Goal: Information Seeking & Learning: Learn about a topic

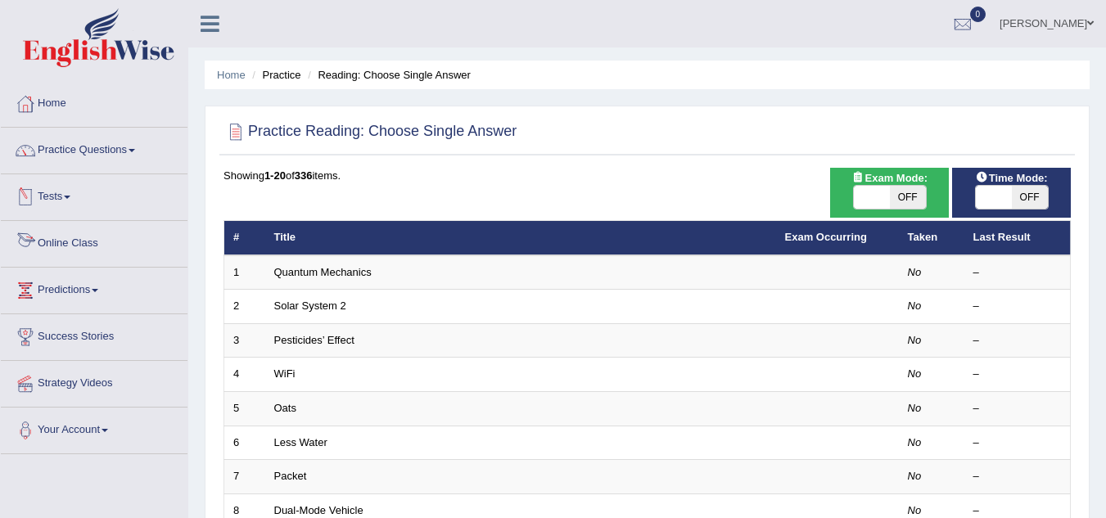
click at [69, 249] on link "Online Class" at bounding box center [94, 241] width 187 height 41
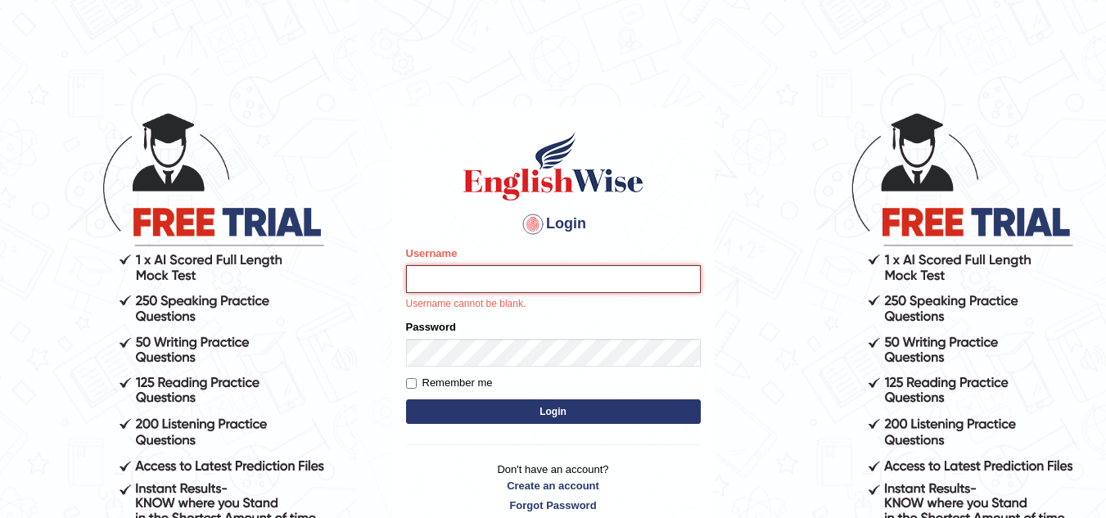
type input "sk247289"
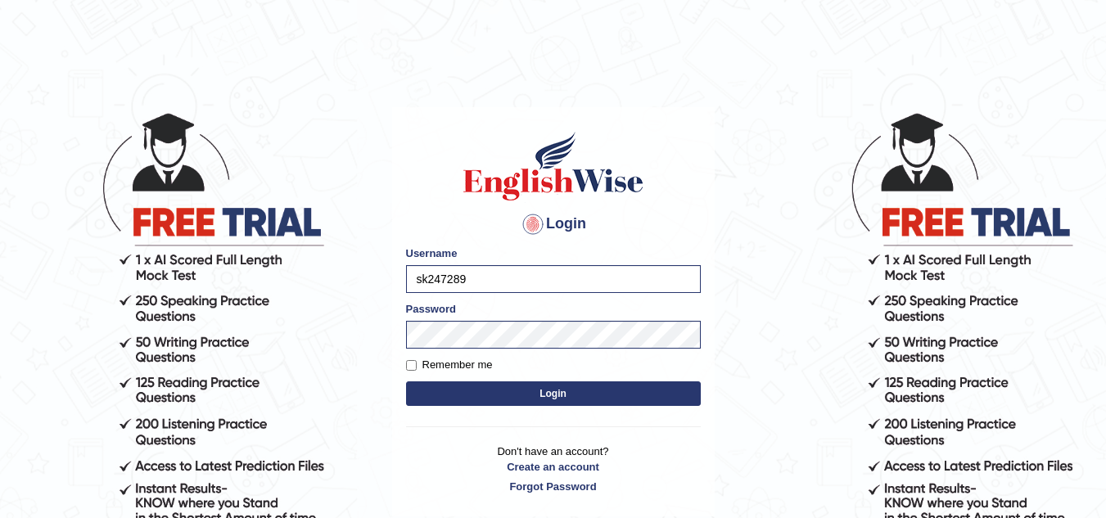
click at [556, 391] on button "Login" at bounding box center [553, 394] width 295 height 25
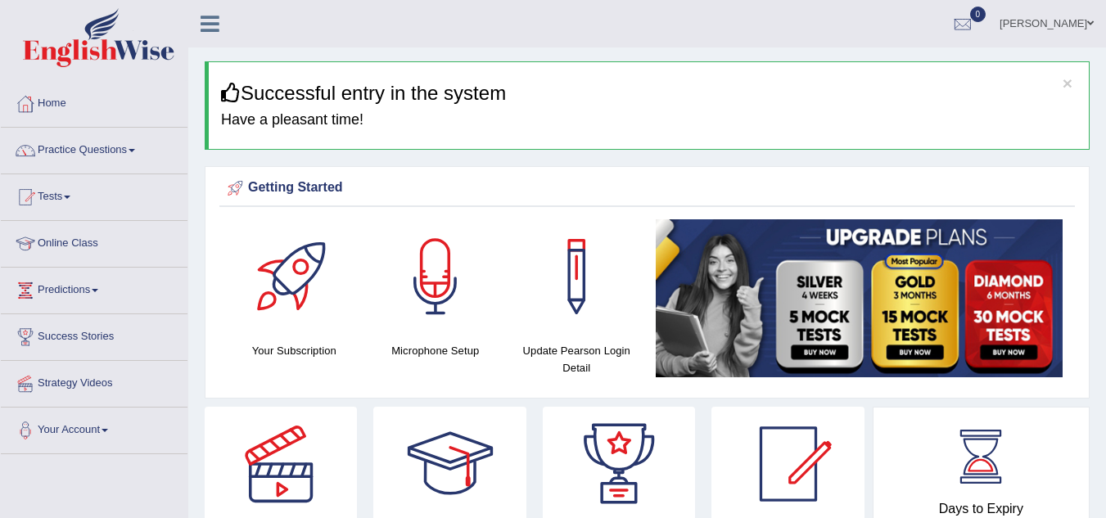
scroll to position [148, 0]
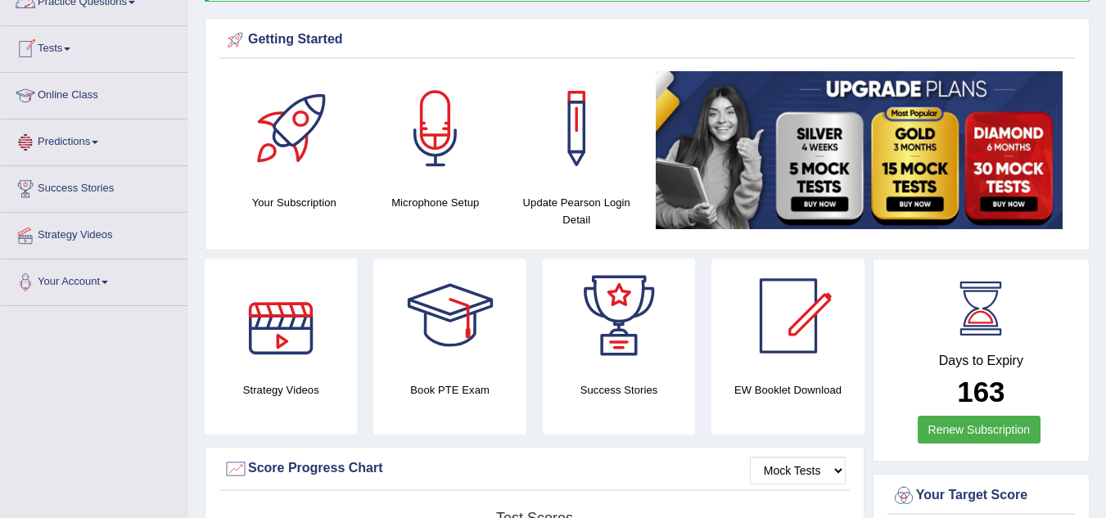
click at [72, 94] on link "Online Class" at bounding box center [94, 93] width 187 height 41
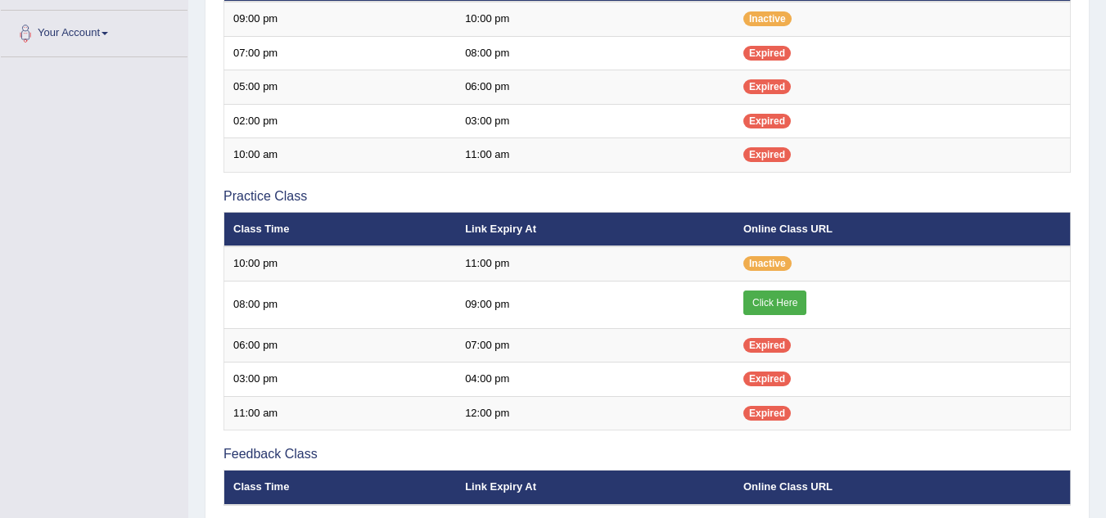
scroll to position [398, 0]
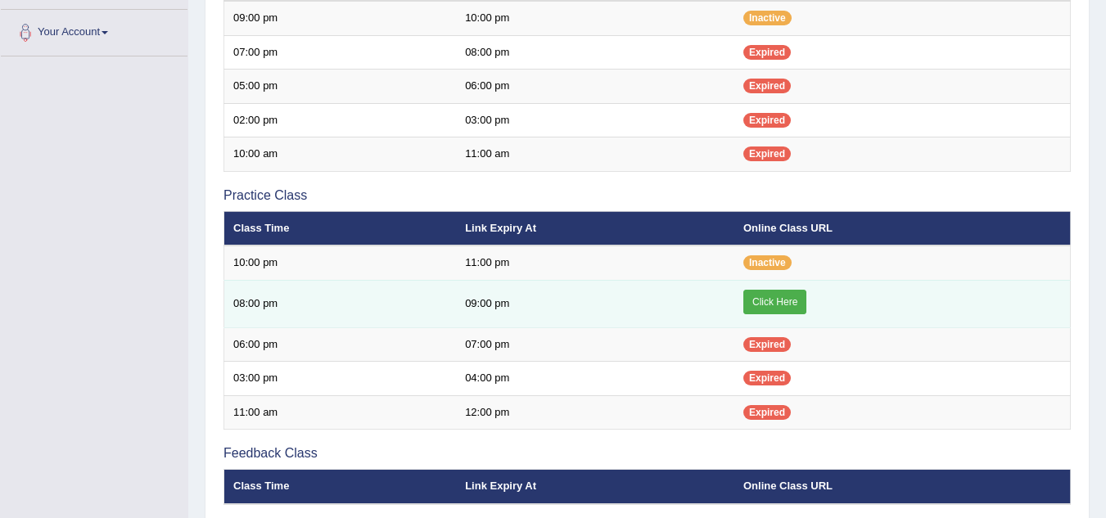
click at [773, 296] on link "Click Here" at bounding box center [775, 302] width 63 height 25
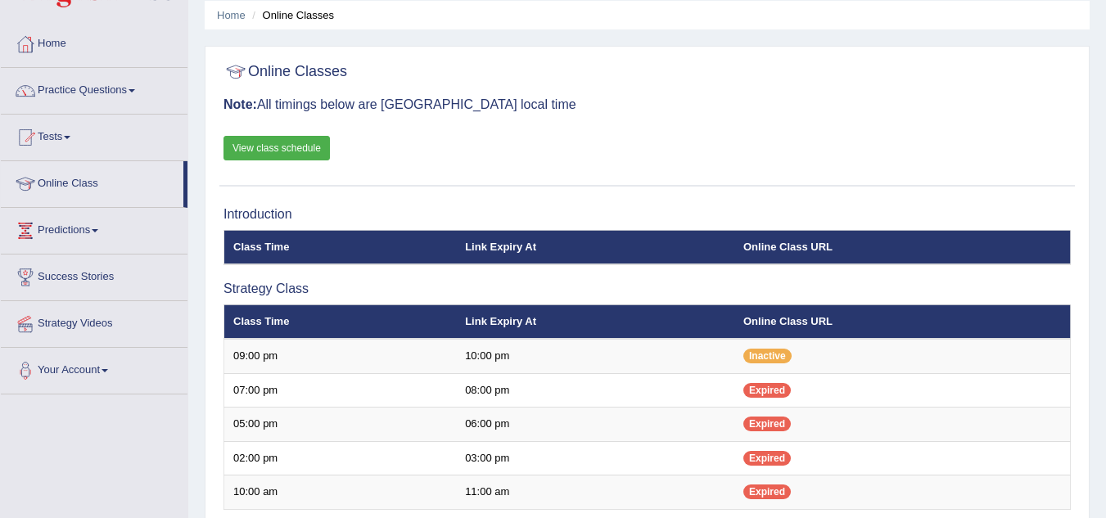
scroll to position [55, 0]
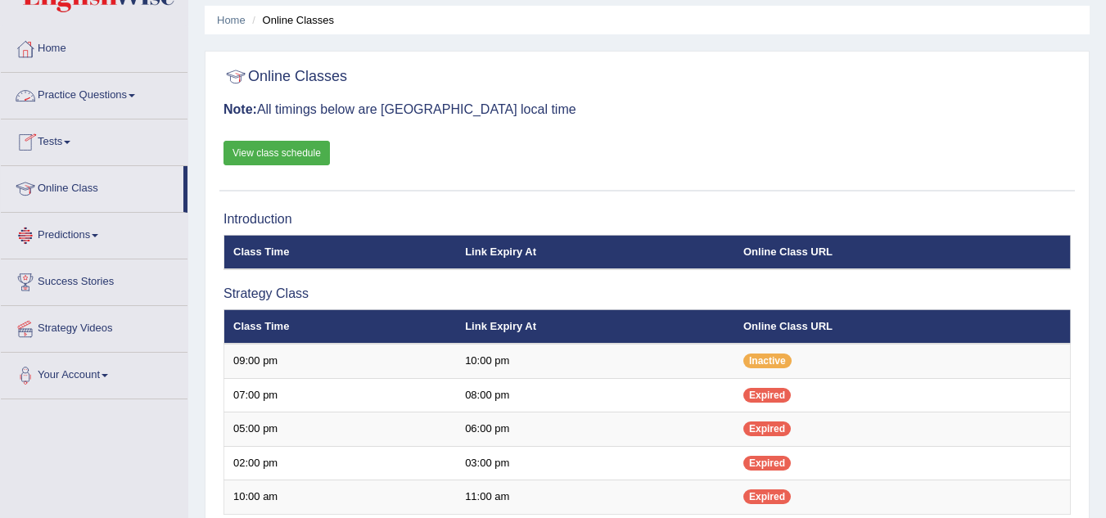
click at [112, 90] on link "Practice Questions" at bounding box center [94, 93] width 187 height 41
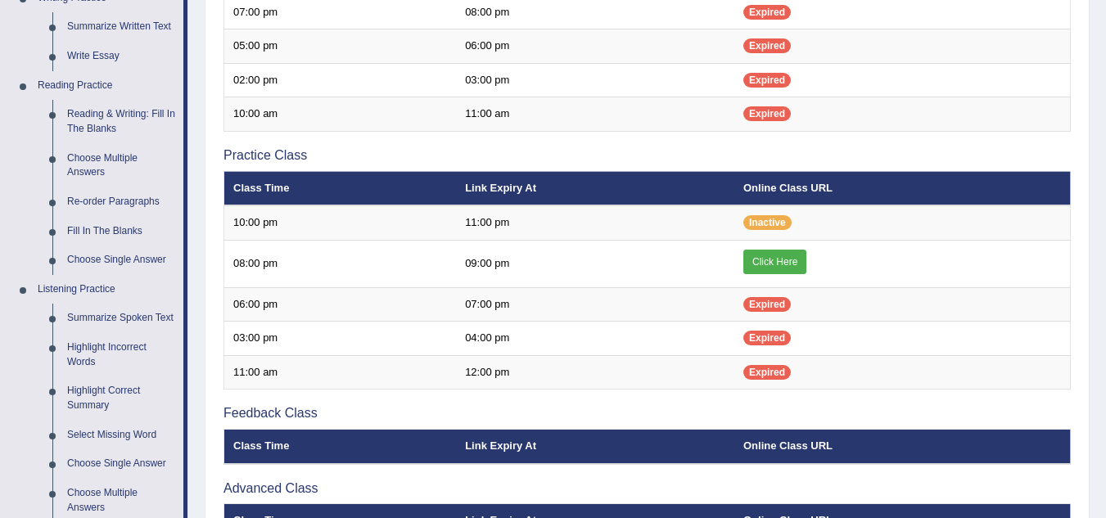
scroll to position [439, 0]
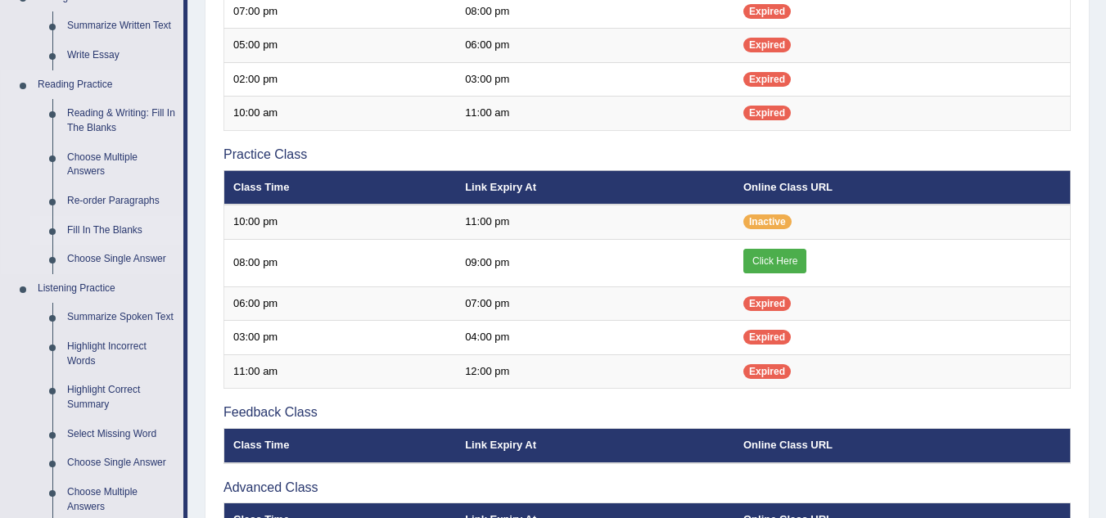
click at [107, 227] on link "Fill In The Blanks" at bounding box center [122, 230] width 124 height 29
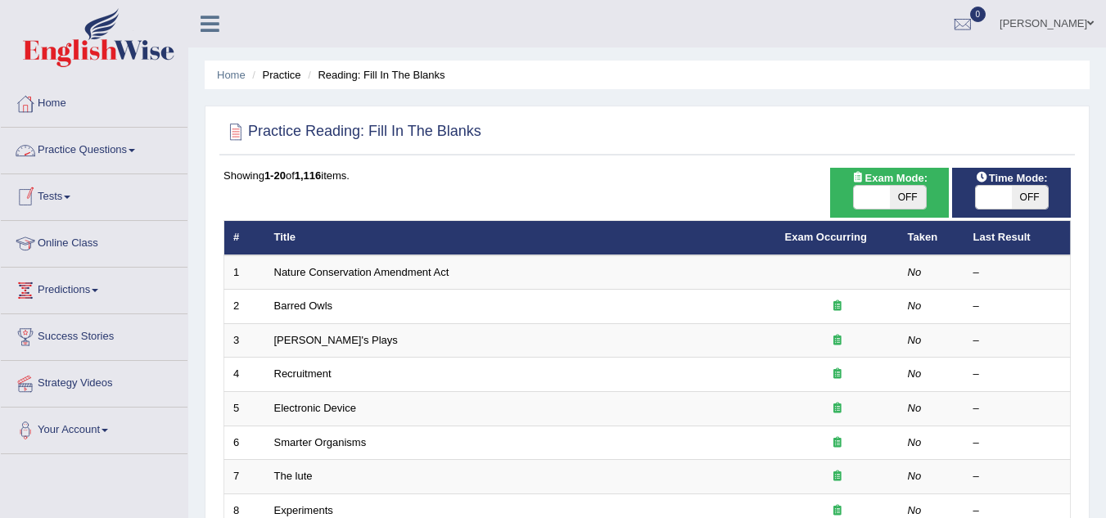
click at [93, 148] on link "Practice Questions" at bounding box center [94, 148] width 187 height 41
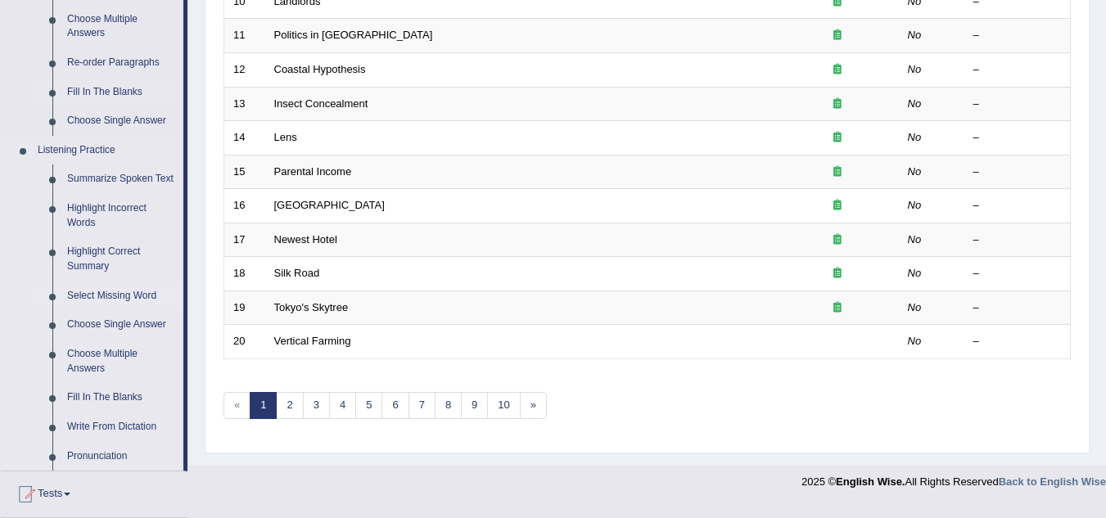
scroll to position [578, 0]
click at [102, 297] on link "Select Missing Word" at bounding box center [122, 295] width 124 height 29
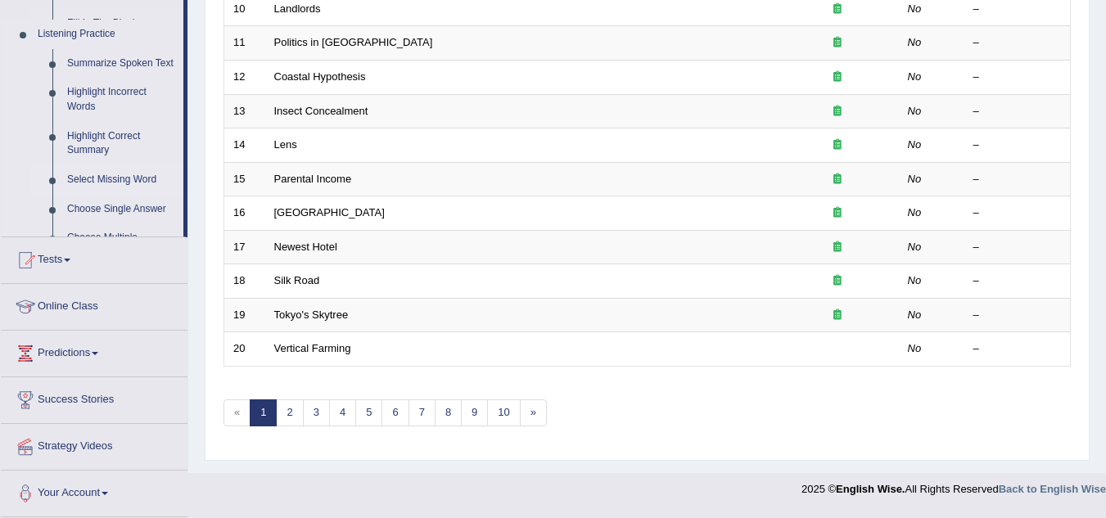
scroll to position [566, 0]
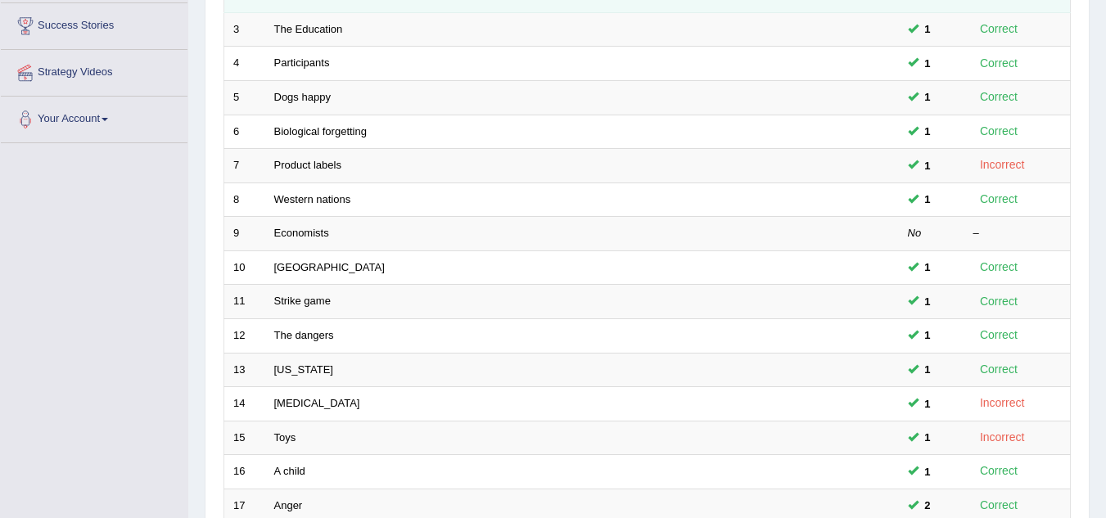
scroll to position [332, 0]
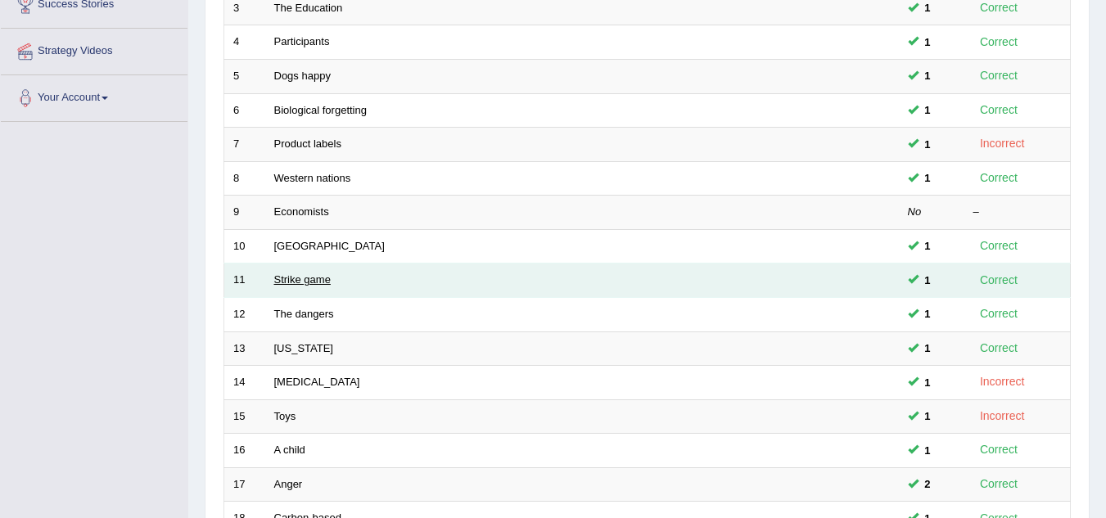
click at [304, 285] on link "Strike game" at bounding box center [302, 280] width 57 height 12
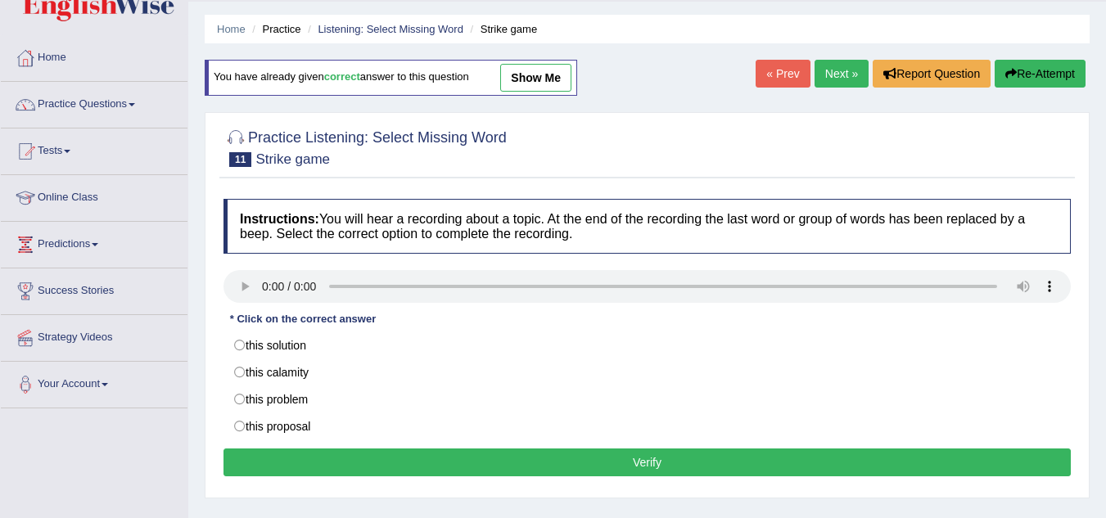
scroll to position [47, 0]
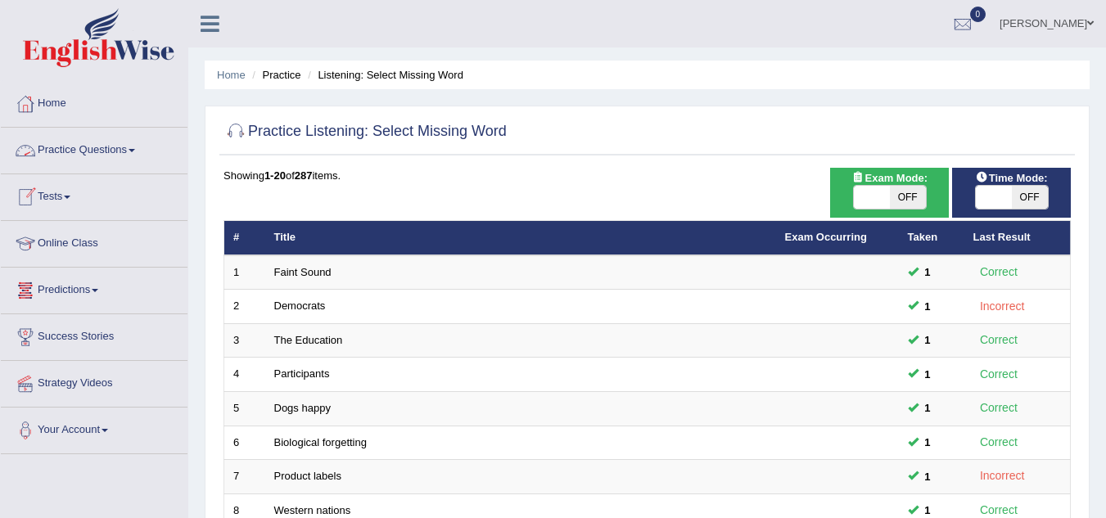
click at [98, 138] on link "Practice Questions" at bounding box center [94, 148] width 187 height 41
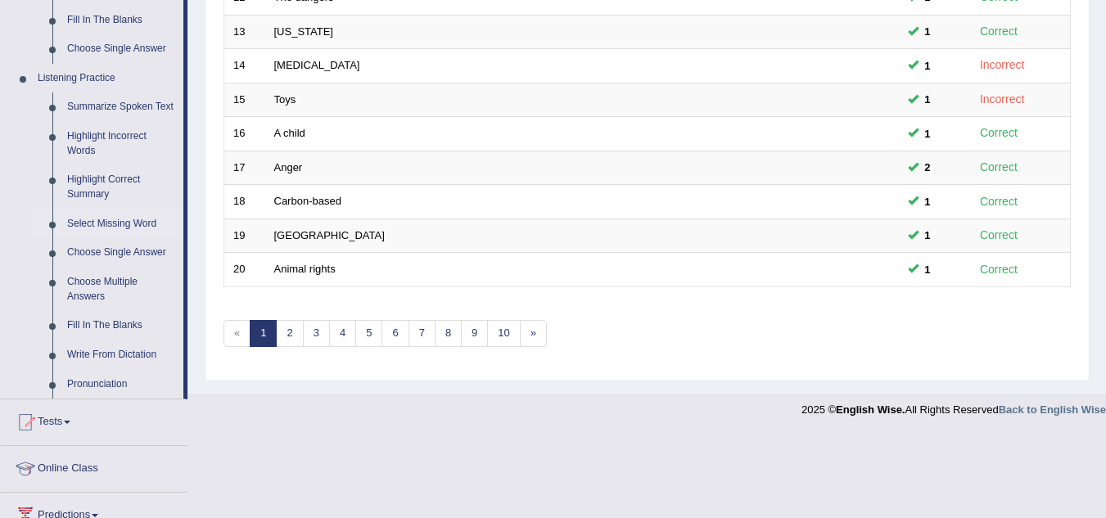
scroll to position [683, 0]
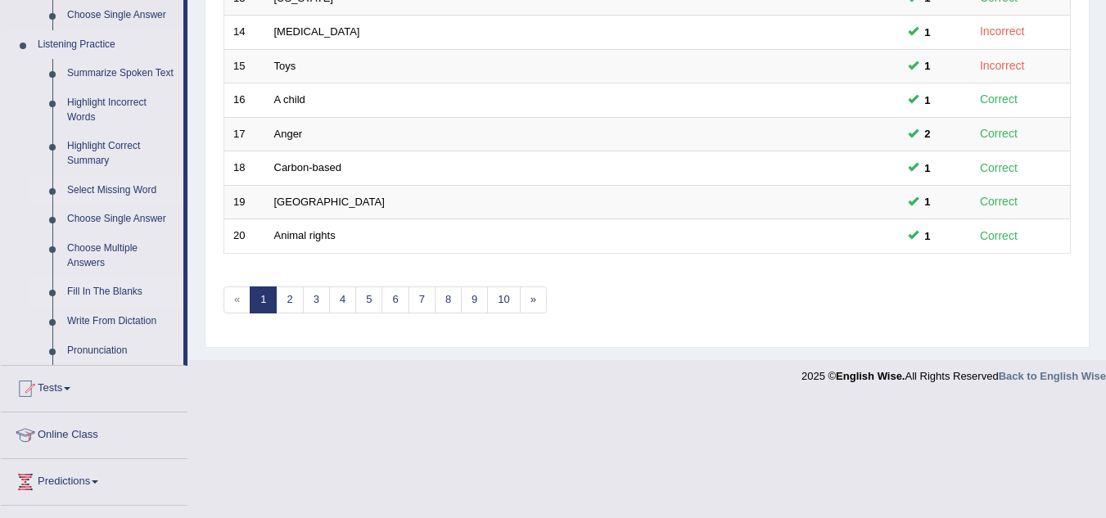
click at [93, 281] on link "Fill In The Blanks" at bounding box center [122, 292] width 124 height 29
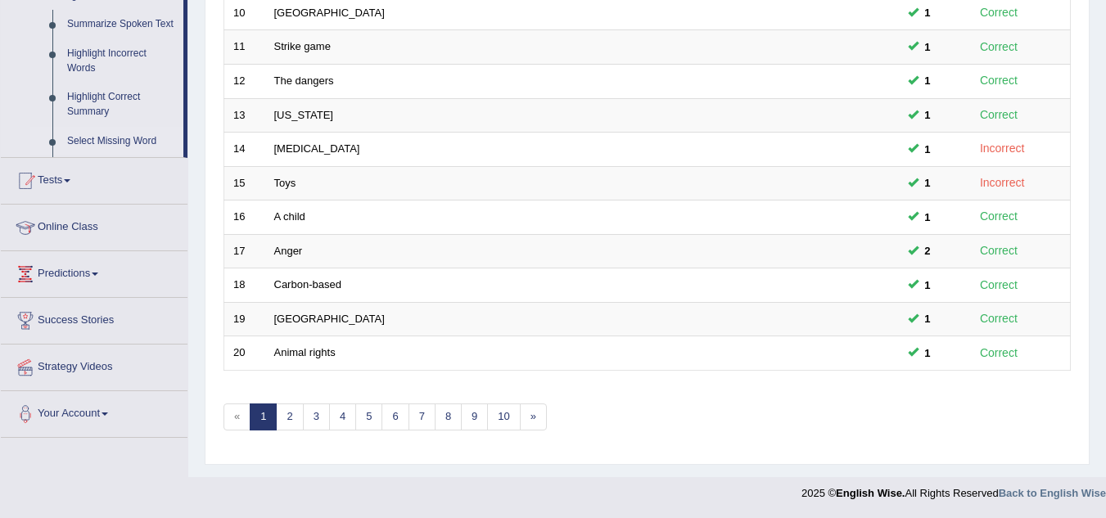
scroll to position [566, 0]
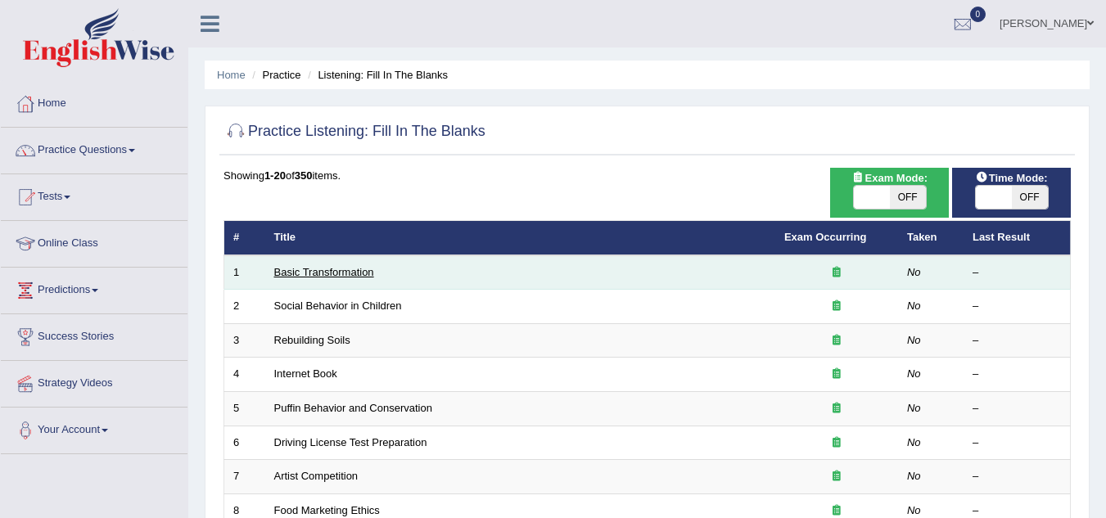
click at [308, 277] on link "Basic Transformation" at bounding box center [324, 272] width 100 height 12
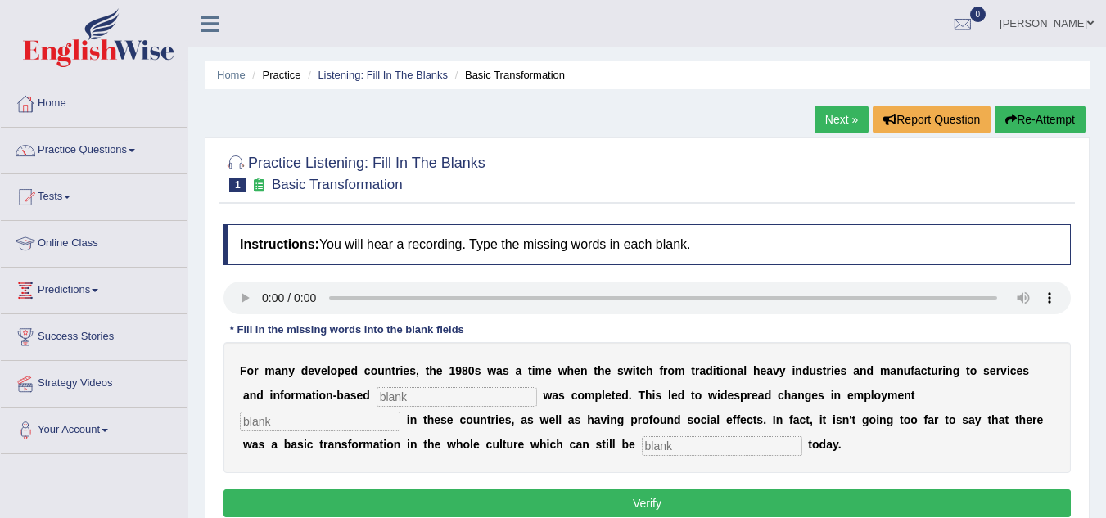
click at [391, 391] on input "text" at bounding box center [457, 397] width 161 height 20
click at [445, 403] on input "text" at bounding box center [457, 397] width 161 height 20
click at [441, 400] on input "text" at bounding box center [457, 397] width 161 height 20
type input "enterprice"
click at [319, 431] on input "text" at bounding box center [320, 422] width 161 height 20
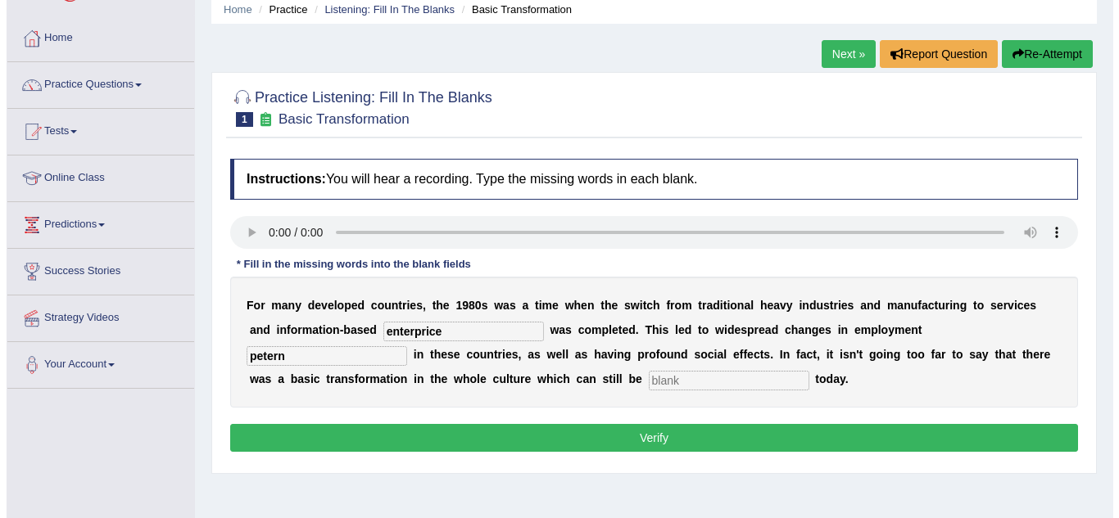
scroll to position [81, 0]
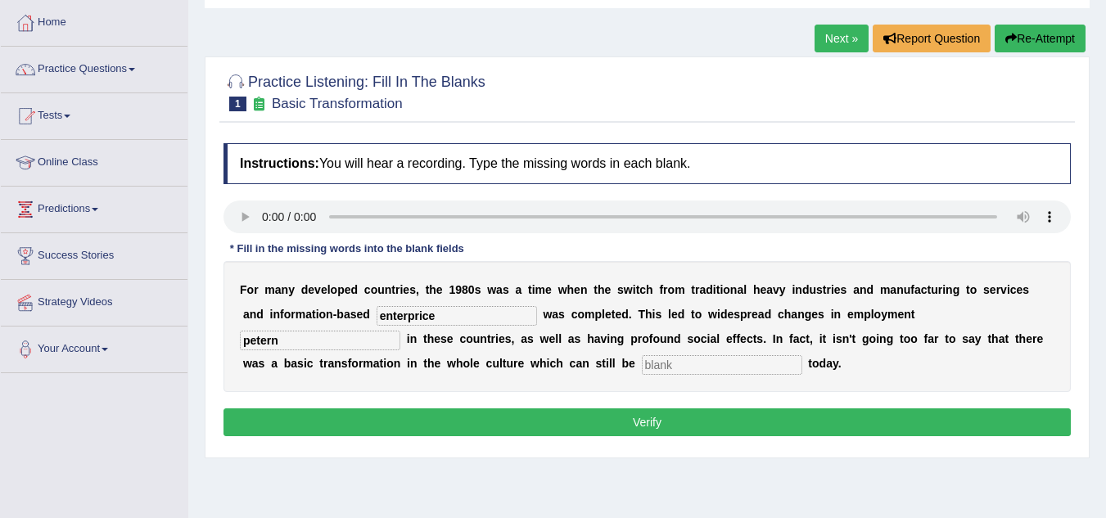
type input "petern"
click at [680, 359] on input "text" at bounding box center [722, 365] width 161 height 20
type input "observe"
click at [566, 417] on button "Verify" at bounding box center [648, 423] width 848 height 28
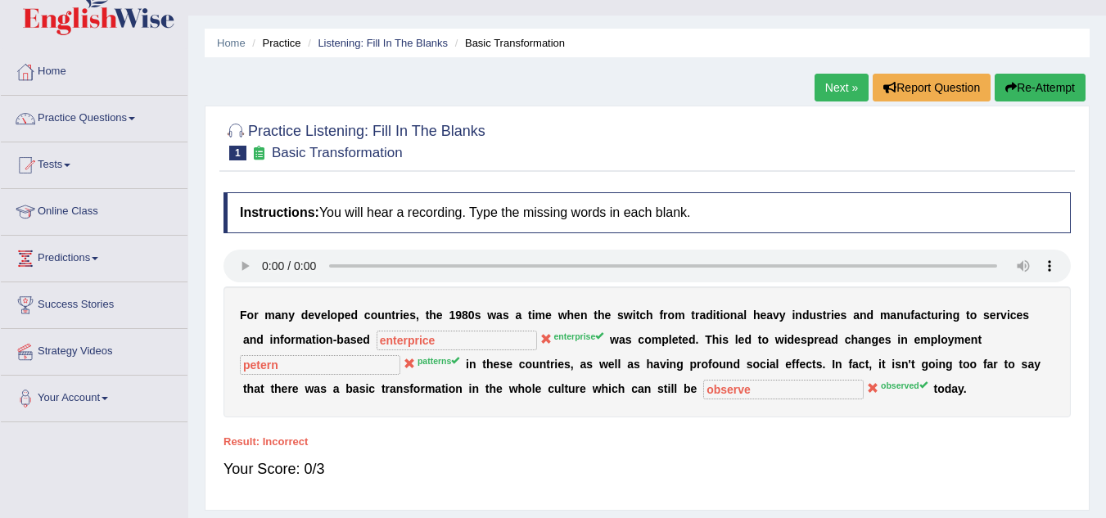
scroll to position [31, 0]
click at [1061, 94] on button "Re-Attempt" at bounding box center [1040, 89] width 91 height 28
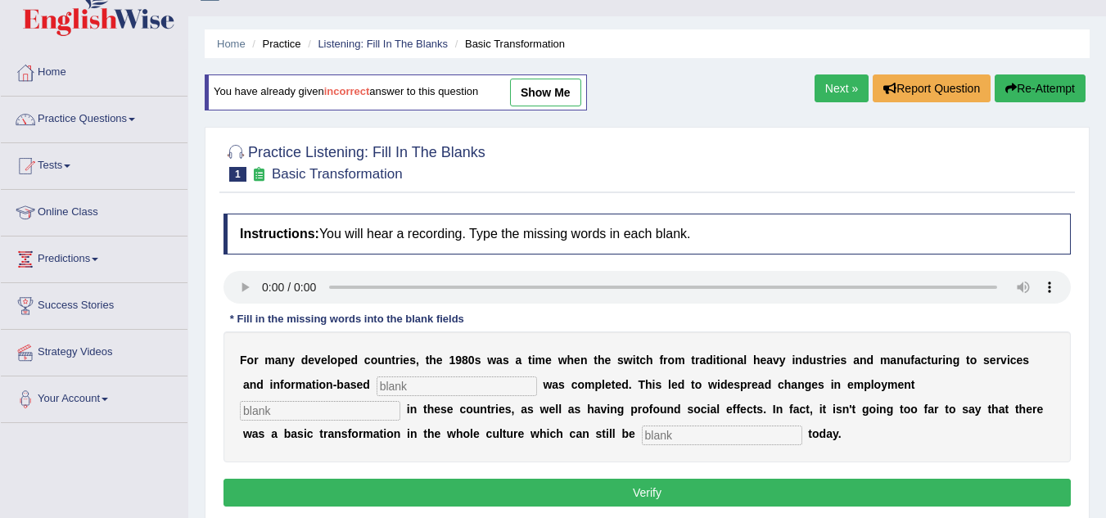
scroll to position [31, 0]
click at [405, 385] on input "text" at bounding box center [457, 387] width 161 height 20
type input "e"
click at [848, 78] on link "Next »" at bounding box center [842, 89] width 54 height 28
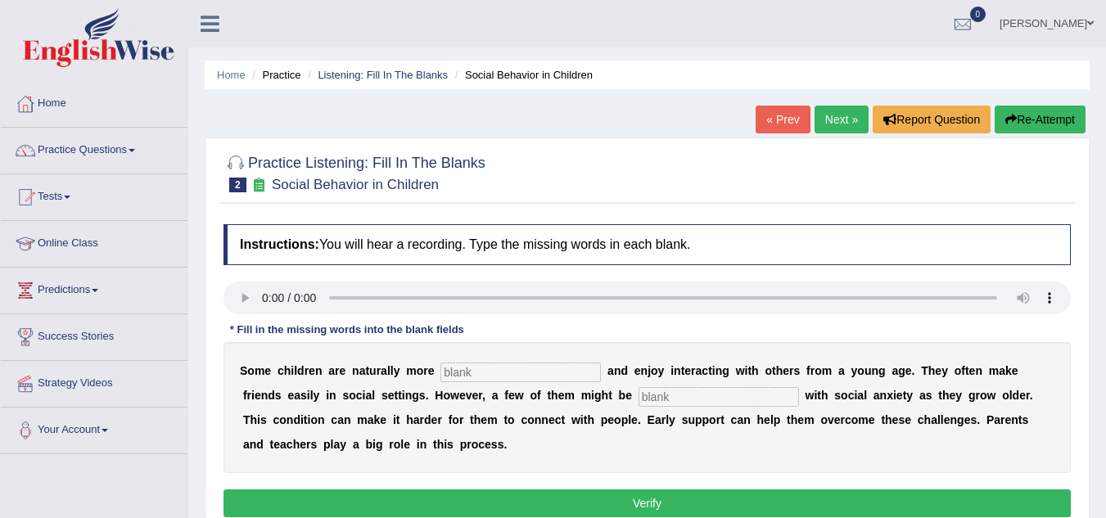
click at [470, 365] on input "text" at bounding box center [521, 373] width 161 height 20
type input "sociable"
click at [663, 396] on input "text" at bounding box center [719, 397] width 161 height 20
click at [668, 389] on input "dia" at bounding box center [719, 397] width 161 height 20
click at [680, 405] on input "dia" at bounding box center [719, 397] width 161 height 20
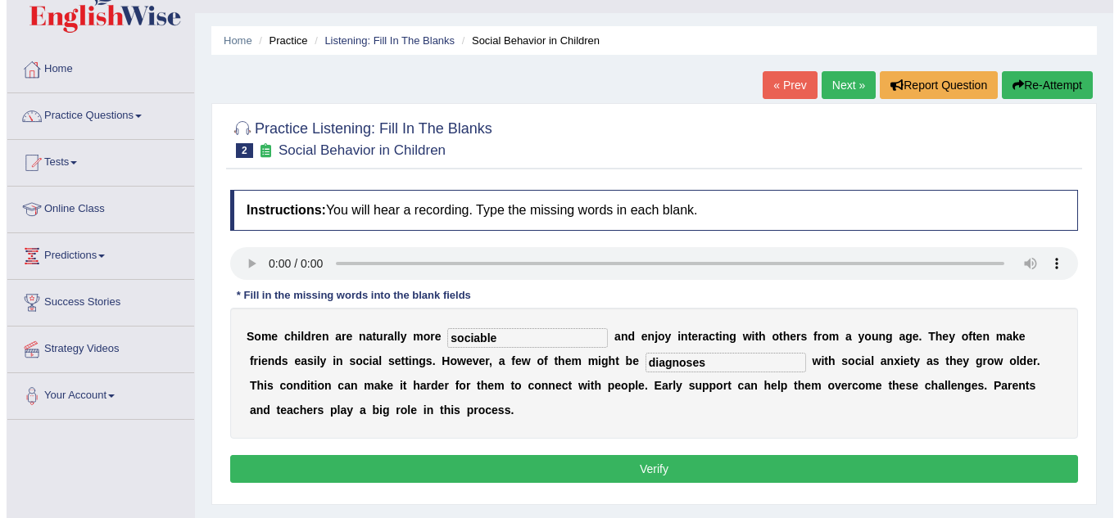
scroll to position [35, 0]
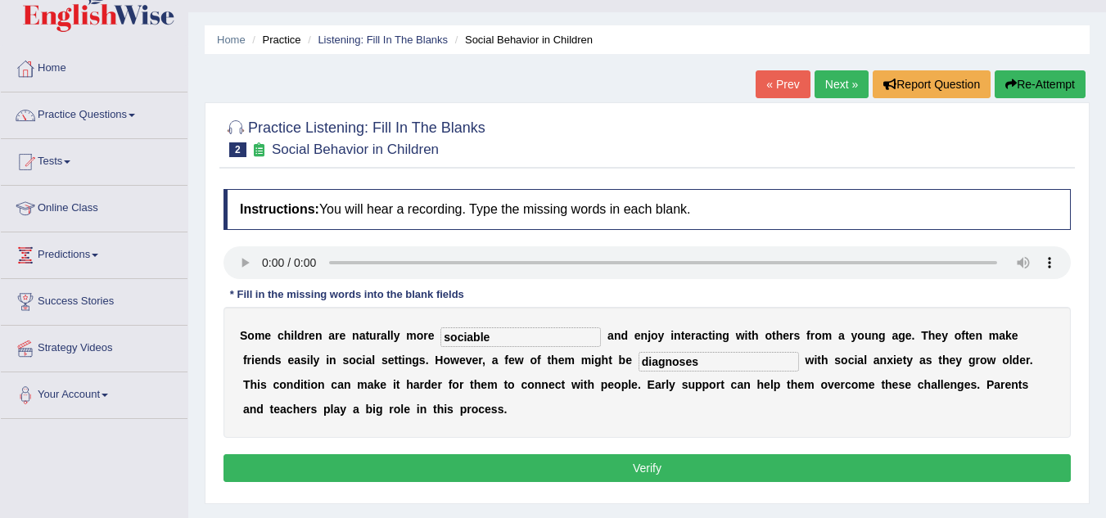
type input "diagnoses"
click at [692, 459] on button "Verify" at bounding box center [648, 468] width 848 height 28
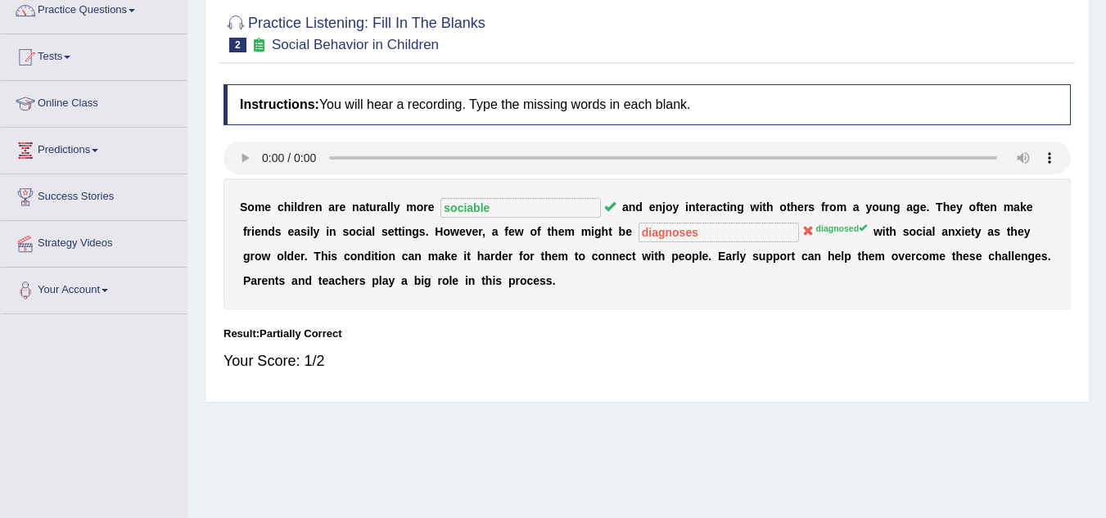
scroll to position [0, 0]
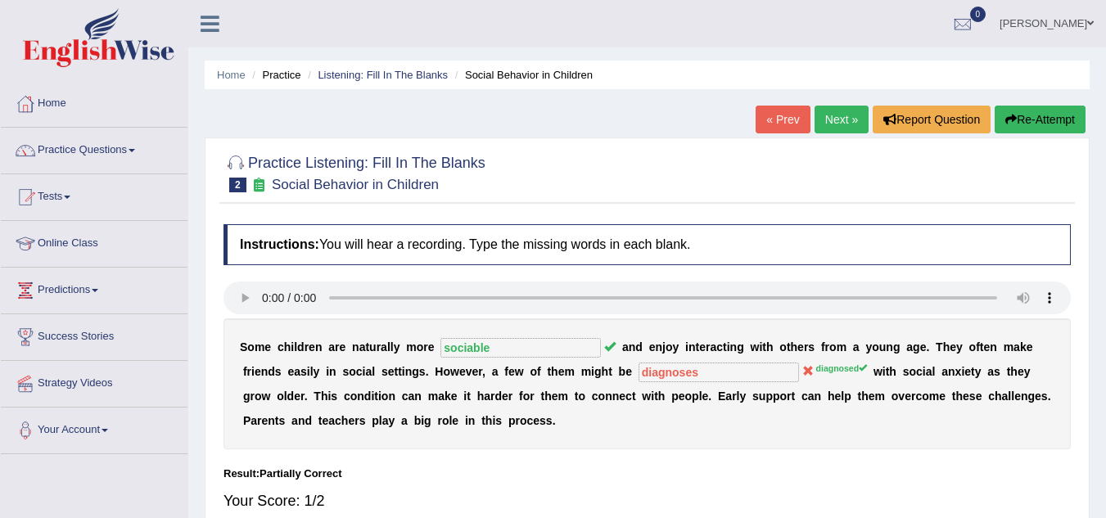
click at [836, 108] on link "Next »" at bounding box center [842, 120] width 54 height 28
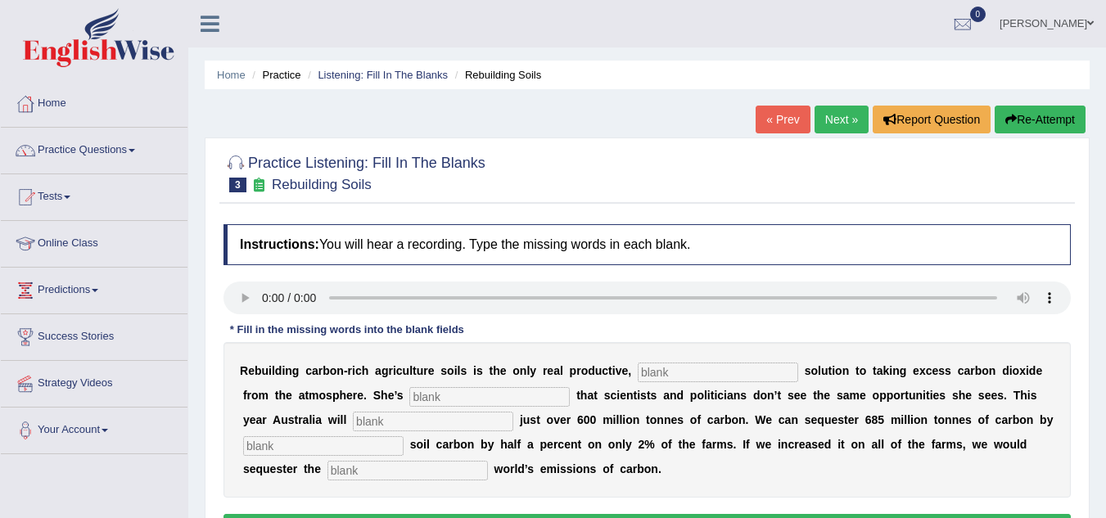
drag, startPoint x: 681, startPoint y: 382, endPoint x: 669, endPoint y: 371, distance: 16.8
click at [669, 371] on div "R e b u i l d i n g c a r b o n - r i c h a g r i c u l t u r e s o i l s i s t…" at bounding box center [648, 420] width 848 height 156
click at [669, 371] on input "text" at bounding box center [718, 373] width 161 height 20
type input "permenant"
click at [467, 398] on input "text" at bounding box center [489, 397] width 161 height 20
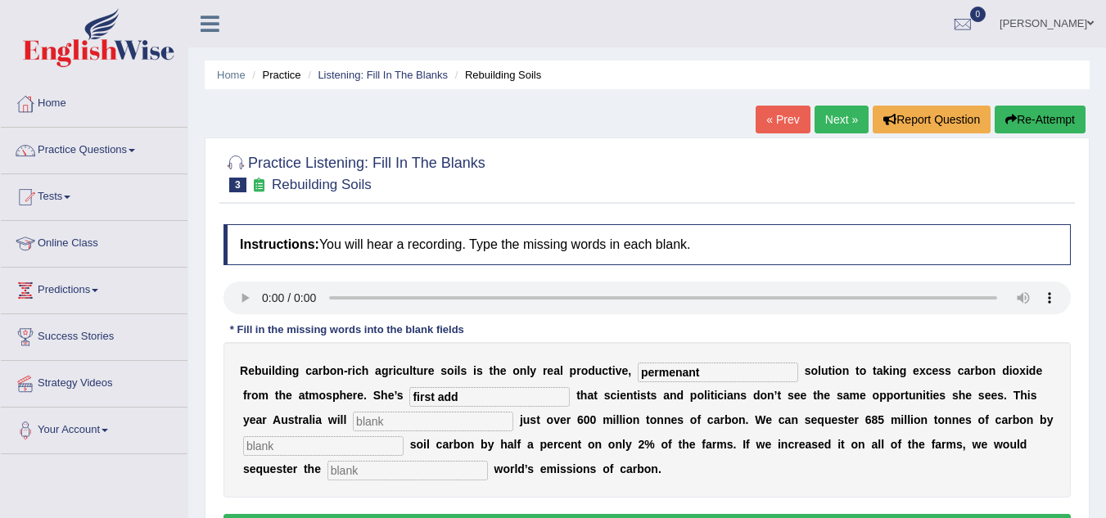
type input "first add"
click at [419, 432] on div "R e b u i l d i n g c a r b o n - r i c h a g r i c u l t u r e s o i l s i s t…" at bounding box center [648, 420] width 848 height 156
click at [413, 424] on input "text" at bounding box center [433, 422] width 161 height 20
type input "increase"
click at [406, 459] on div "R e b u i l d i n g c a r b o n - r i c h a g r i c u l t u r e s o i l s i s t…" at bounding box center [648, 420] width 848 height 156
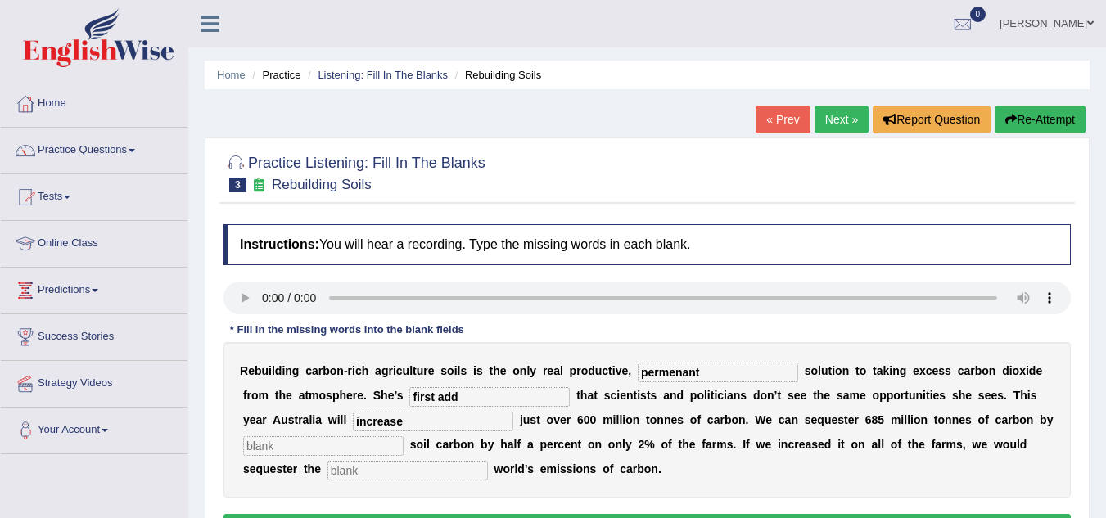
click at [346, 468] on input "text" at bounding box center [408, 471] width 161 height 20
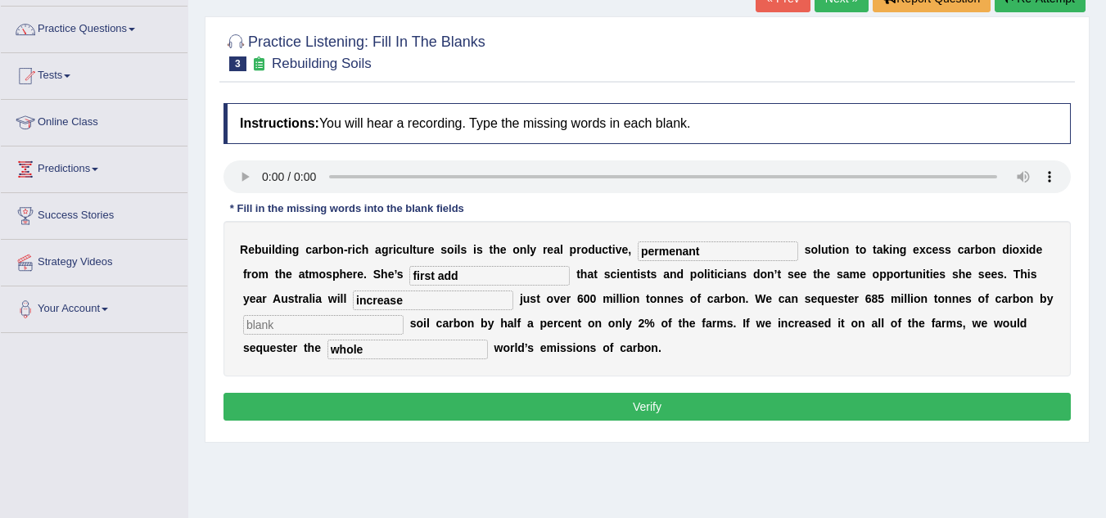
scroll to position [127, 0]
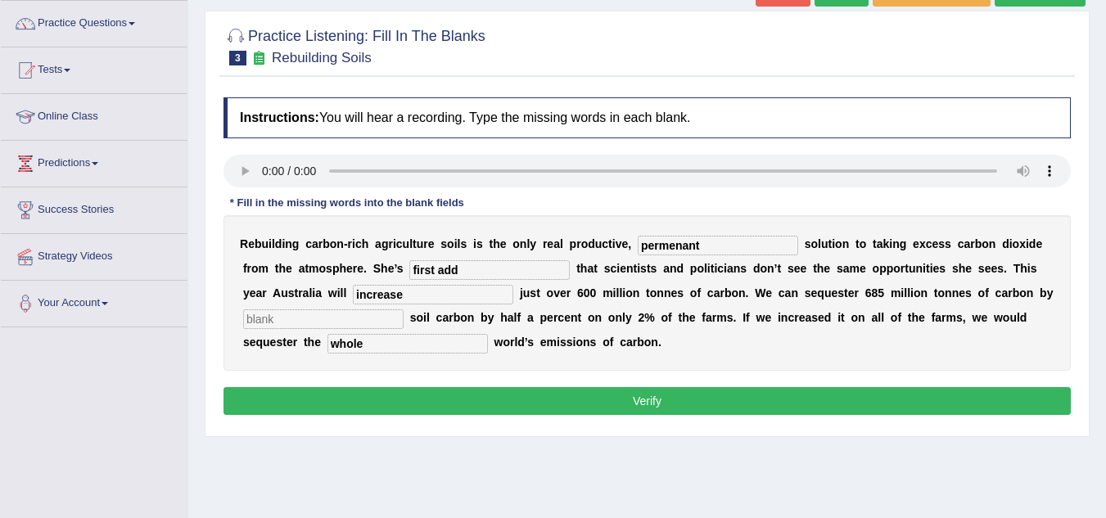
type input "whole"
click at [445, 391] on button "Verify" at bounding box center [648, 401] width 848 height 28
click at [446, 394] on button "Verify" at bounding box center [648, 401] width 848 height 28
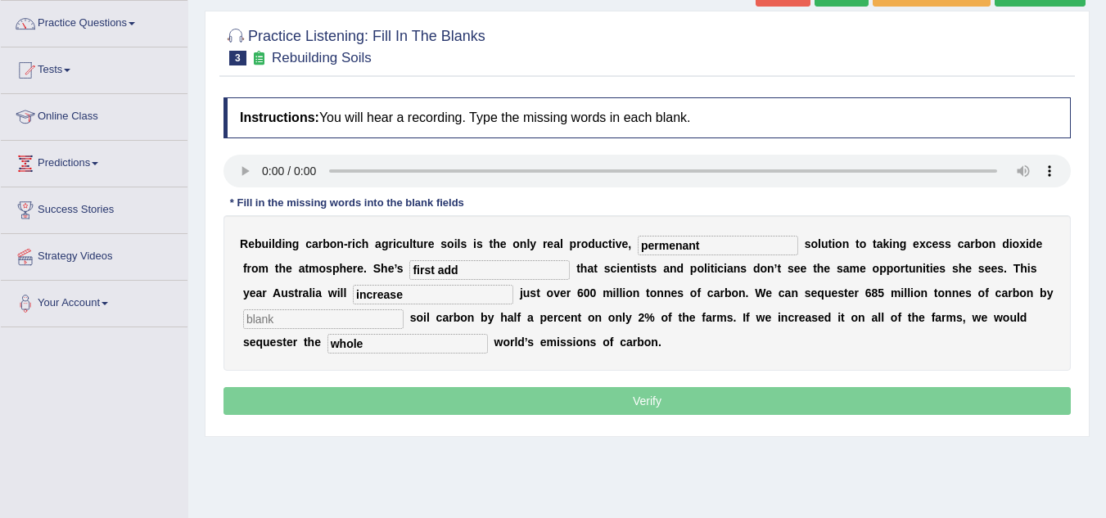
click at [320, 323] on input "text" at bounding box center [323, 320] width 161 height 20
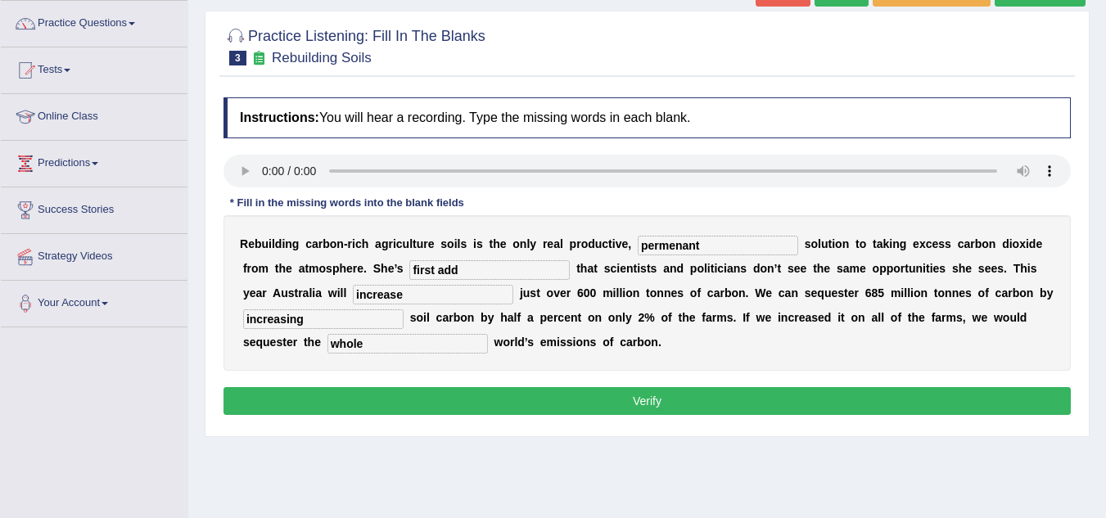
scroll to position [174, 0]
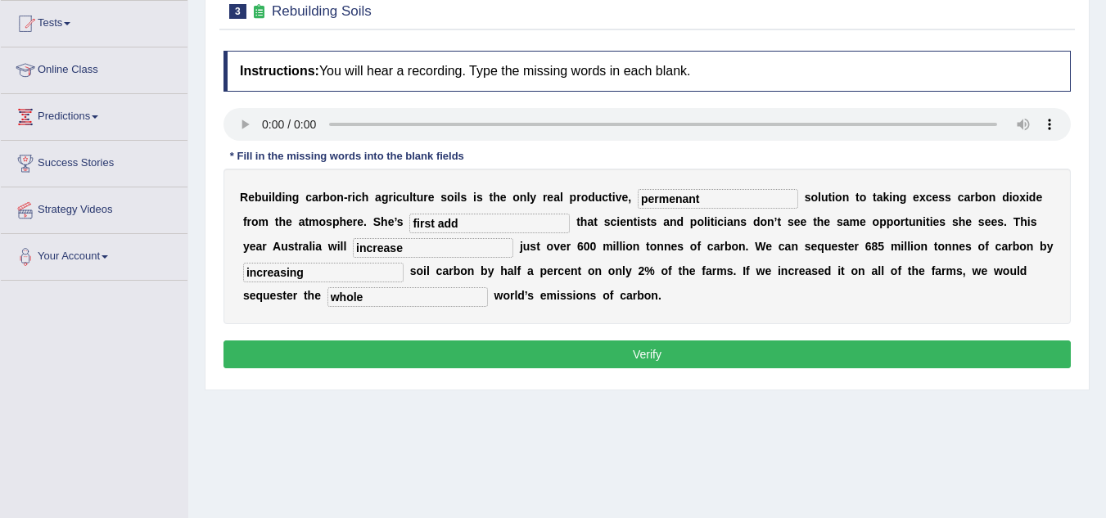
type input "increasing"
click at [368, 341] on button "Verify" at bounding box center [648, 355] width 848 height 28
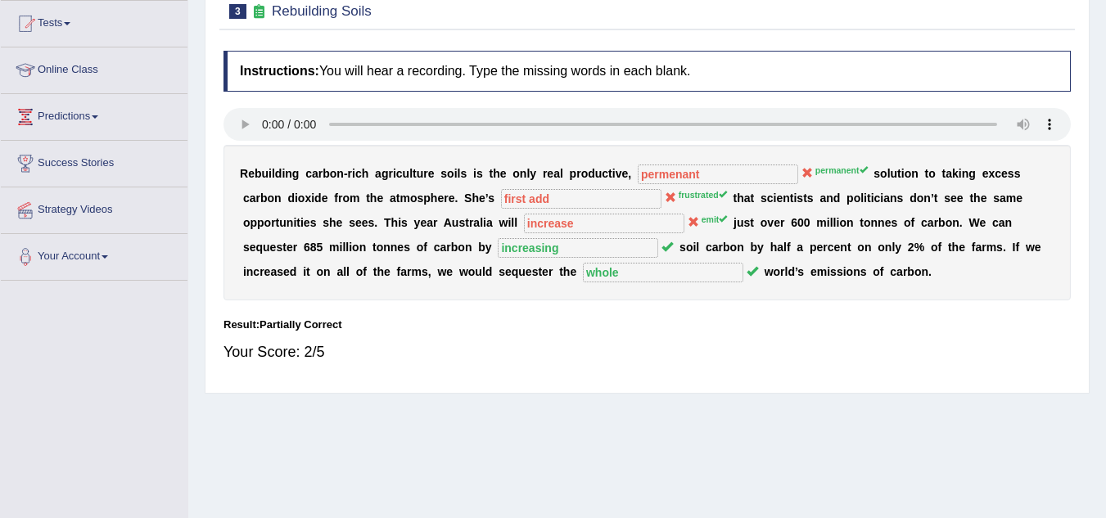
scroll to position [0, 0]
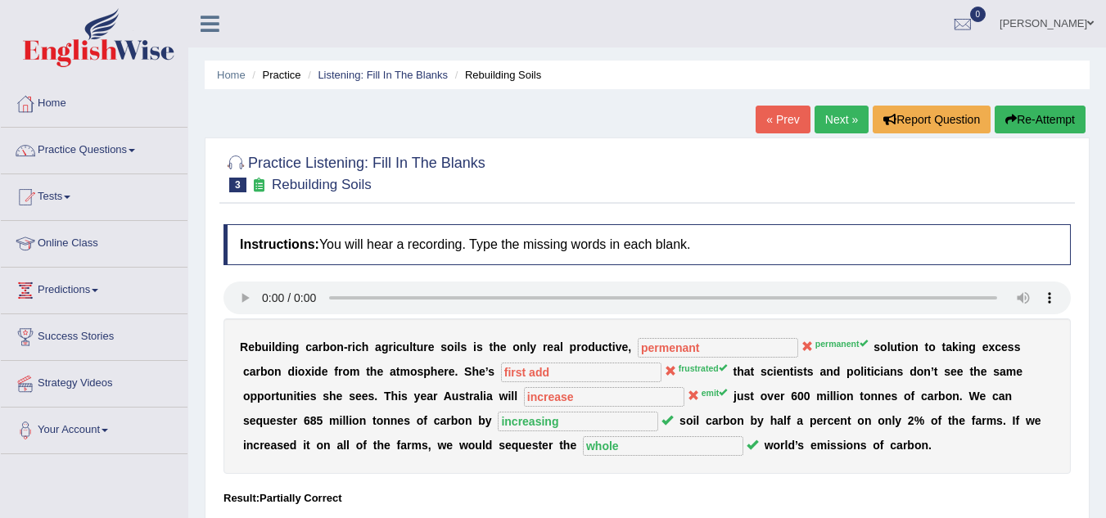
click at [842, 106] on link "Next »" at bounding box center [842, 120] width 54 height 28
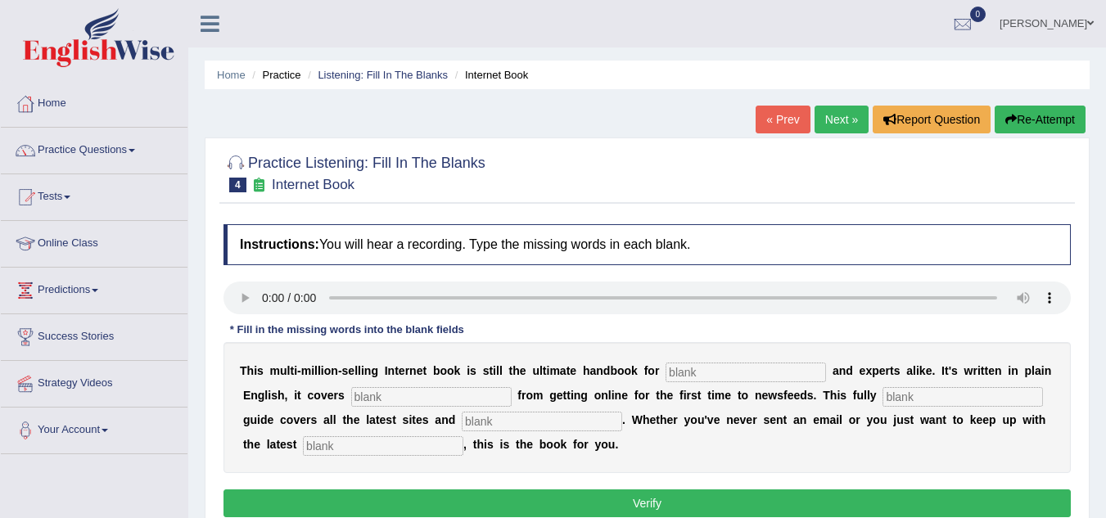
click at [690, 373] on input "text" at bounding box center [746, 373] width 161 height 20
type input "novels"
click at [392, 401] on input "text" at bounding box center [431, 397] width 161 height 20
type input "everything"
click at [923, 392] on input "text" at bounding box center [963, 397] width 161 height 20
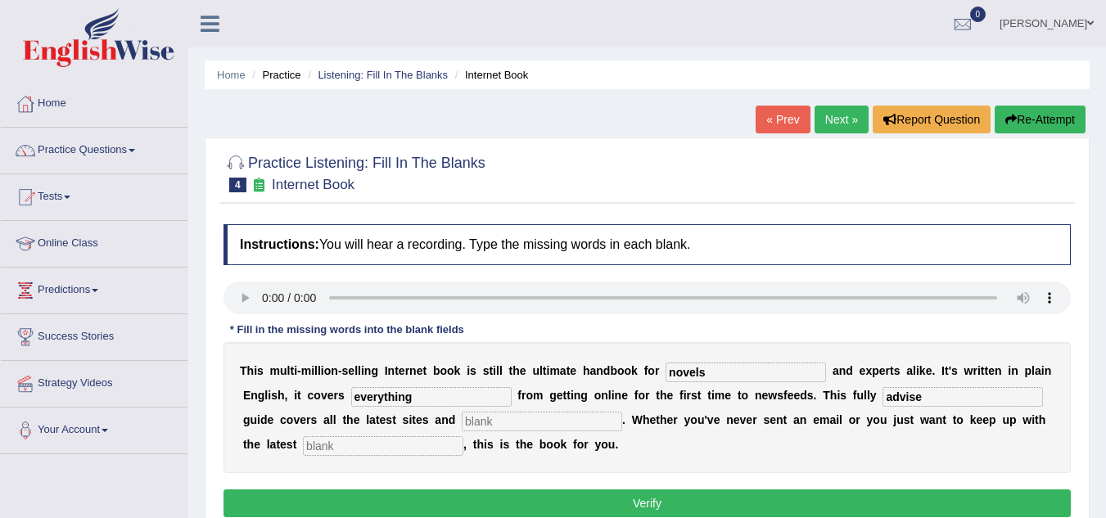
type input "advise"
click at [383, 446] on input "text" at bounding box center [383, 446] width 161 height 20
type input "development"
click at [493, 416] on input "text" at bounding box center [542, 422] width 161 height 20
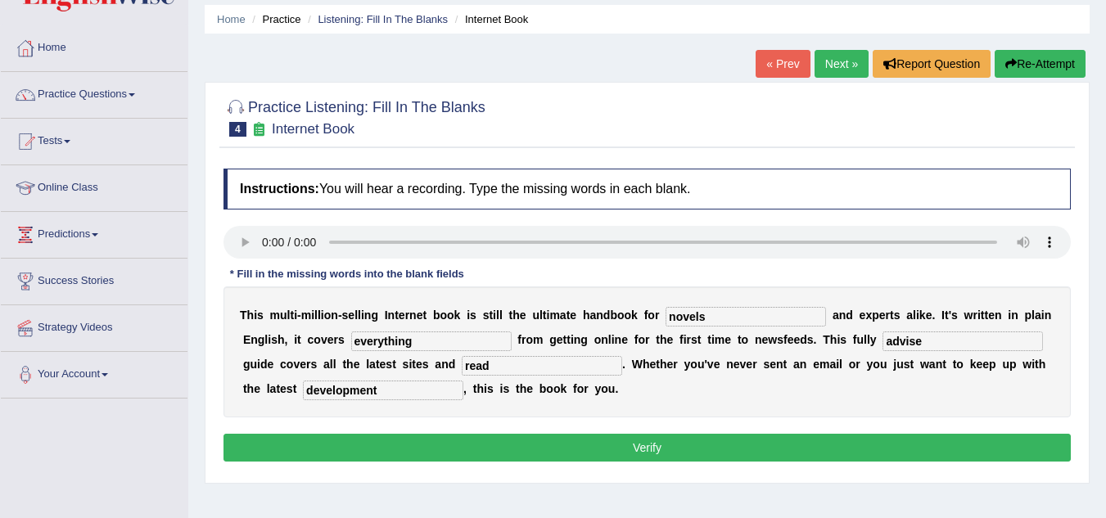
scroll to position [57, 0]
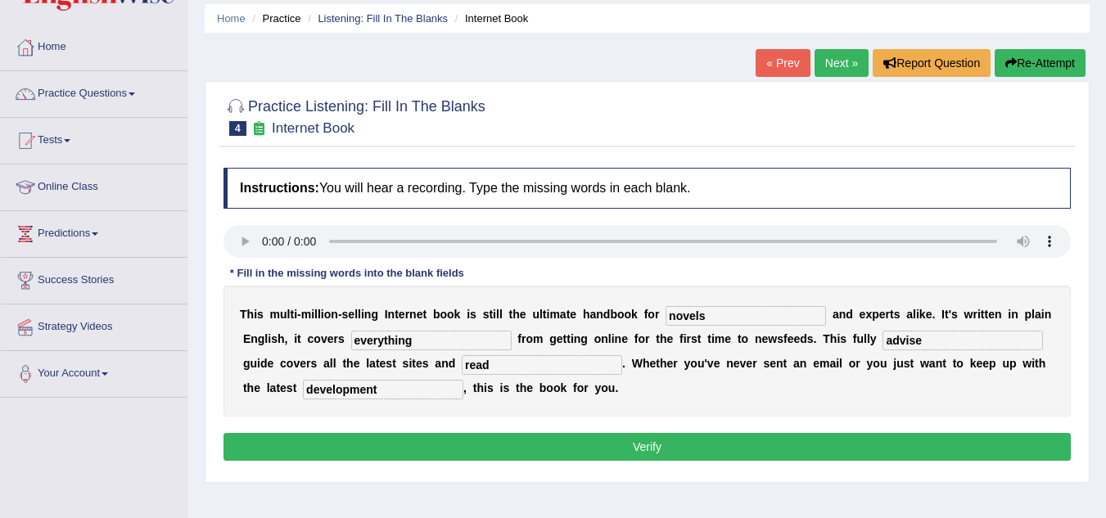
type input "read"
click at [518, 438] on button "Verify" at bounding box center [648, 447] width 848 height 28
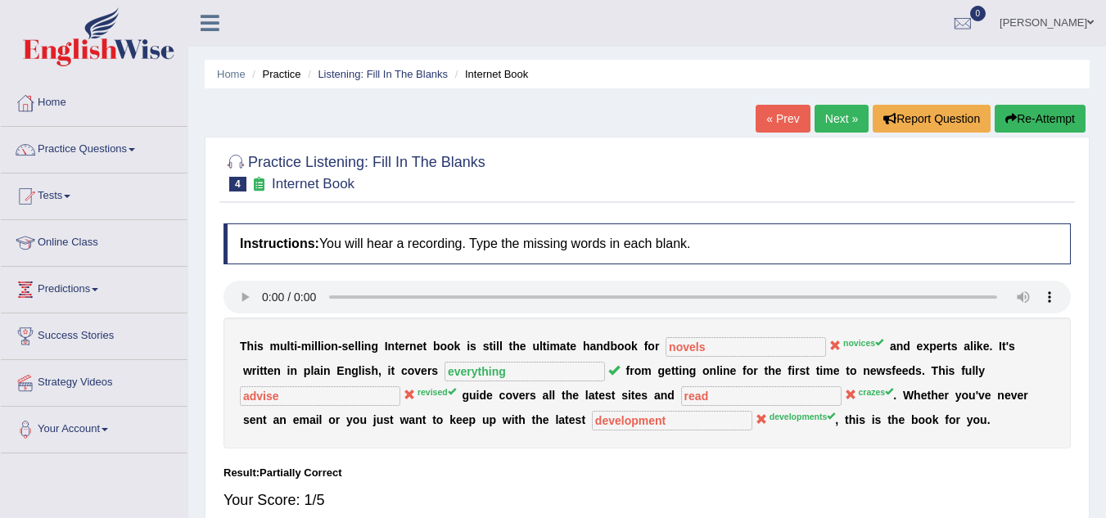
scroll to position [0, 0]
click at [852, 116] on link "Next »" at bounding box center [842, 120] width 54 height 28
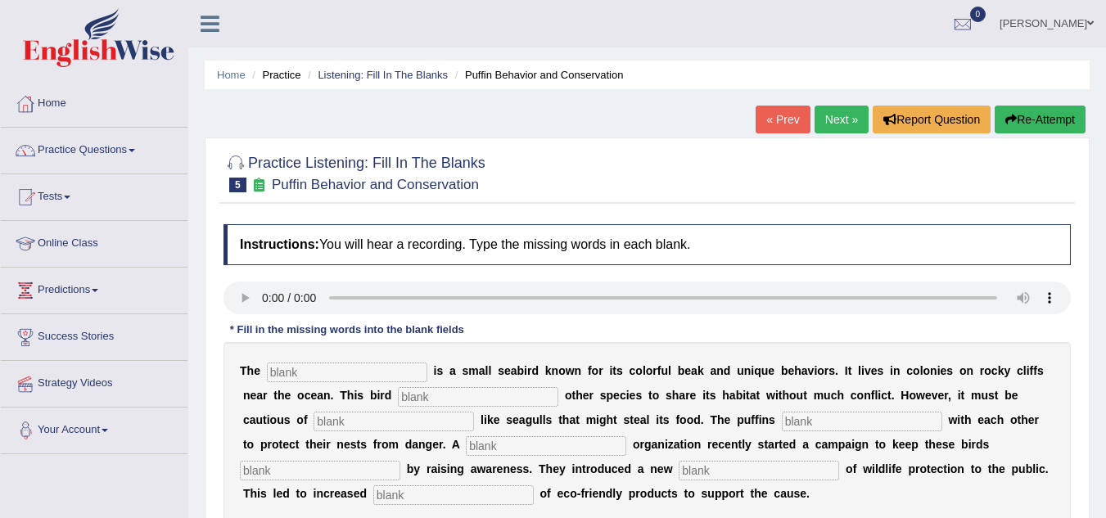
click at [394, 491] on input "text" at bounding box center [453, 496] width 161 height 20
type input "consuption"
click at [318, 373] on input "text" at bounding box center [347, 373] width 161 height 20
type input "puffon"
click at [414, 399] on input "text" at bounding box center [478, 397] width 161 height 20
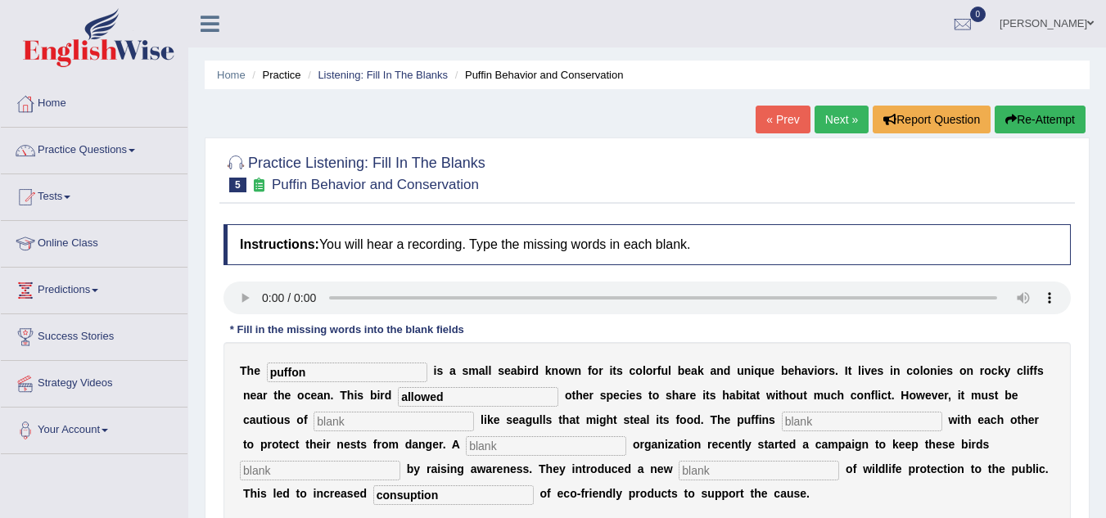
type input "allowed"
click at [368, 417] on input "text" at bounding box center [394, 422] width 161 height 20
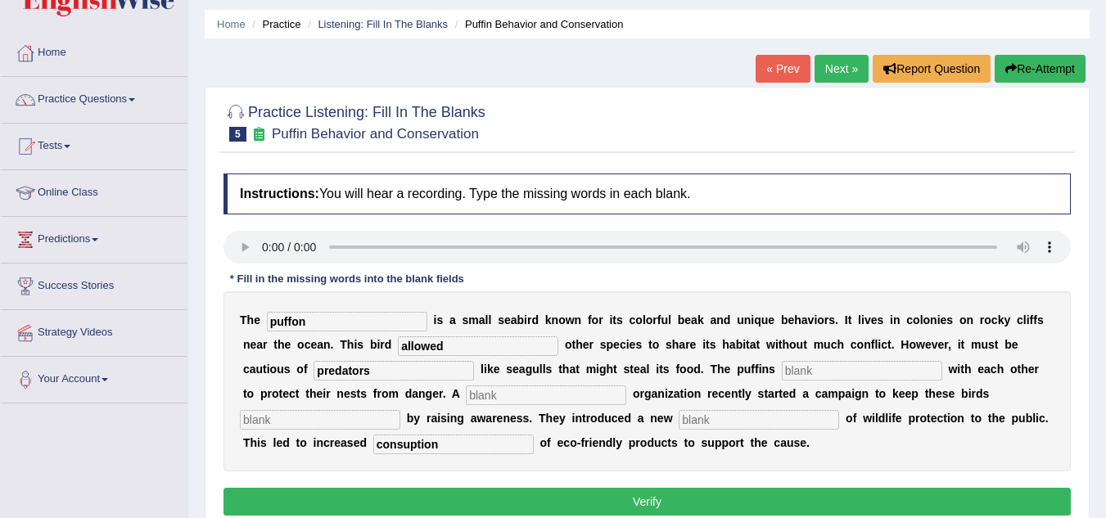
scroll to position [65, 0]
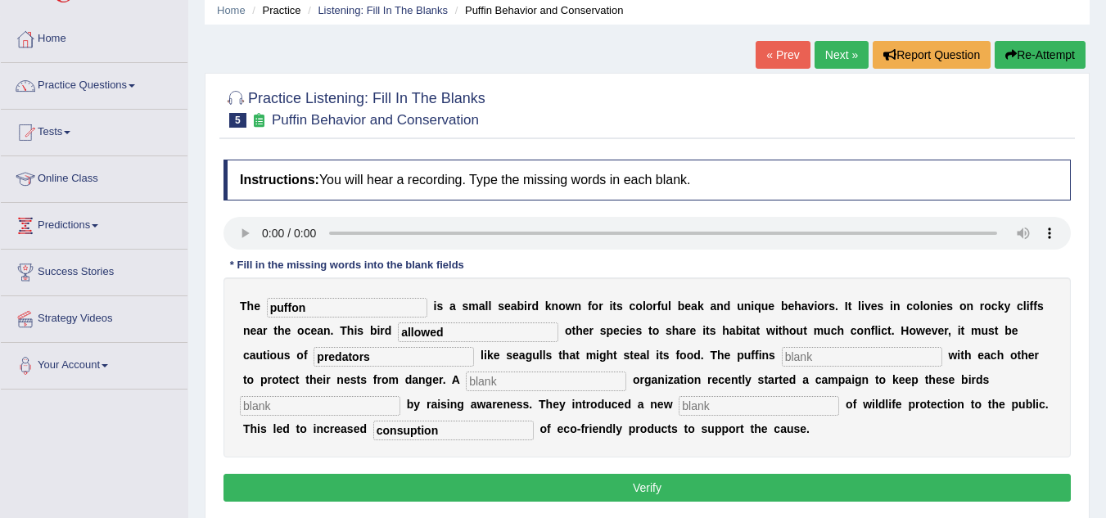
type input "predators"
click at [498, 387] on input "text" at bounding box center [546, 382] width 161 height 20
type input "collabrotive"
click at [354, 409] on input "text" at bounding box center [320, 406] width 161 height 20
type input "a"
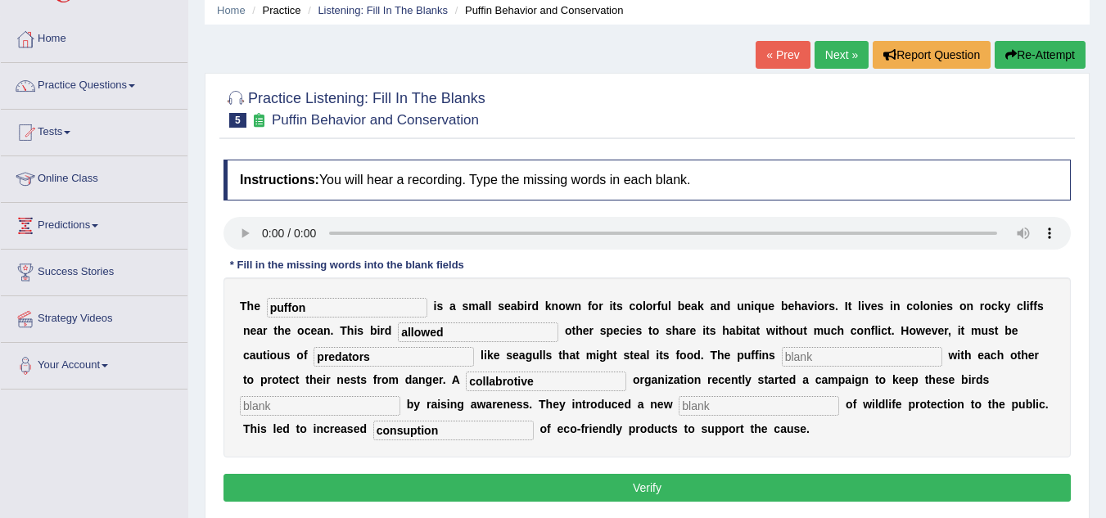
drag, startPoint x: 545, startPoint y: 378, endPoint x: 459, endPoint y: 369, distance: 86.4
click at [459, 369] on div "T h e puffon i s a s m a l l s e a b i r d k n o w n f o r i t s c o l o r f u …" at bounding box center [648, 368] width 848 height 180
type input "appropriate"
click at [353, 396] on input "text" at bounding box center [320, 406] width 161 height 20
click at [717, 403] on input "text" at bounding box center [759, 406] width 161 height 20
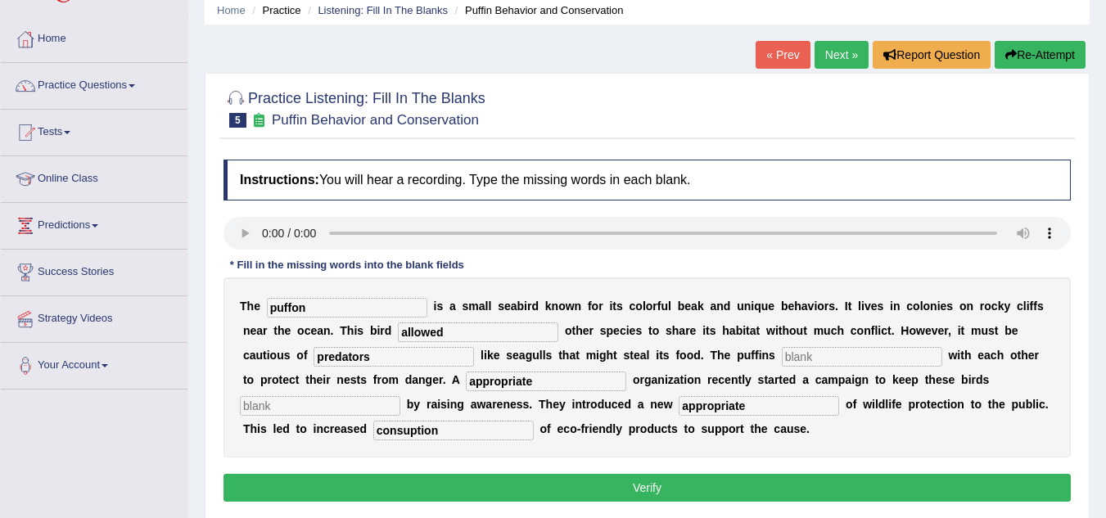
type input "appropriate"
click at [317, 395] on div "T h e puffon i s a s m a l l s e a b i r d k n o w n f o r i t s c o l o r f u …" at bounding box center [648, 368] width 848 height 180
click at [282, 407] on input "text" at bounding box center [320, 406] width 161 height 20
click at [295, 409] on input "collabroatiove" at bounding box center [320, 406] width 161 height 20
type input "collabrotive"
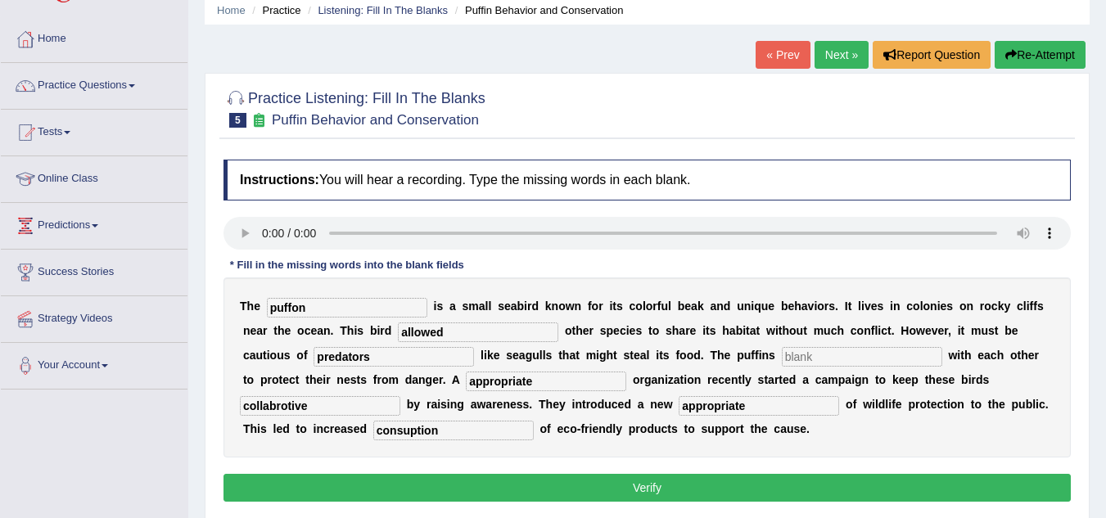
click at [794, 358] on input "text" at bounding box center [862, 357] width 161 height 20
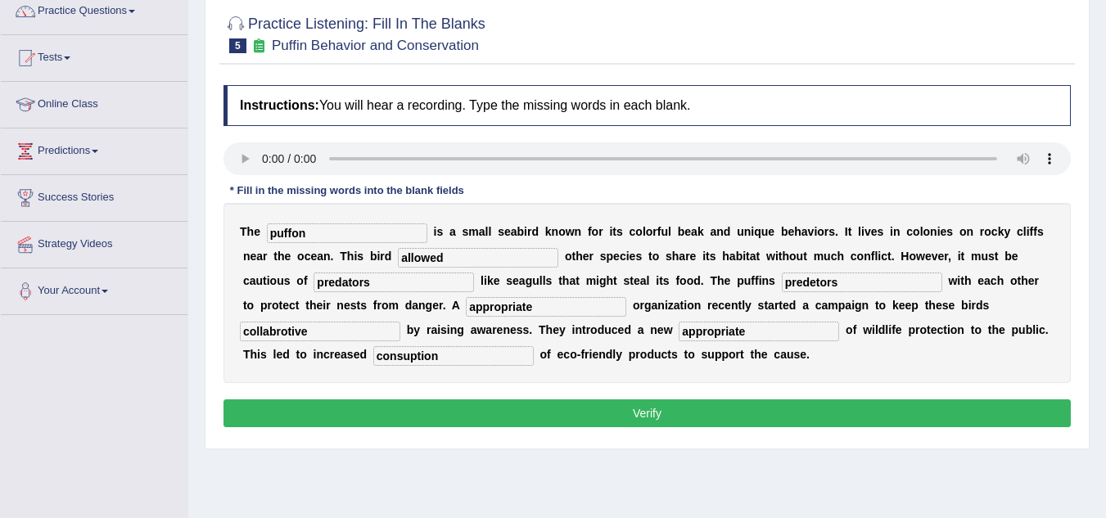
scroll to position [140, 0]
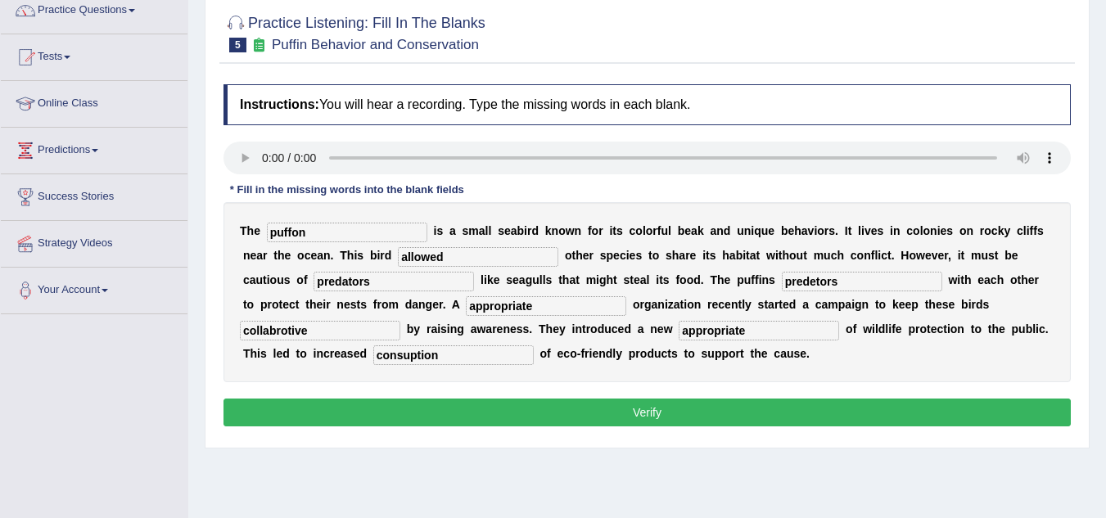
type input "predetors"
drag, startPoint x: 727, startPoint y: 387, endPoint x: 720, endPoint y: 415, distance: 28.8
click at [720, 415] on div "Instructions: You will hear a recording. Type the missing words in each blank. …" at bounding box center [647, 258] width 856 height 364
click at [720, 415] on button "Verify" at bounding box center [648, 413] width 848 height 28
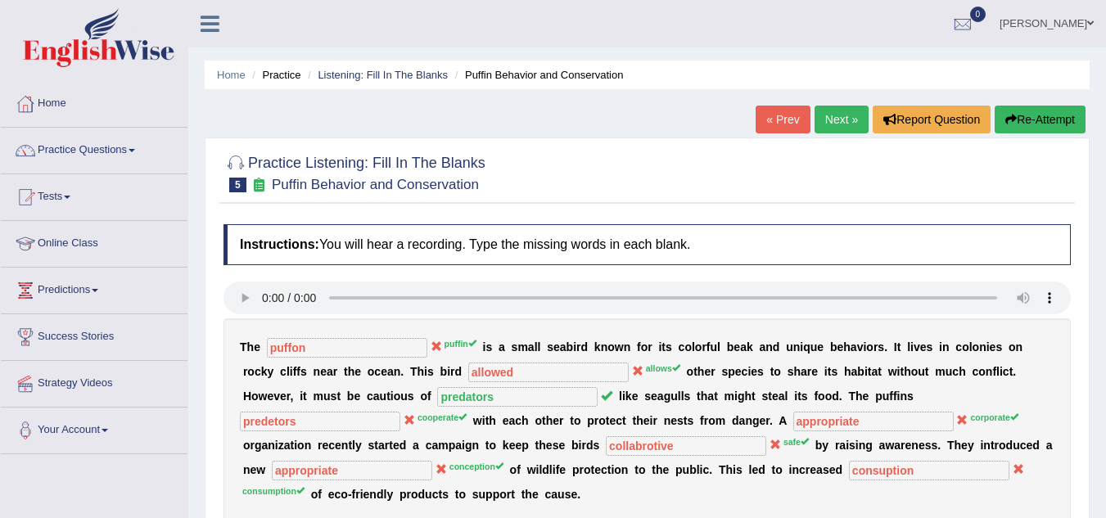
scroll to position [1, 0]
click at [830, 118] on link "Next »" at bounding box center [842, 119] width 54 height 28
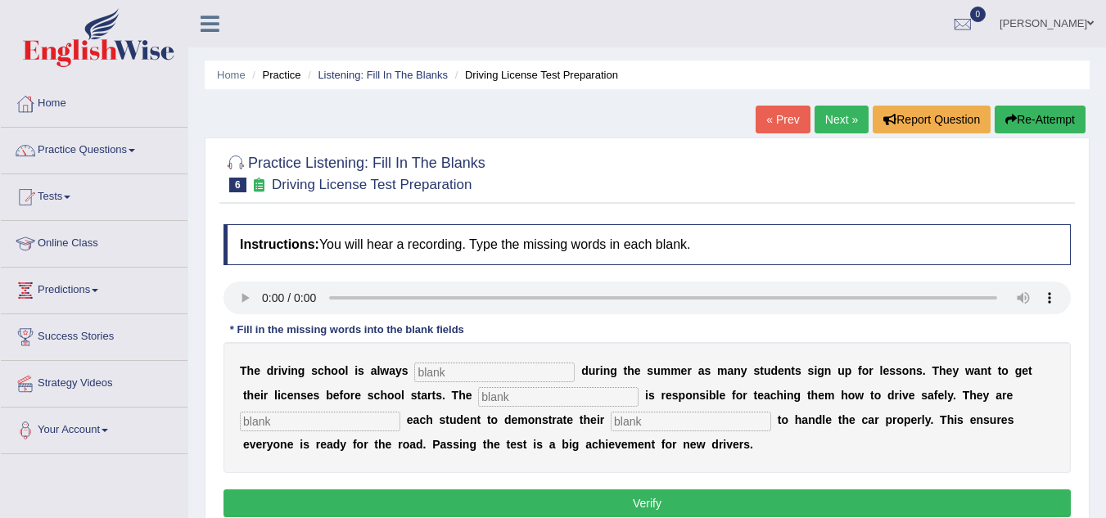
click at [445, 378] on input "text" at bounding box center [494, 373] width 161 height 20
click at [445, 378] on input "b" at bounding box center [494, 373] width 161 height 20
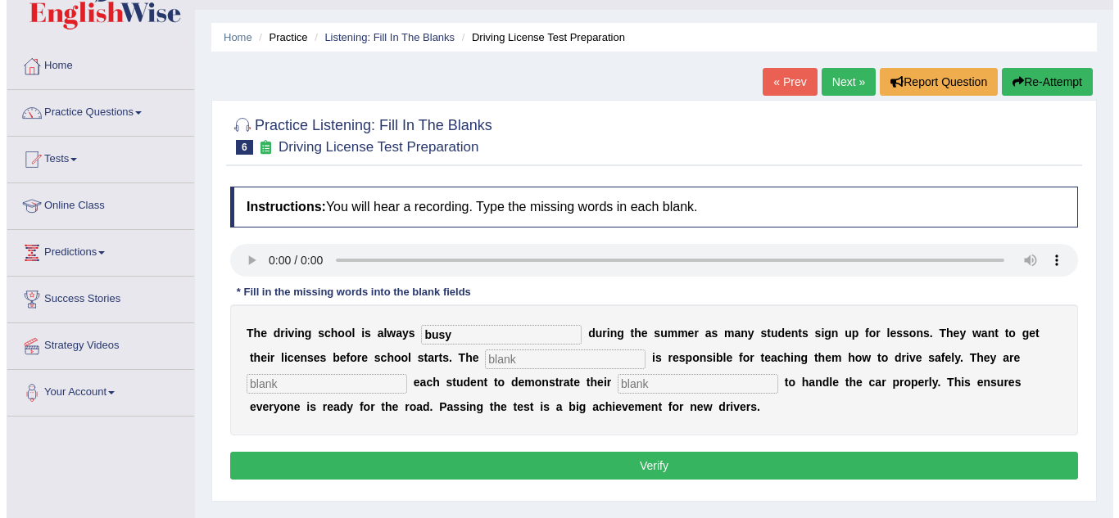
scroll to position [38, 0]
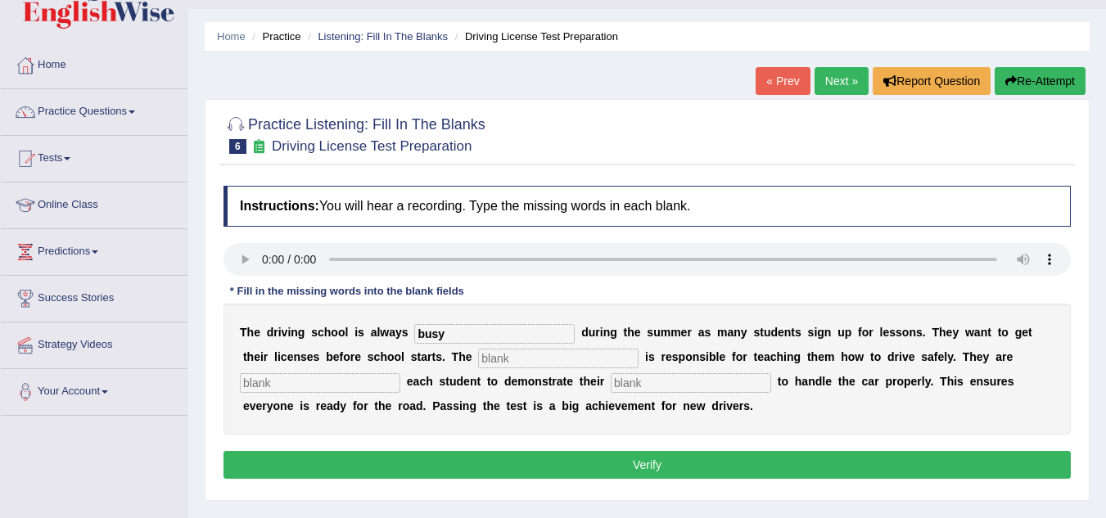
type input "busy"
click at [504, 356] on input "text" at bounding box center [558, 359] width 161 height 20
click at [507, 361] on input "instrructor" at bounding box center [558, 359] width 161 height 20
type input "instructor"
click at [268, 385] on input "text" at bounding box center [320, 383] width 161 height 20
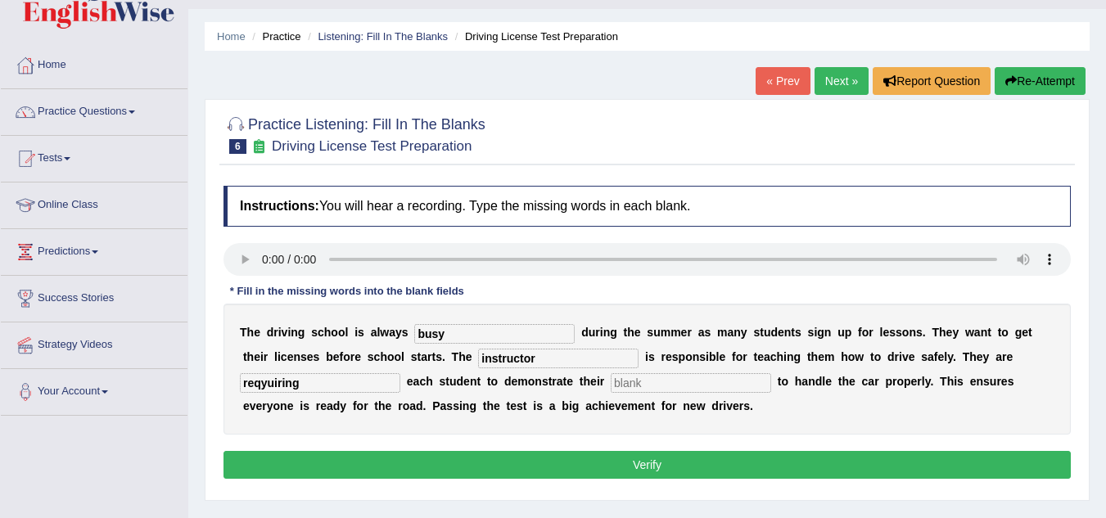
click at [263, 387] on input "reqyuiring" at bounding box center [320, 383] width 161 height 20
click at [265, 387] on input "reqyuiring" at bounding box center [320, 383] width 161 height 20
type input "requiring"
click at [627, 380] on input "text" at bounding box center [691, 383] width 161 height 20
type input "ability"
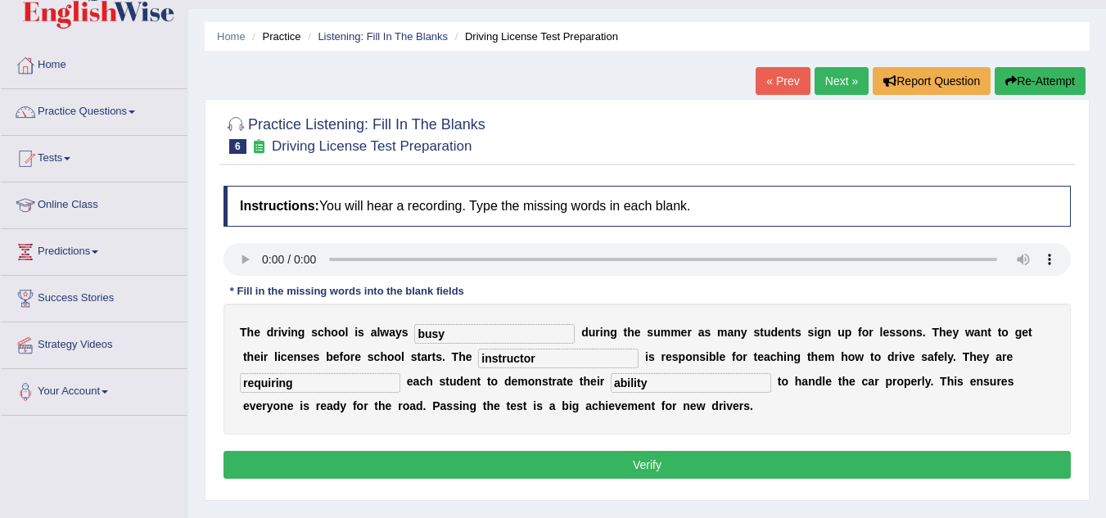
click at [645, 459] on button "Verify" at bounding box center [648, 465] width 848 height 28
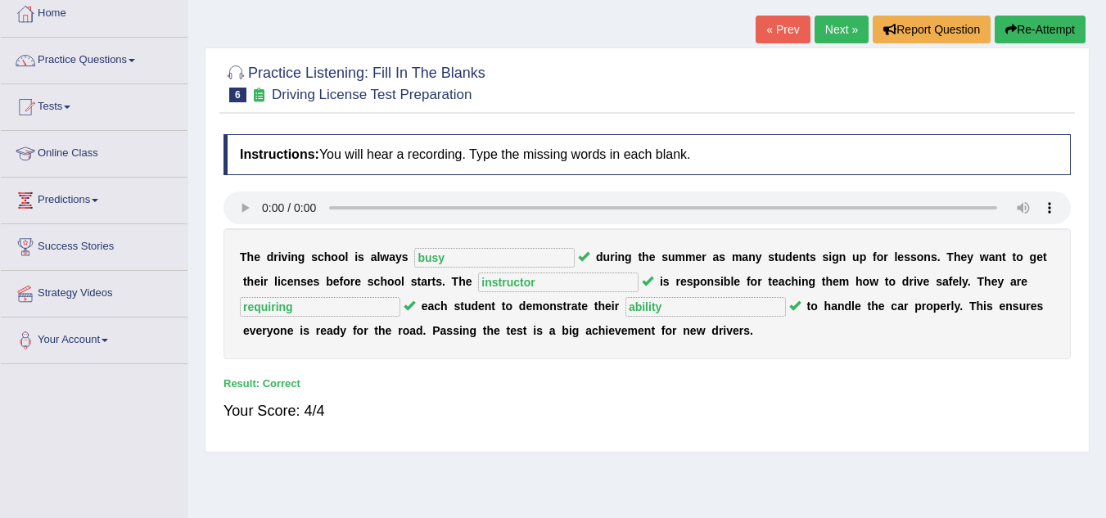
scroll to position [114, 0]
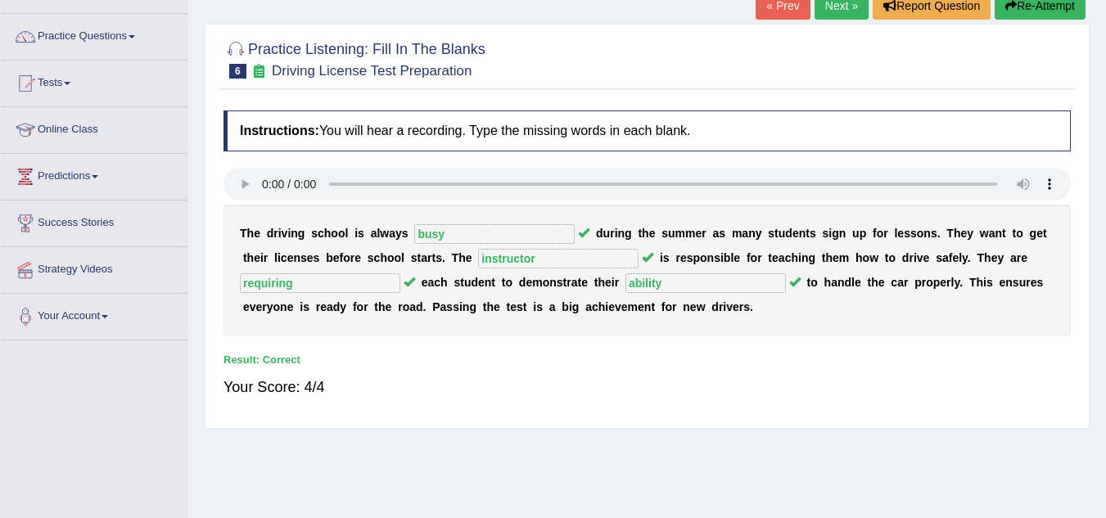
click at [845, 16] on link "Next »" at bounding box center [842, 6] width 54 height 28
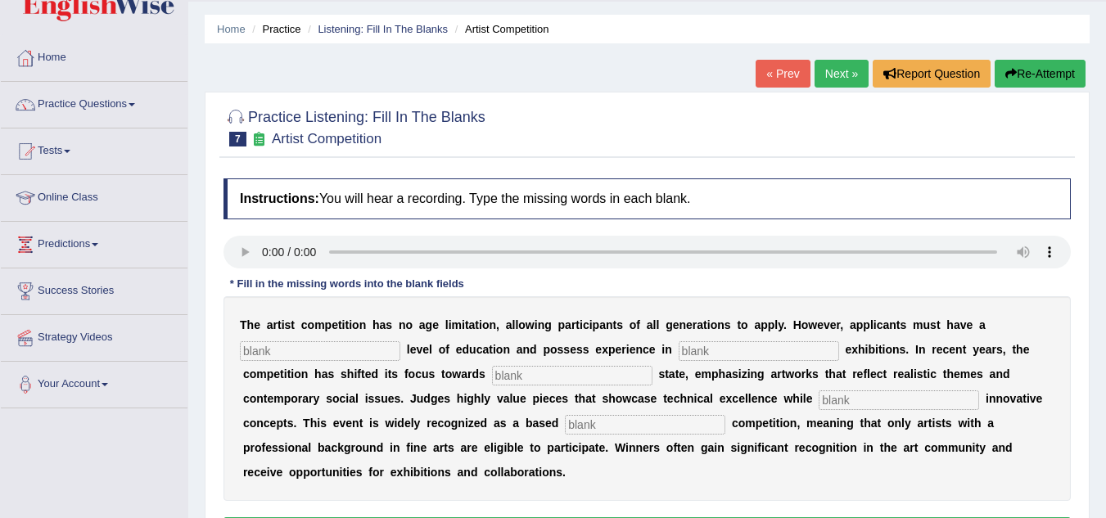
scroll to position [64, 0]
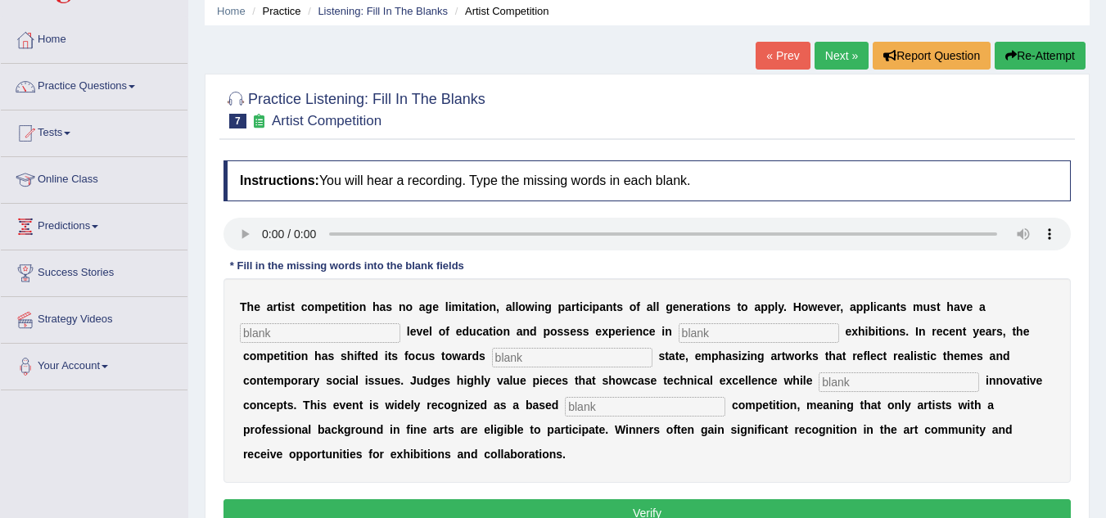
click at [285, 337] on input "text" at bounding box center [320, 333] width 161 height 20
type input "graduate"
click at [699, 331] on input "text" at bounding box center [759, 333] width 161 height 20
click at [693, 334] on input "slupture" at bounding box center [759, 333] width 161 height 20
type input "skulpture"
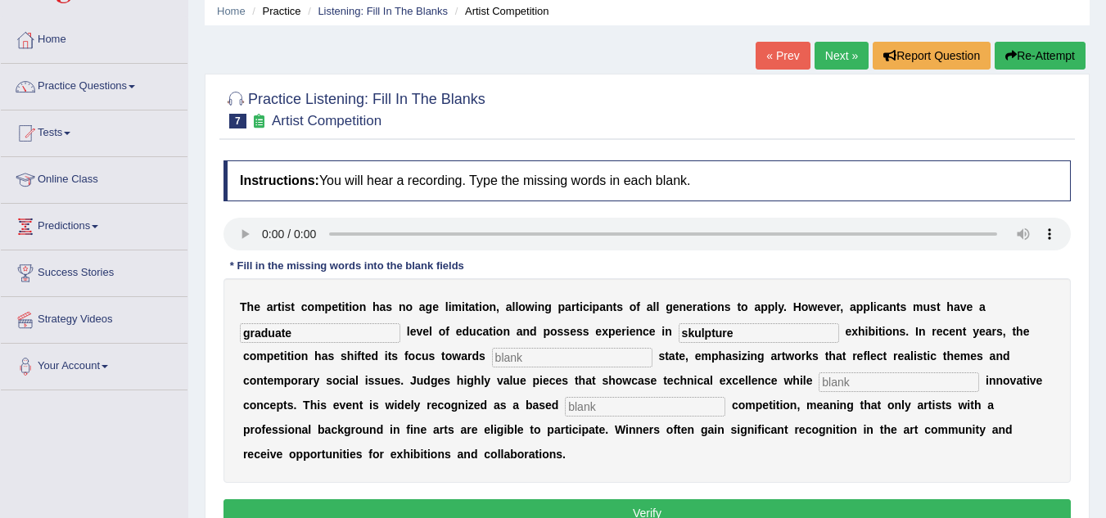
click at [507, 361] on input "text" at bounding box center [572, 358] width 161 height 20
type input "real"
click at [864, 385] on input "text" at bounding box center [899, 383] width 161 height 20
type input "incooperating"
click at [611, 400] on input "text" at bounding box center [645, 407] width 161 height 20
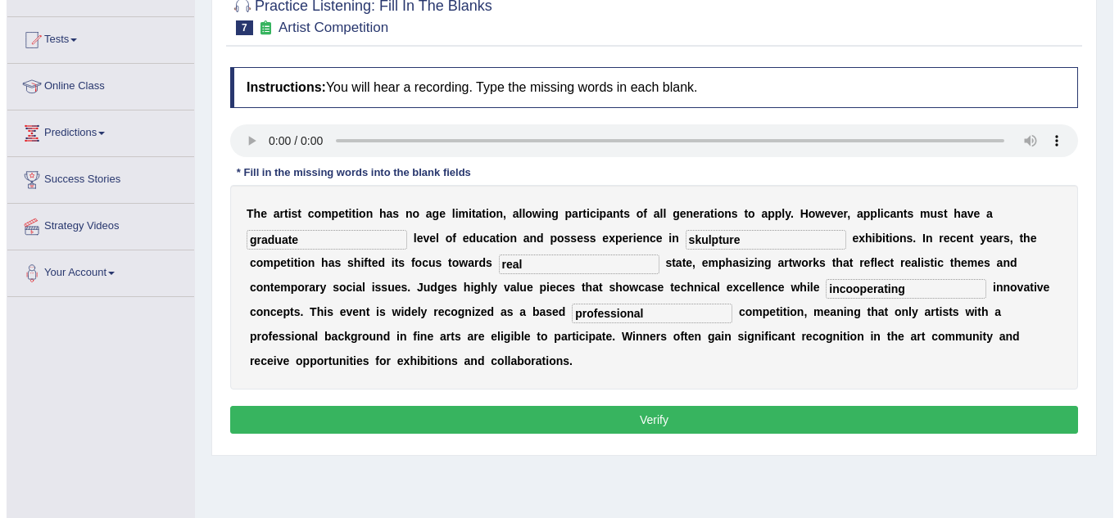
scroll to position [161, 0]
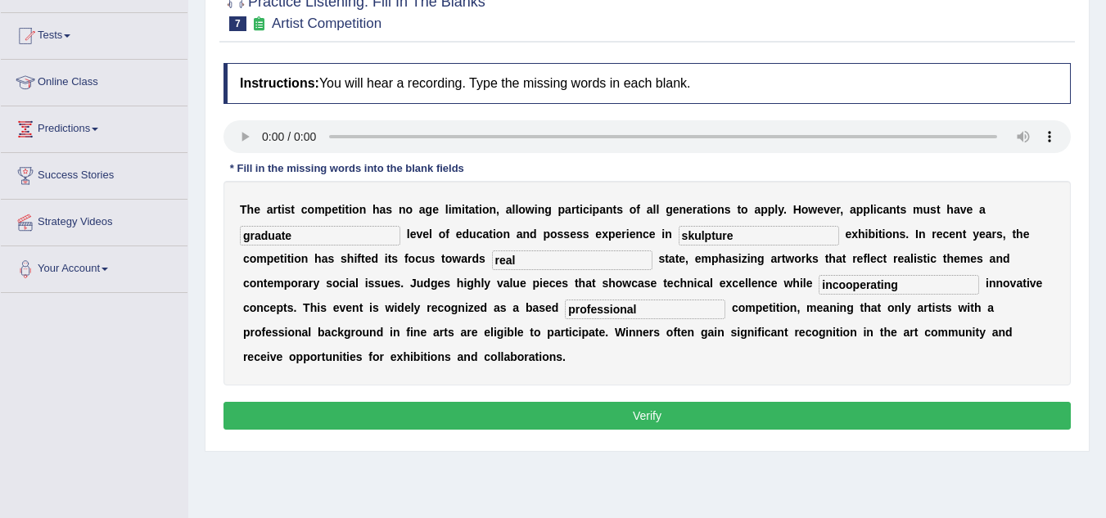
type input "professional"
click at [611, 410] on button "Verify" at bounding box center [648, 416] width 848 height 28
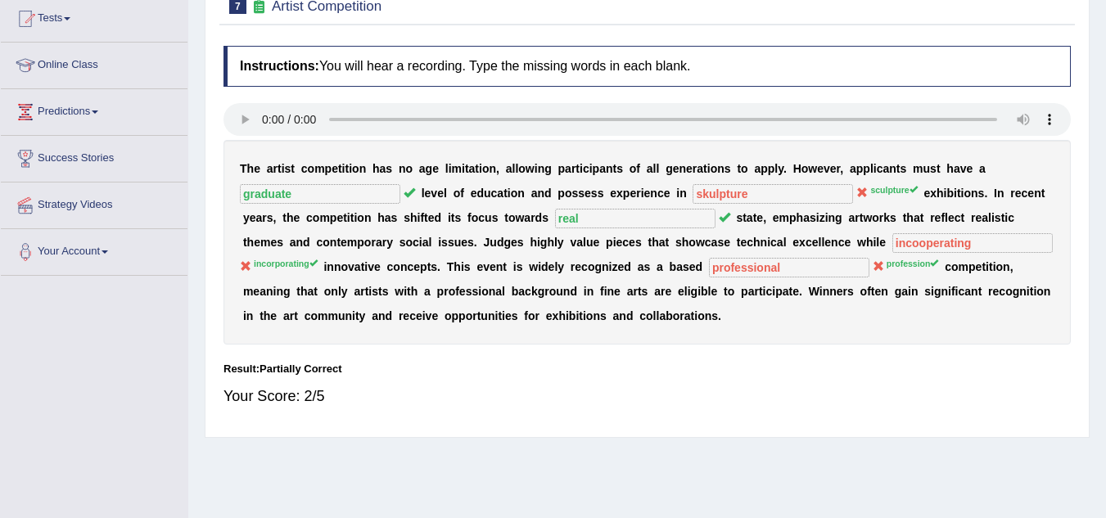
scroll to position [179, 0]
click at [698, 357] on div "Instructions: You will hear a recording. Type the missing words in each blank. …" at bounding box center [647, 232] width 856 height 391
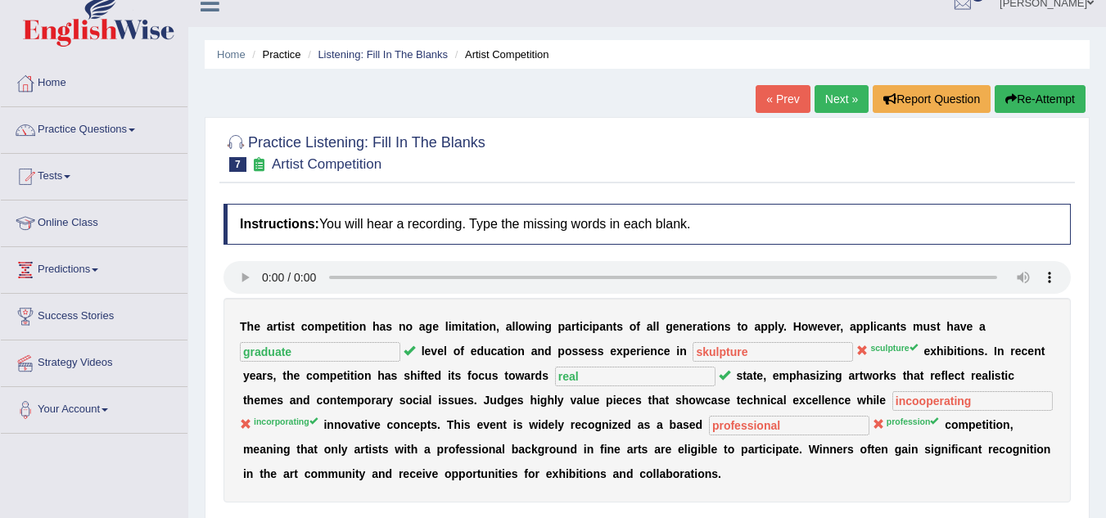
scroll to position [20, 0]
click at [848, 86] on link "Next »" at bounding box center [842, 100] width 54 height 28
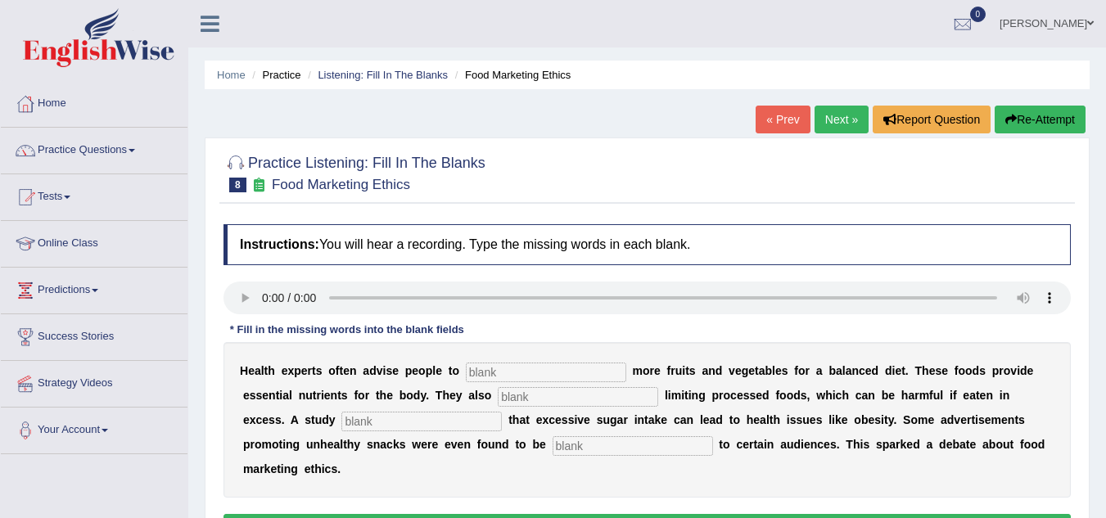
click at [566, 445] on input "text" at bounding box center [633, 446] width 161 height 20
type input "p"
type input "offensive"
click at [431, 414] on input "text" at bounding box center [421, 422] width 161 height 20
type input "giagnosed"
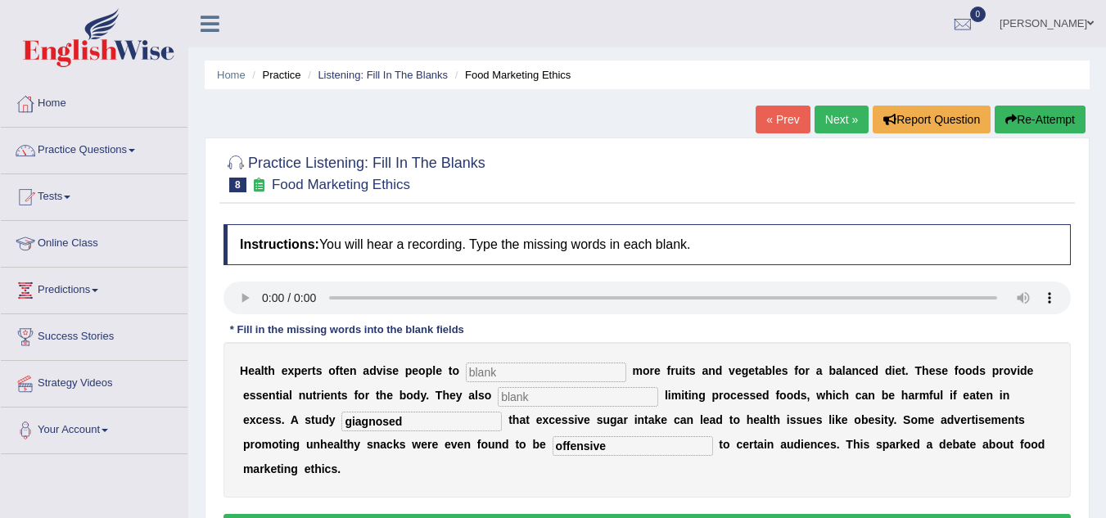
click at [509, 400] on input "text" at bounding box center [578, 397] width 161 height 20
click at [536, 393] on input "recomended" at bounding box center [578, 397] width 161 height 20
type input "recommended"
click at [512, 378] on input "text" at bounding box center [546, 373] width 161 height 20
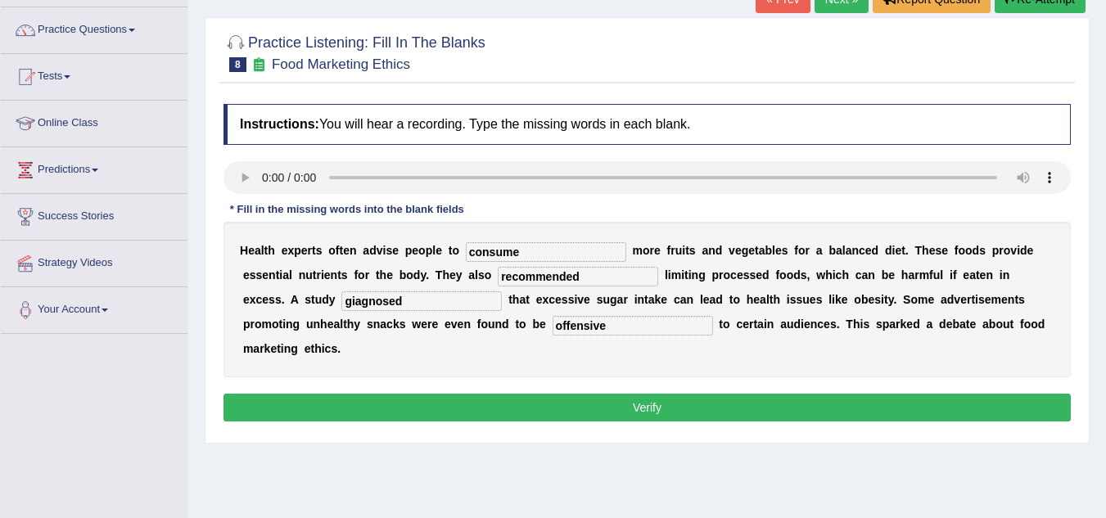
scroll to position [121, 0]
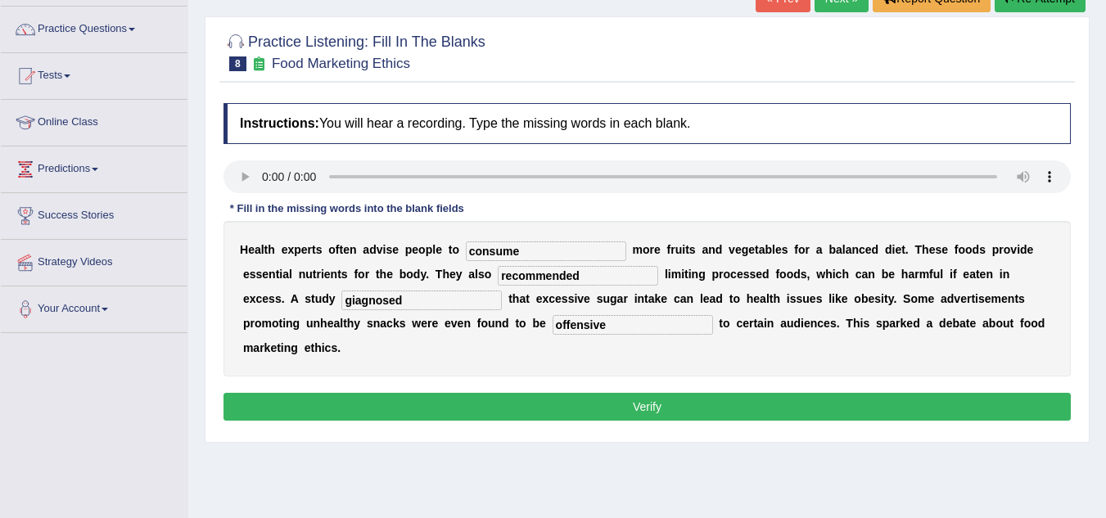
type input "consume"
click at [637, 409] on button "Verify" at bounding box center [648, 407] width 848 height 28
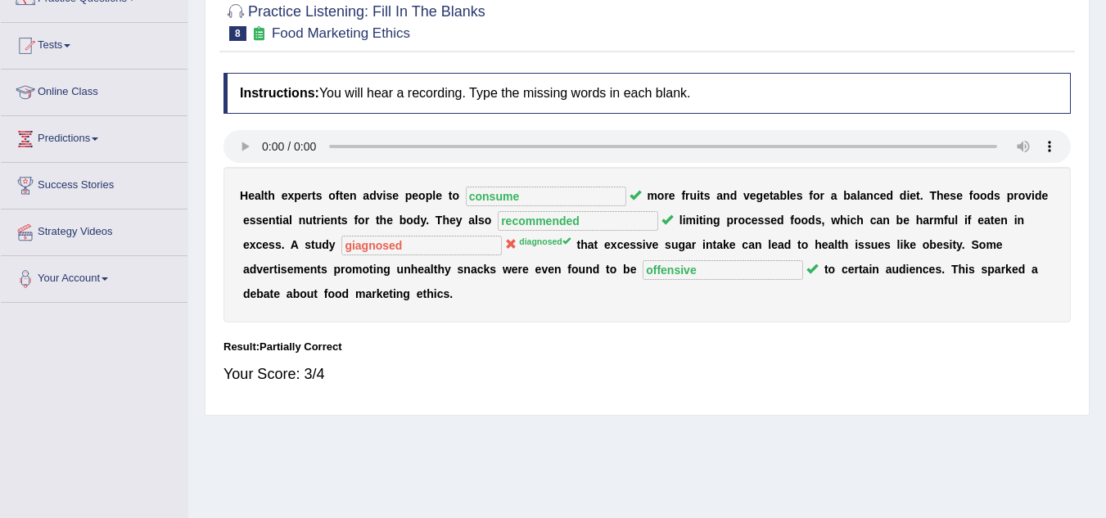
scroll to position [0, 0]
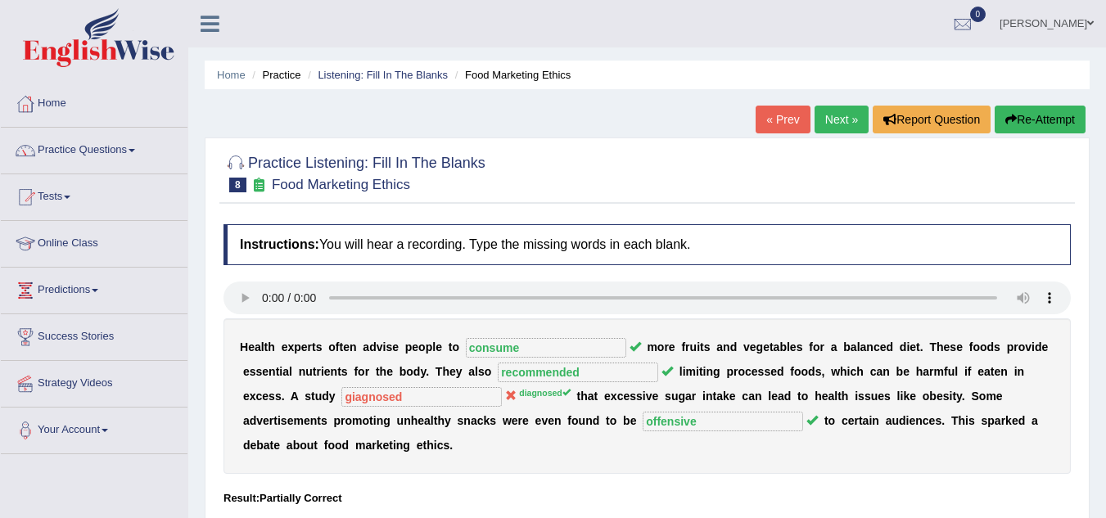
click at [825, 124] on link "Next »" at bounding box center [842, 120] width 54 height 28
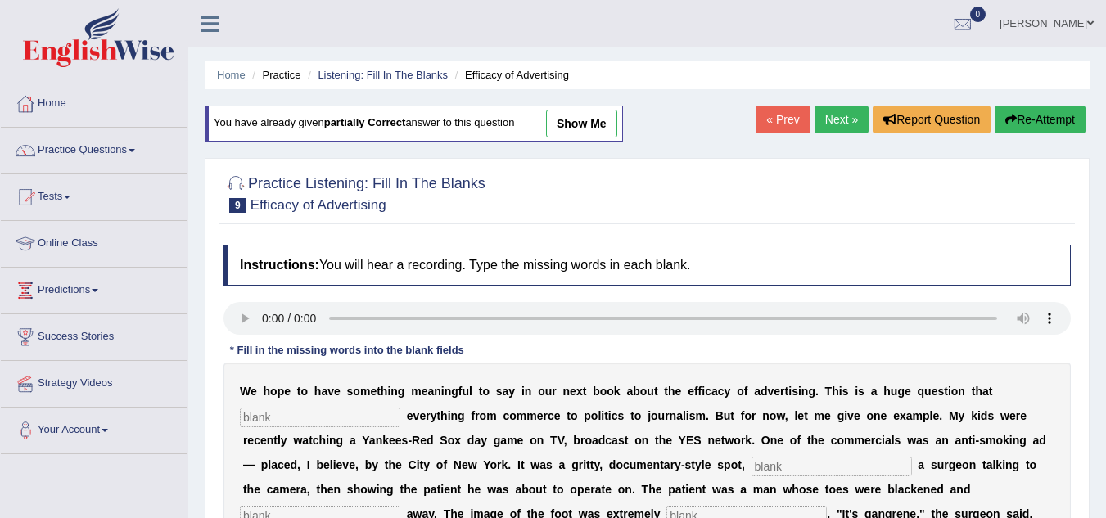
click at [252, 408] on input "text" at bounding box center [320, 418] width 161 height 20
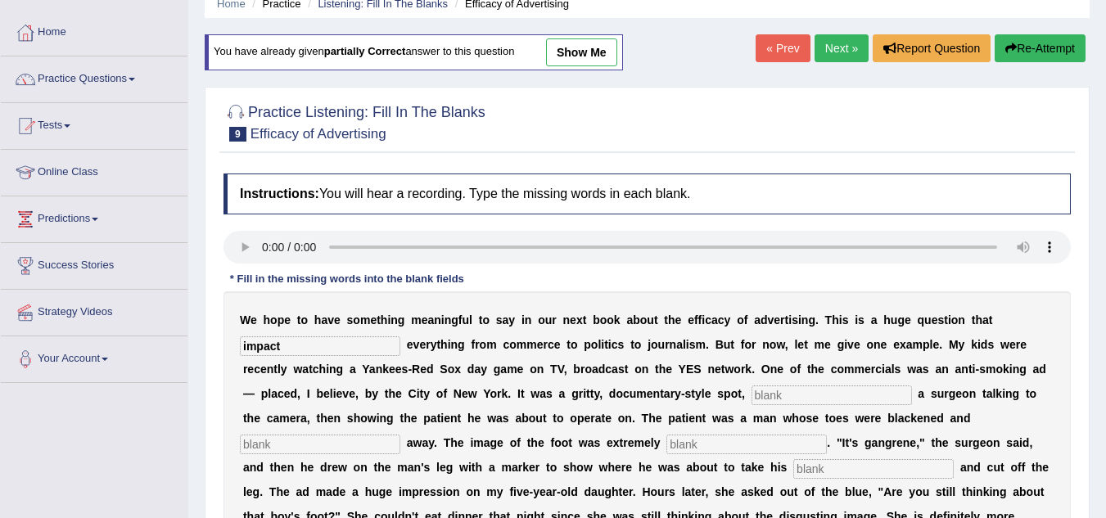
scroll to position [148, 0]
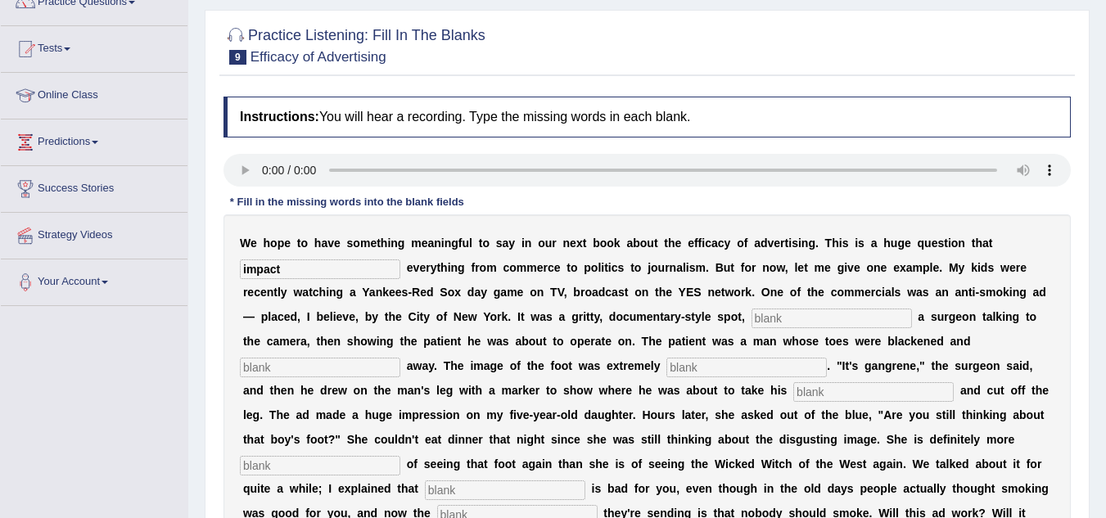
type input "impact"
click at [804, 323] on input "text" at bounding box center [832, 319] width 161 height 20
type input "featuring"
click at [332, 372] on input "text" at bounding box center [320, 368] width 161 height 20
type input "rightn"
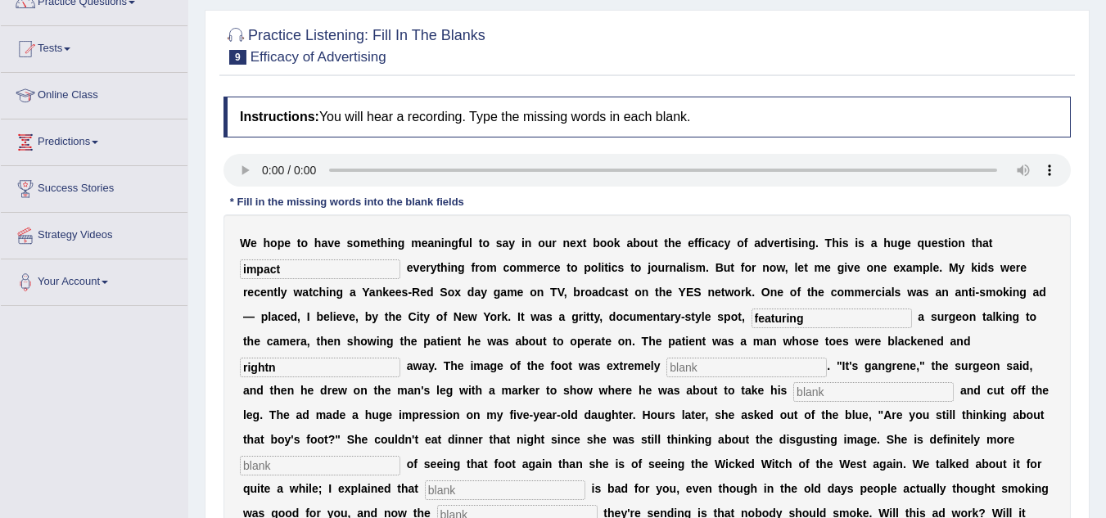
click at [766, 364] on input "text" at bounding box center [747, 368] width 161 height 20
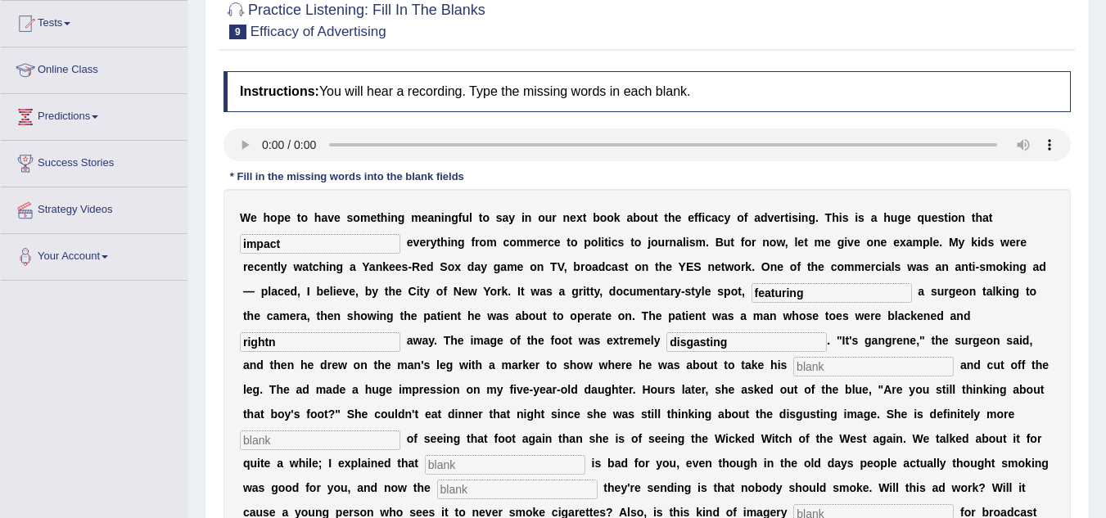
scroll to position [176, 0]
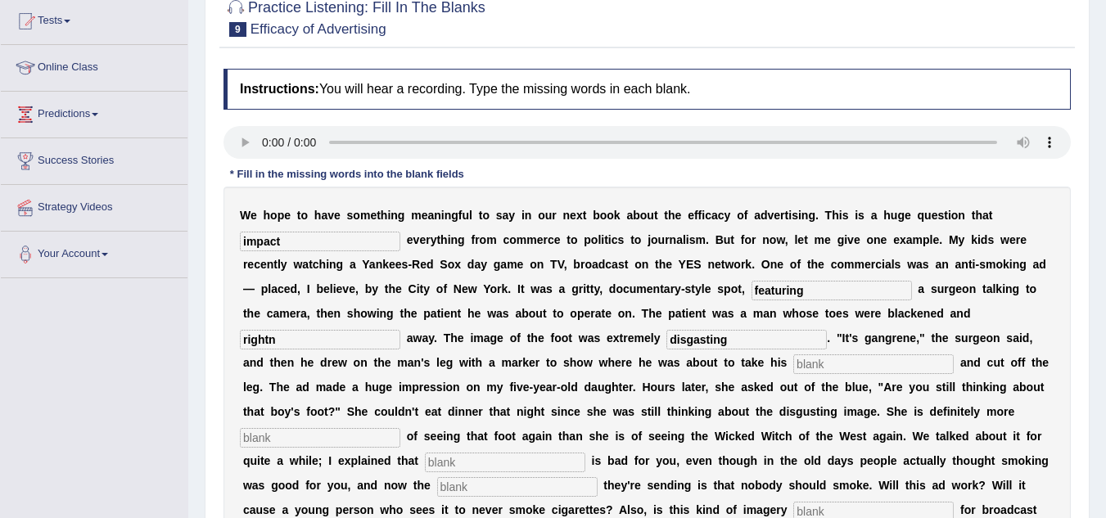
type input "disgasting"
click at [816, 366] on input "text" at bounding box center [874, 365] width 161 height 20
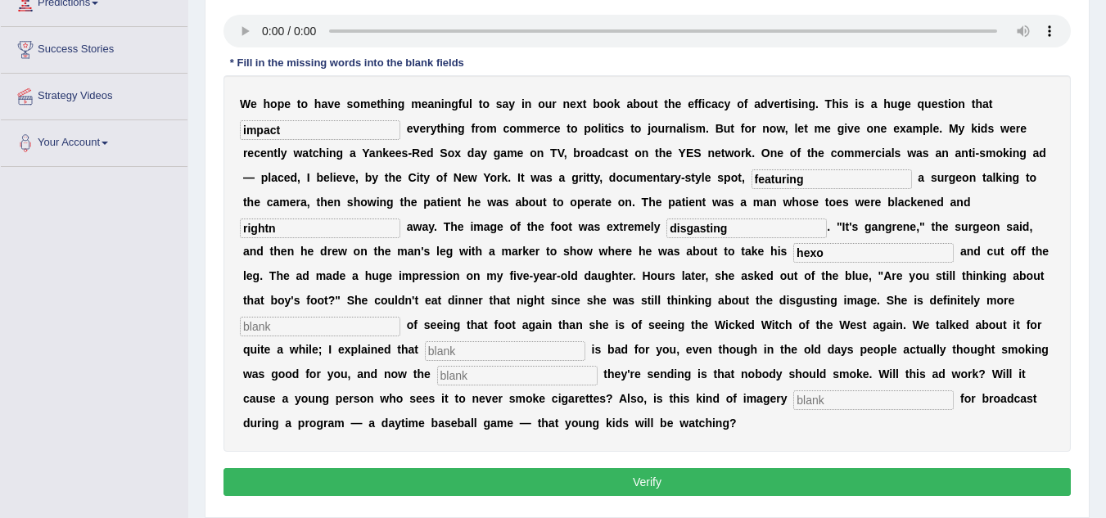
scroll to position [288, 0]
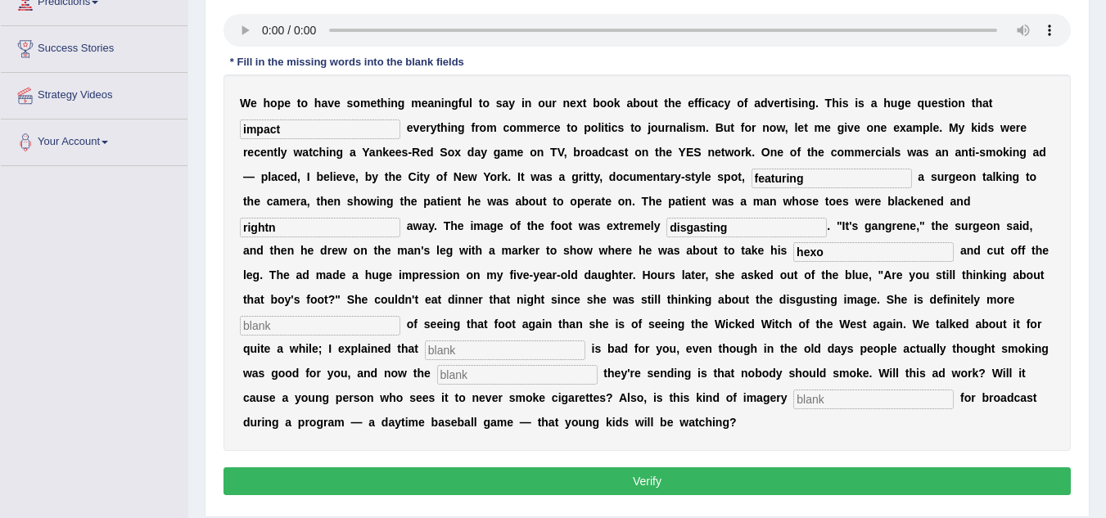
type input "hexo"
drag, startPoint x: 269, startPoint y: 337, endPoint x: 262, endPoint y: 331, distance: 9.9
click at [262, 331] on div "W e h o p e t o h a v e s o m e t h i n g m e a n i n g f u l t o s a y i n o u…" at bounding box center [648, 263] width 848 height 377
click at [262, 331] on input "text" at bounding box center [320, 326] width 161 height 20
type input "saying"
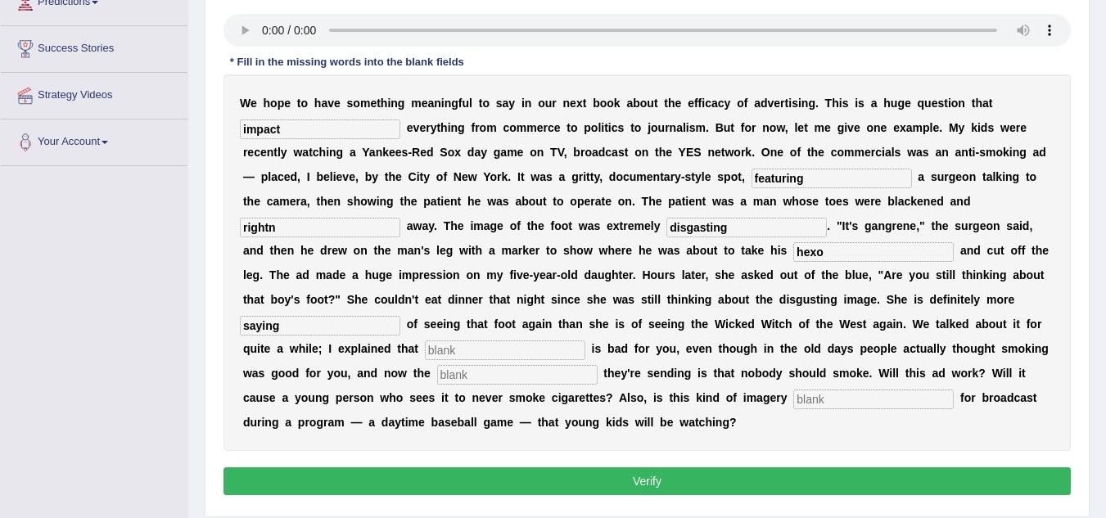
click at [488, 348] on input "text" at bounding box center [505, 351] width 161 height 20
type input "smoking"
click at [492, 379] on input "text" at bounding box center [517, 375] width 161 height 20
type input "massage"
click at [815, 402] on input "text" at bounding box center [874, 400] width 161 height 20
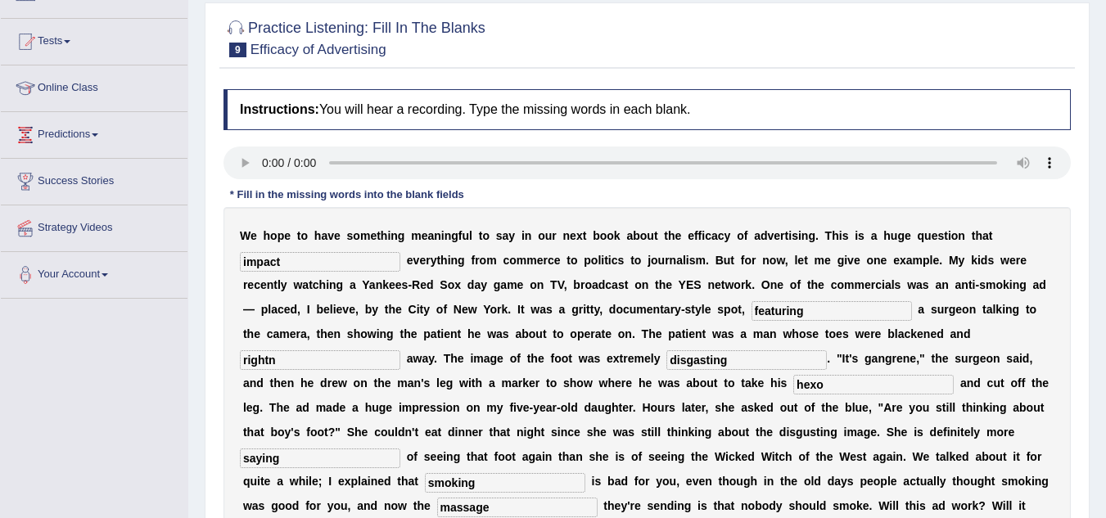
scroll to position [155, 0]
type input "appropriate"
click at [305, 268] on input "impact" at bounding box center [320, 263] width 161 height 20
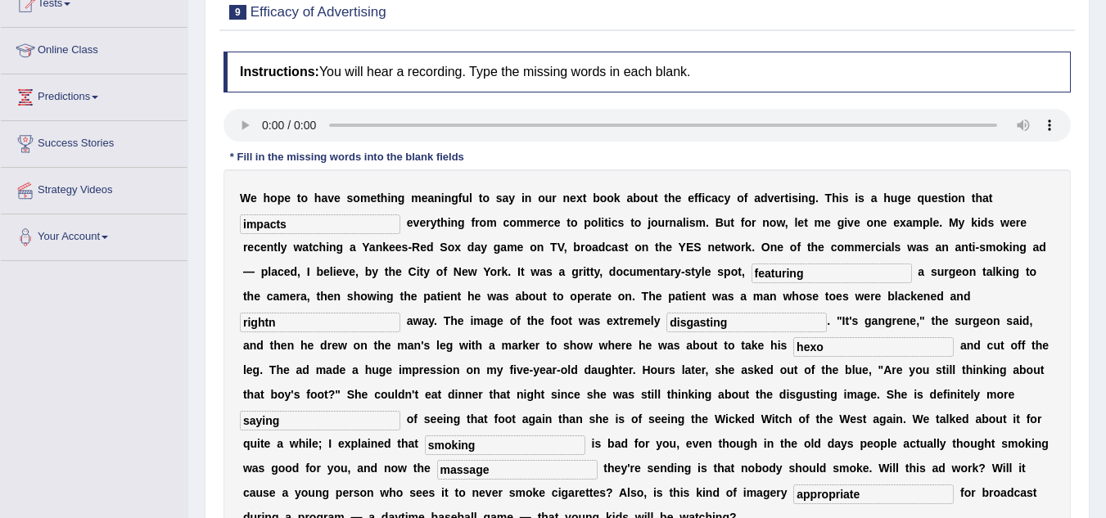
scroll to position [194, 0]
type input "impacts"
click at [833, 274] on input "featuring" at bounding box center [832, 273] width 161 height 20
type input "f"
type input "F"
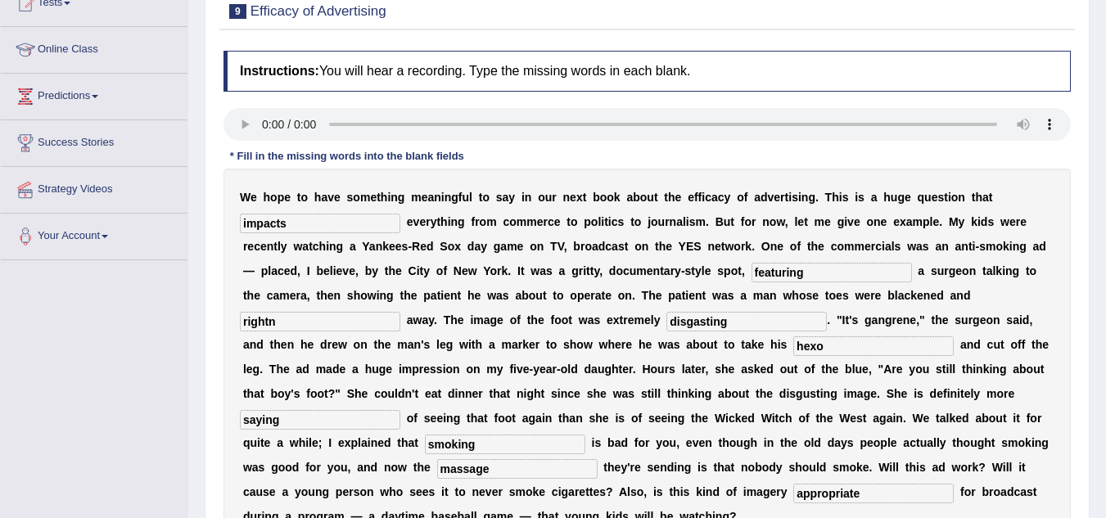
type input "featuring"
click at [338, 328] on input "rightn" at bounding box center [320, 322] width 161 height 20
type input "right"
click at [752, 320] on input "disgasting" at bounding box center [747, 322] width 161 height 20
type input "disgusting"
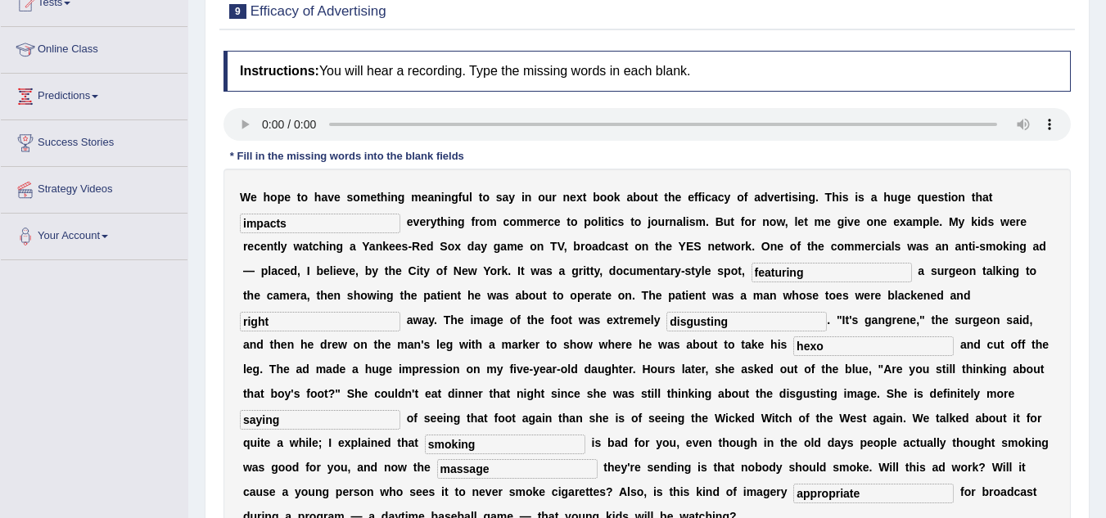
click at [839, 350] on input "hexo" at bounding box center [874, 347] width 161 height 20
type input "h"
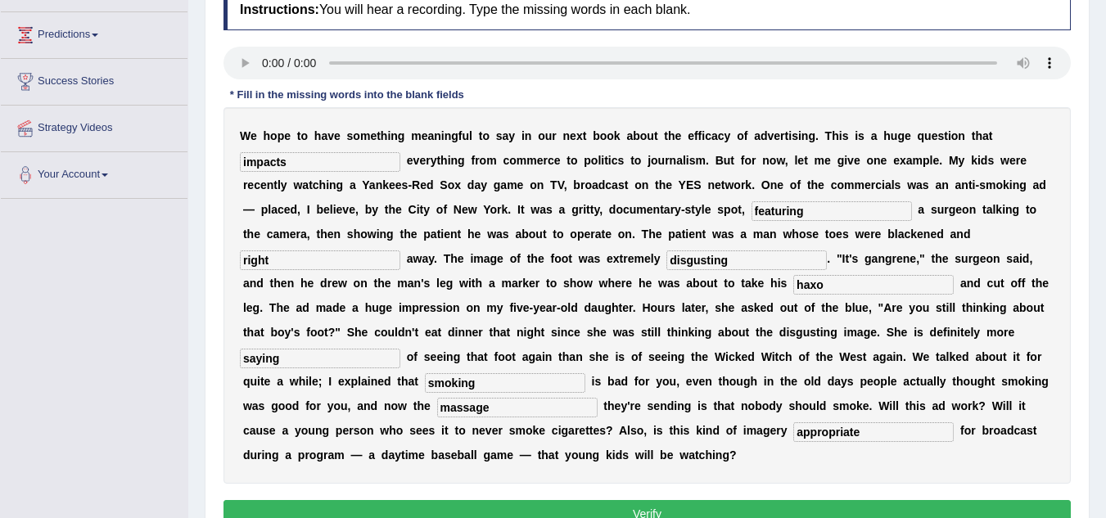
scroll to position [256, 0]
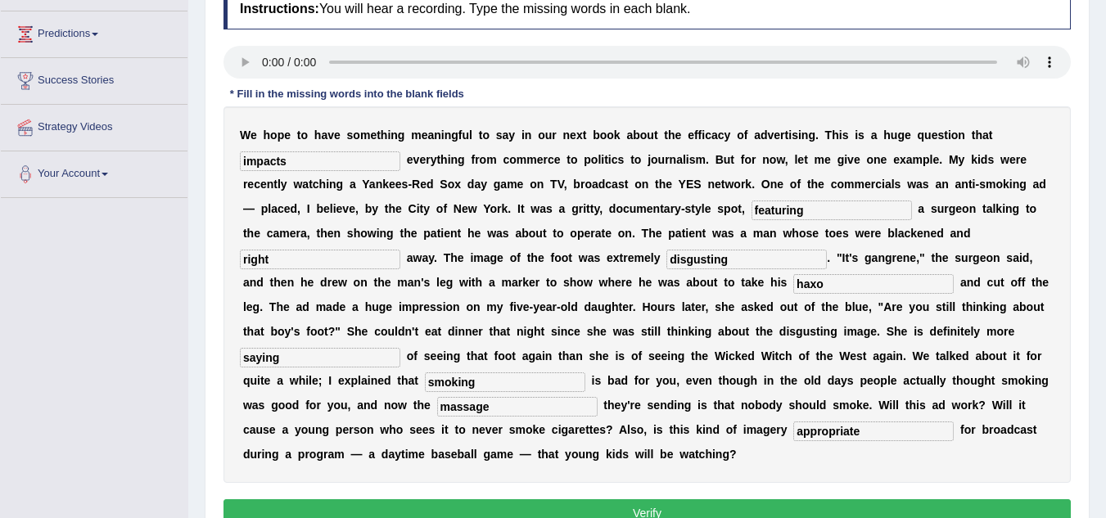
type input "haxo"
click at [301, 363] on input "saying" at bounding box center [320, 358] width 161 height 20
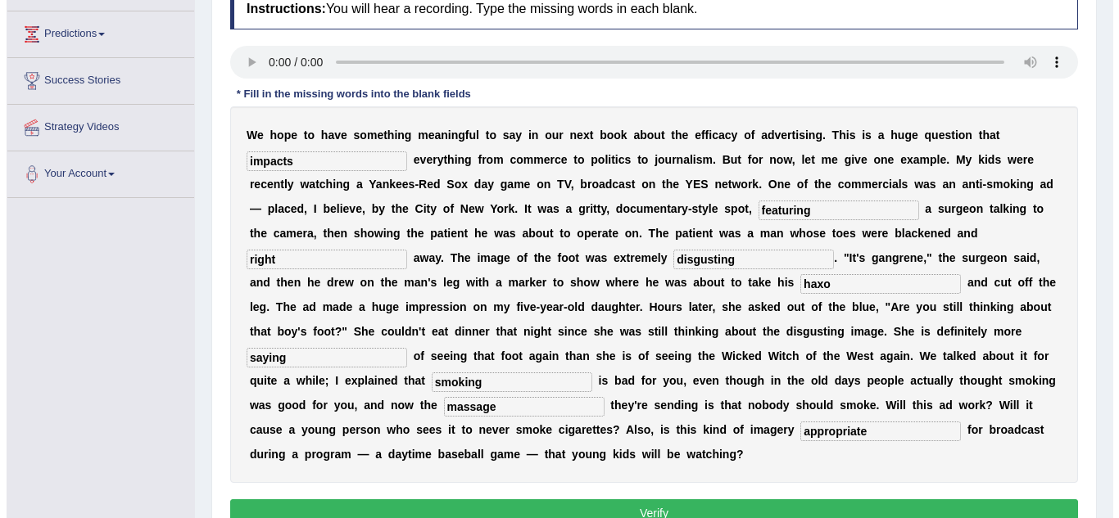
scroll to position [314, 0]
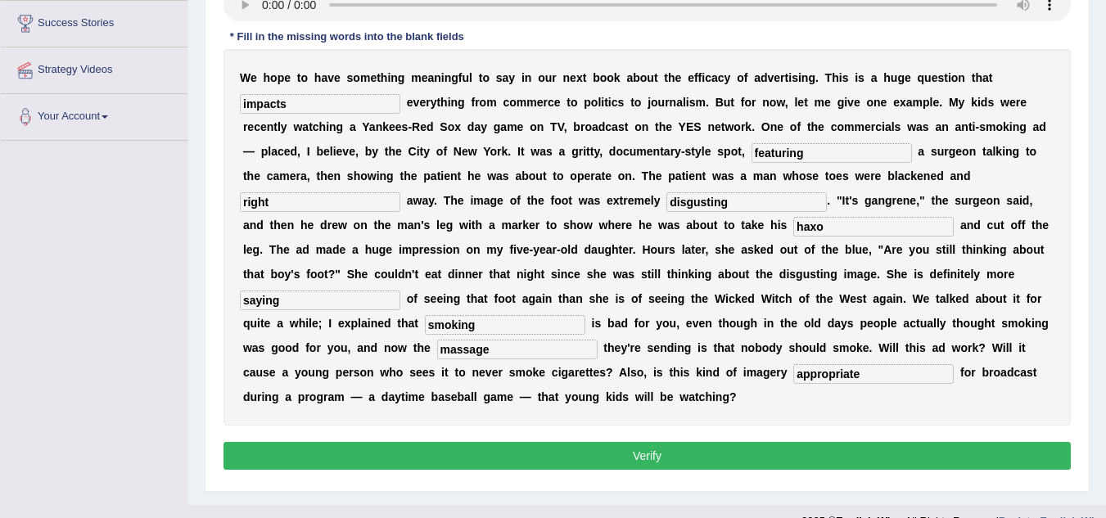
click at [522, 441] on div "Instructions: You will hear a recording. Type the missing words in each blank. …" at bounding box center [647, 203] width 856 height 560
click at [523, 445] on button "Verify" at bounding box center [648, 456] width 848 height 28
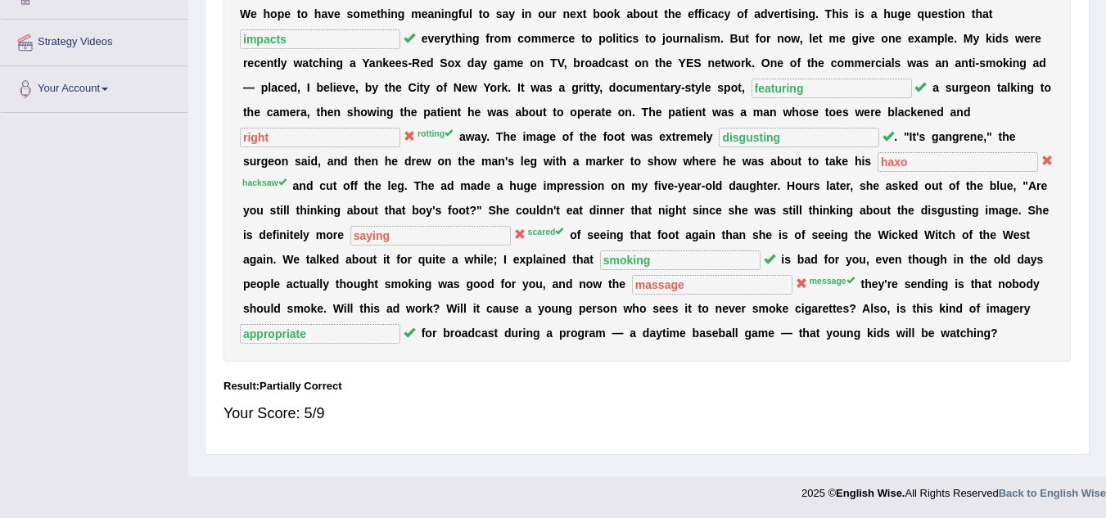
scroll to position [0, 0]
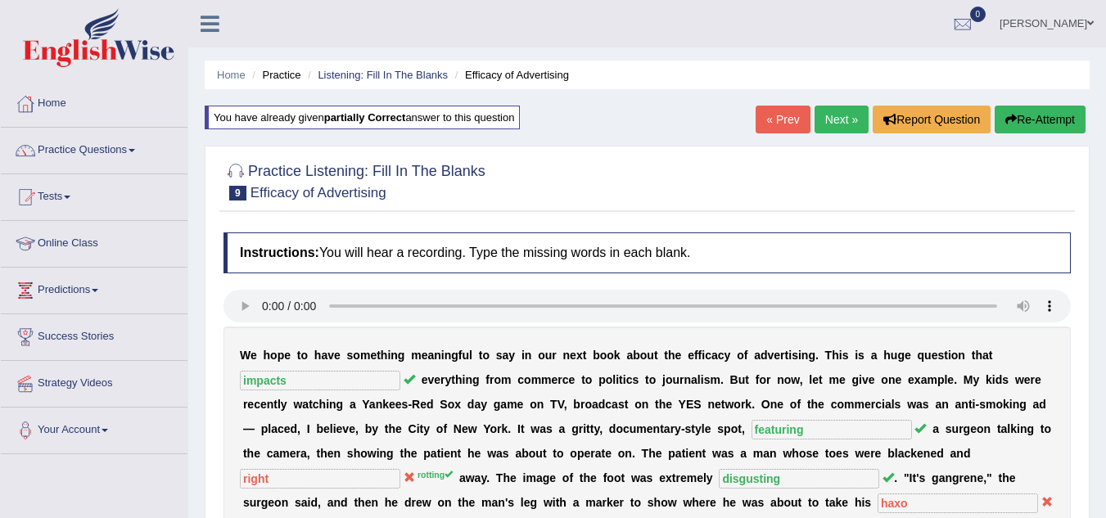
click at [838, 106] on link "Next »" at bounding box center [842, 120] width 54 height 28
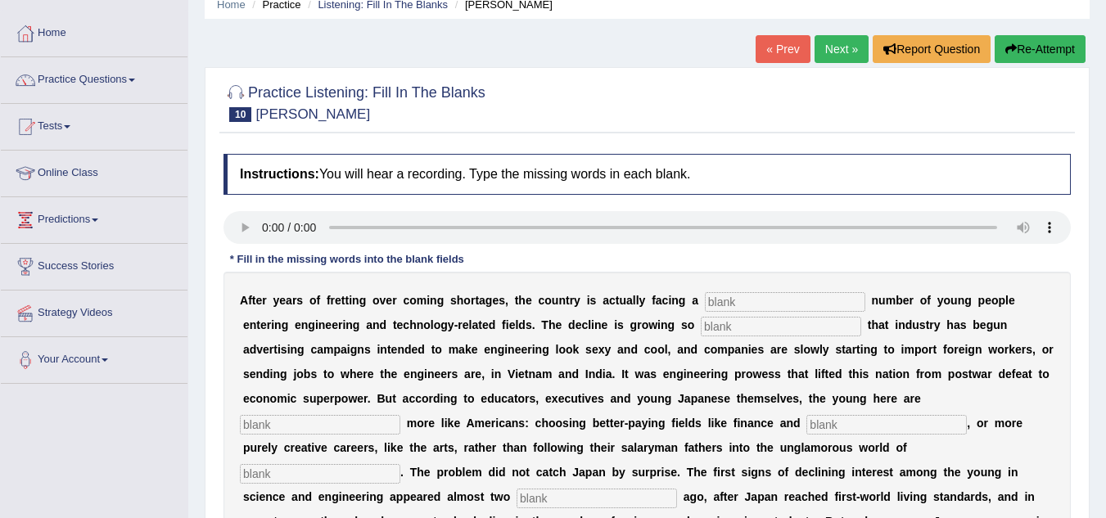
scroll to position [71, 0]
click at [735, 303] on input "text" at bounding box center [785, 302] width 161 height 20
type input "doing"
click at [735, 323] on input "text" at bounding box center [781, 326] width 161 height 20
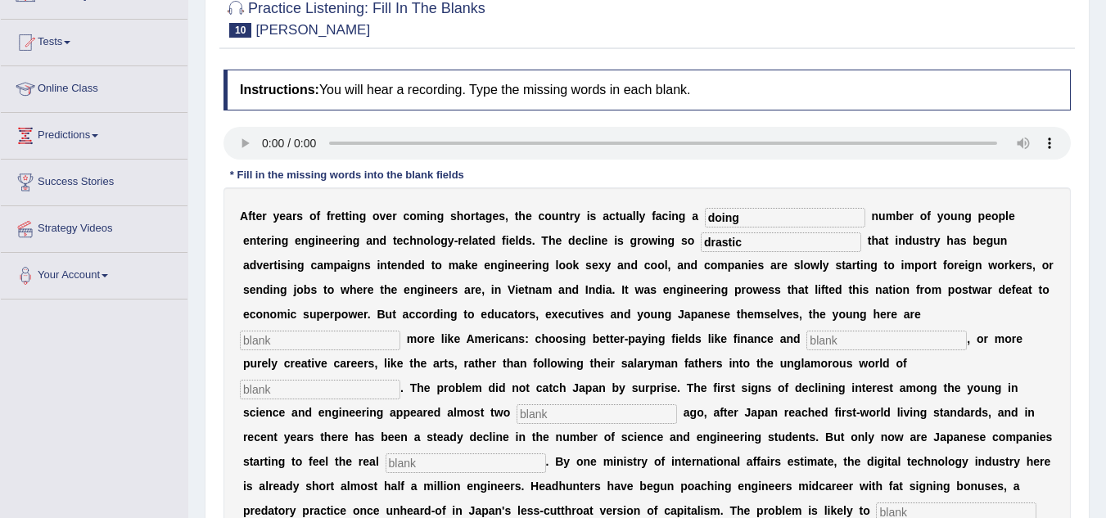
scroll to position [156, 0]
type input "drastic"
click at [316, 346] on input "text" at bounding box center [320, 340] width 161 height 20
click at [281, 337] on input "text" at bounding box center [320, 340] width 161 height 20
type input "behaving"
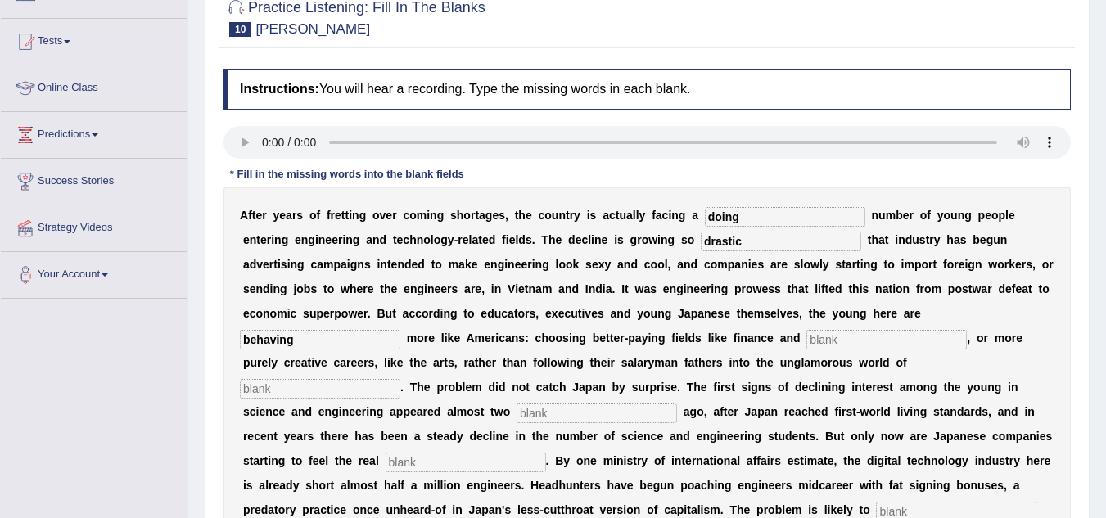
click at [854, 346] on input "text" at bounding box center [887, 340] width 161 height 20
type input "medicine"
click at [296, 398] on input "text" at bounding box center [320, 389] width 161 height 20
type input "manufactuyrirng"
click at [551, 416] on input "text" at bounding box center [597, 414] width 161 height 20
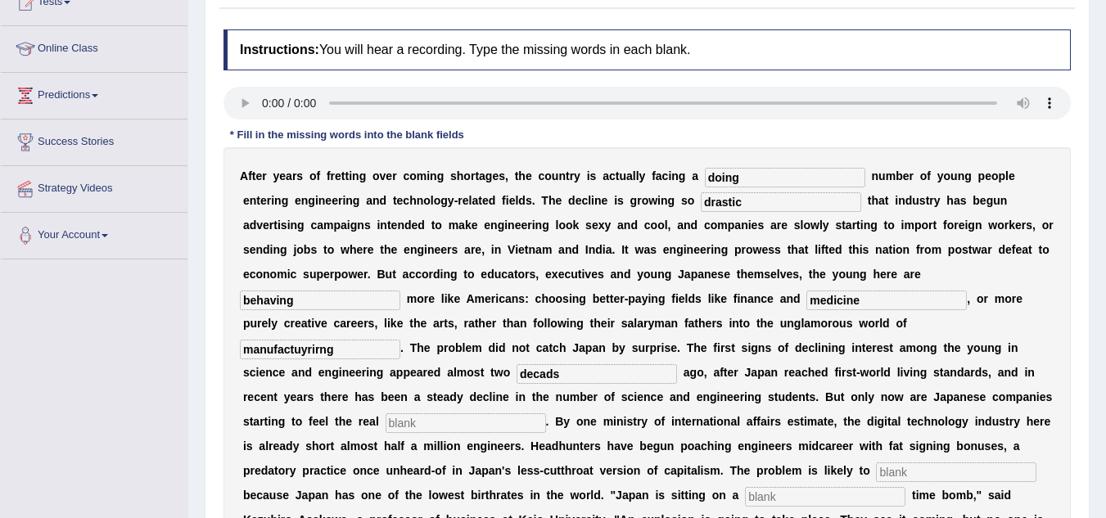
scroll to position [196, 0]
type input "decades"
click at [450, 428] on input "text" at bounding box center [466, 423] width 161 height 20
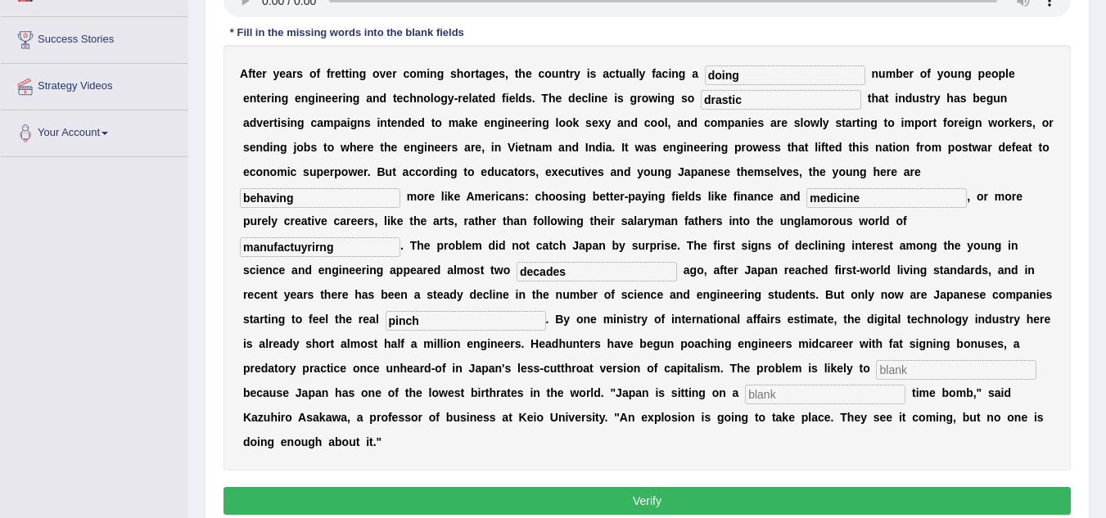
scroll to position [298, 0]
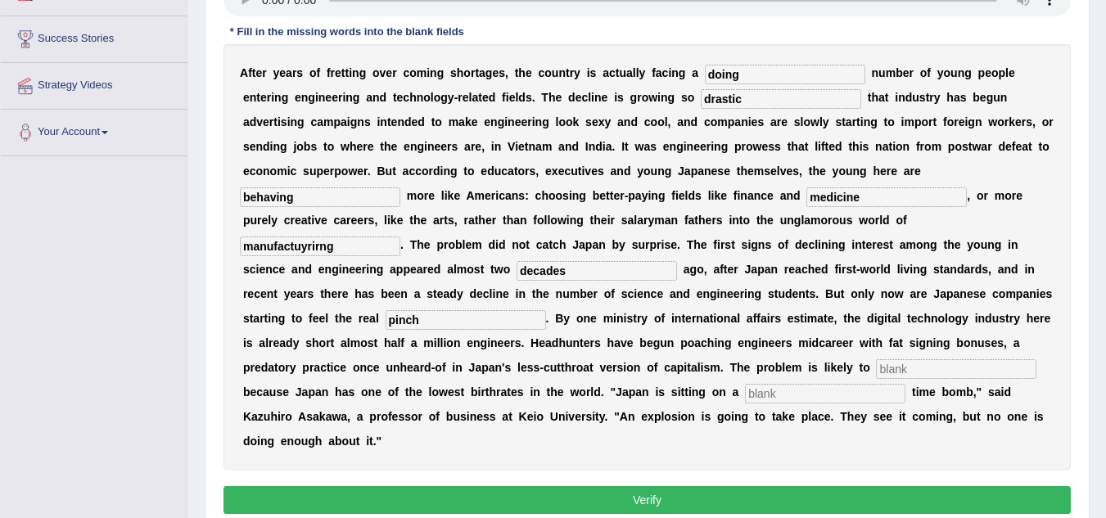
type input "pinch"
click at [934, 364] on input "text" at bounding box center [956, 369] width 161 height 20
type input "worsern"
click at [765, 392] on input "text" at bounding box center [825, 394] width 161 height 20
type input "demographic"
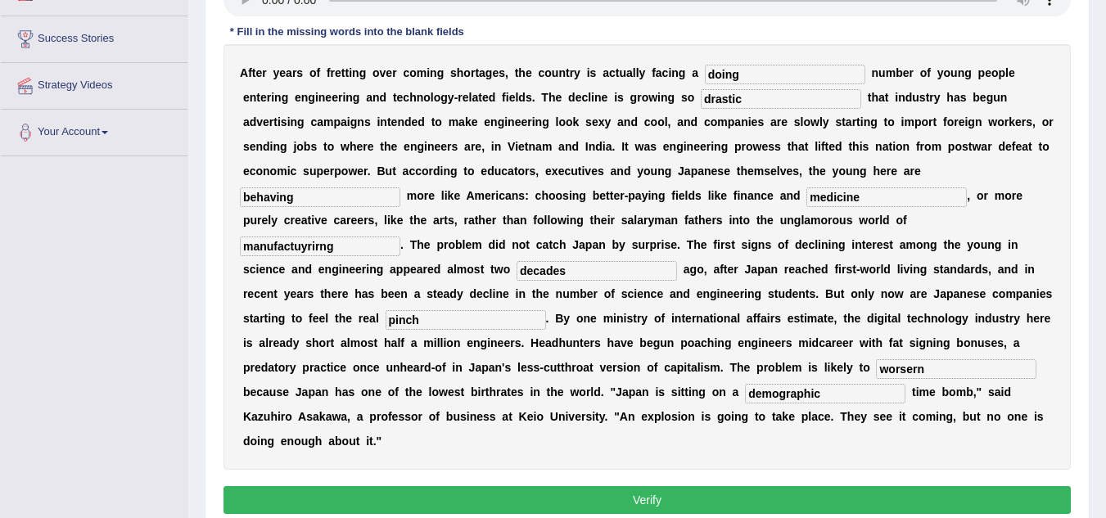
click at [758, 74] on input "doing" at bounding box center [785, 75] width 161 height 20
type input "d"
type input "Number"
click at [753, 101] on input "drastic" at bounding box center [781, 99] width 161 height 20
type input "d"
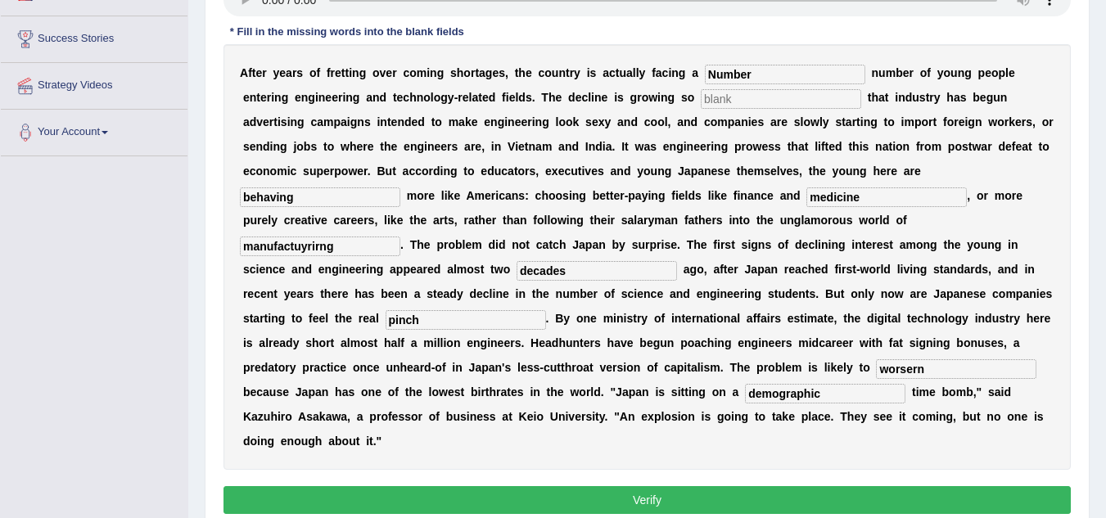
type input "D"
type input "drastic"
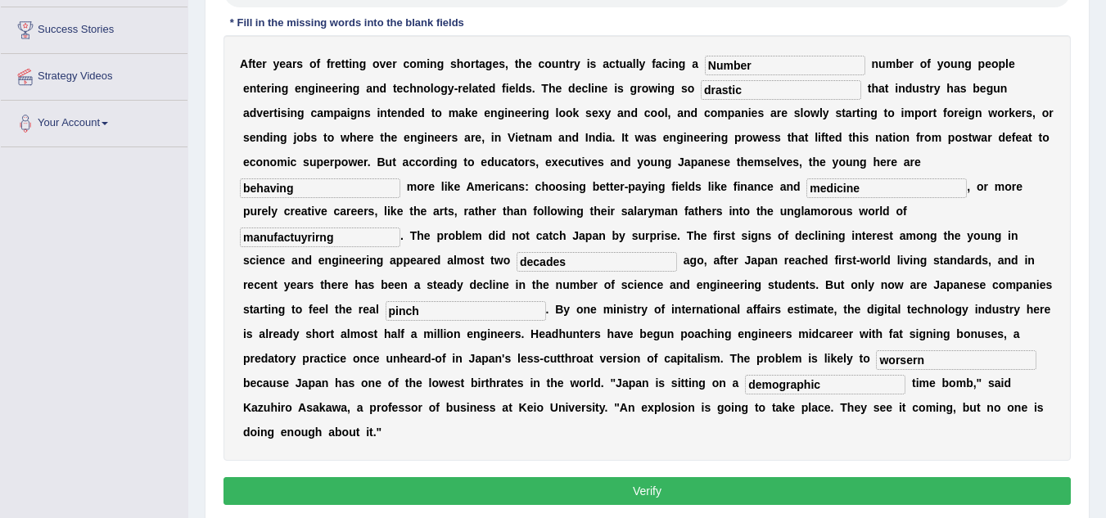
scroll to position [309, 0]
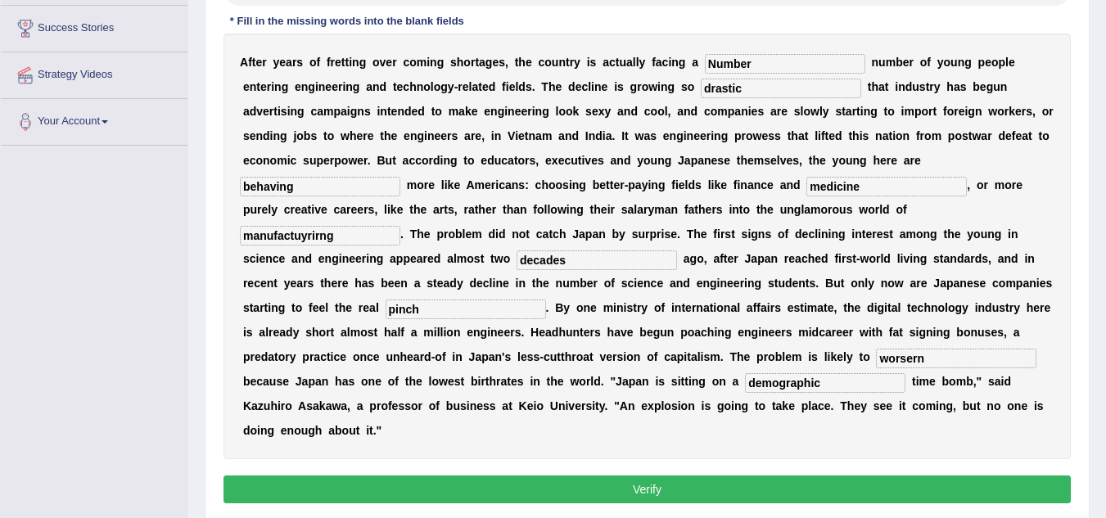
click at [332, 179] on input "behaving" at bounding box center [320, 187] width 161 height 20
type input "behaving"
click at [865, 192] on div "A f t e r y e a r s o f f r e t t i n g o v e r c o m i n g s h o r t a g e s ,…" at bounding box center [648, 247] width 848 height 426
click at [865, 192] on input "medicine" at bounding box center [887, 187] width 161 height 20
click at [360, 241] on input "manufactuyrirng" at bounding box center [320, 236] width 161 height 20
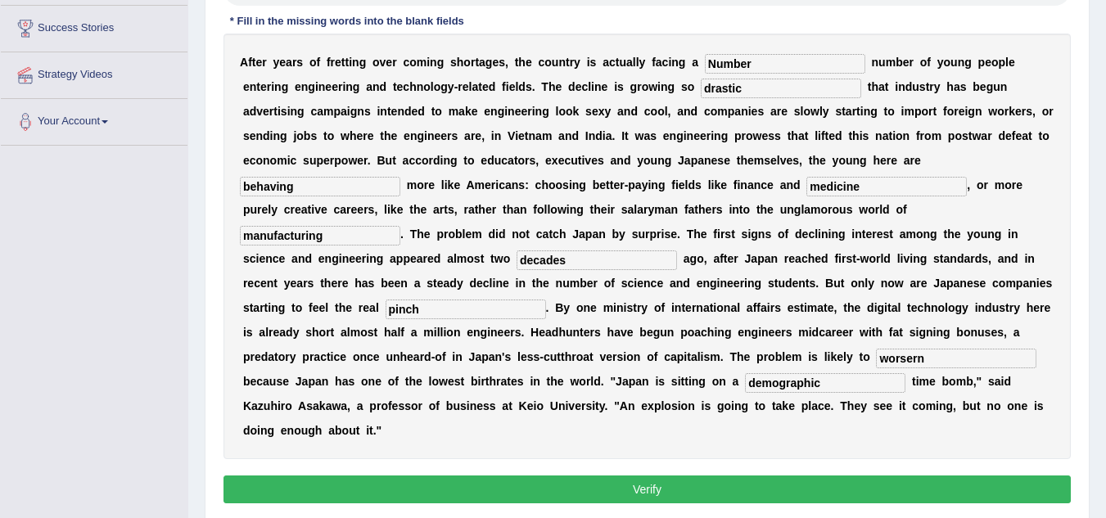
type input "manufacturing"
click at [577, 260] on input "decades" at bounding box center [597, 261] width 161 height 20
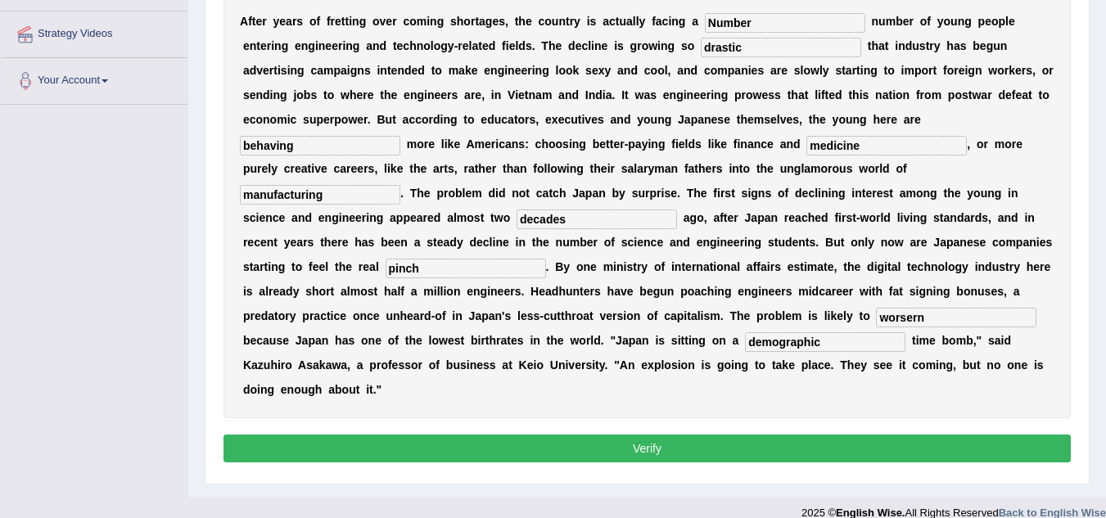
scroll to position [369, 0]
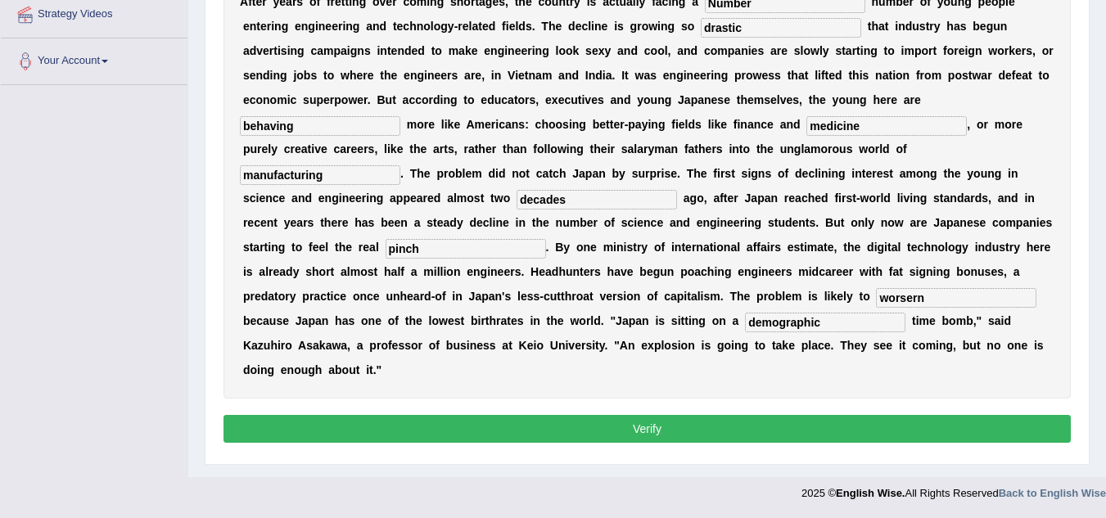
click at [645, 428] on button "Verify" at bounding box center [648, 429] width 848 height 28
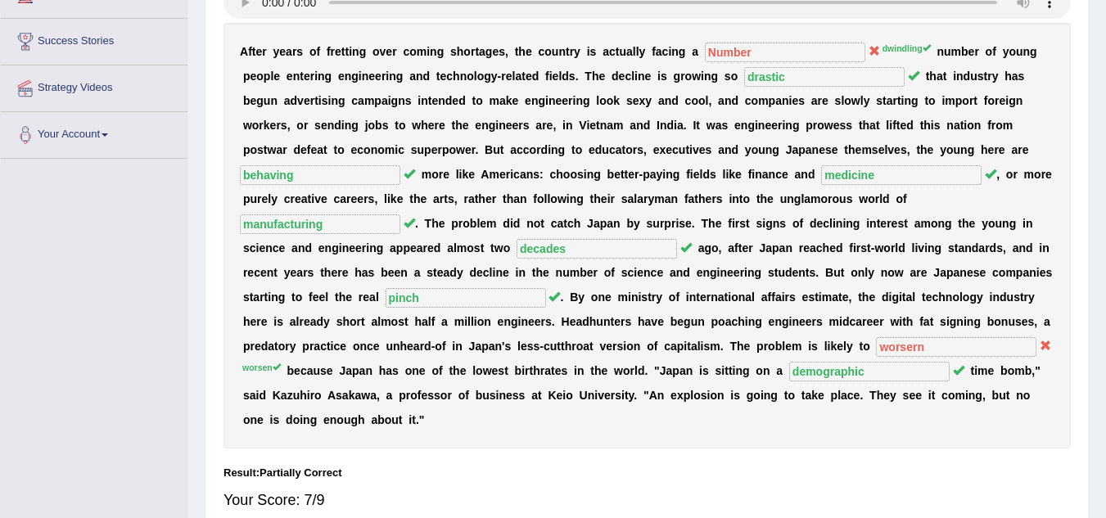
scroll to position [296, 0]
drag, startPoint x: 268, startPoint y: 367, endPoint x: 224, endPoint y: 365, distance: 44.3
click at [224, 365] on div "A f t e r y e a r s o f f r e t t i n g o v e r c o m i n g s h o r t a g e s ,…" at bounding box center [648, 235] width 848 height 426
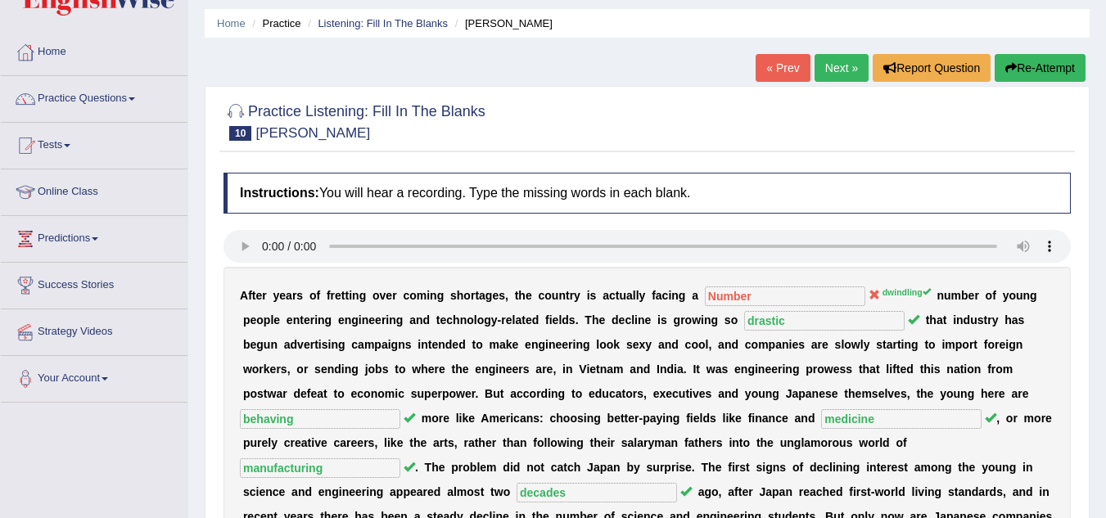
scroll to position [0, 0]
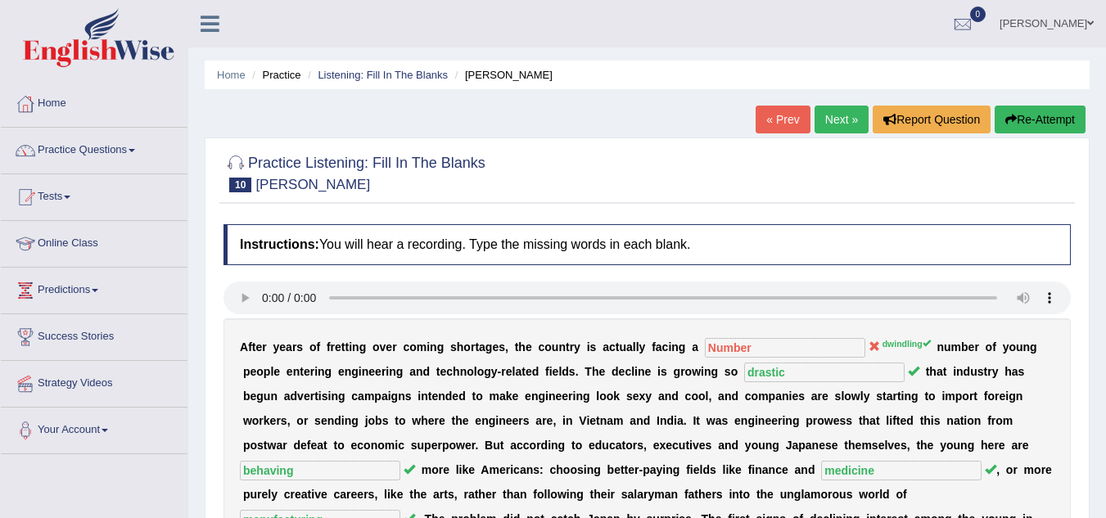
click at [827, 111] on link "Next »" at bounding box center [842, 120] width 54 height 28
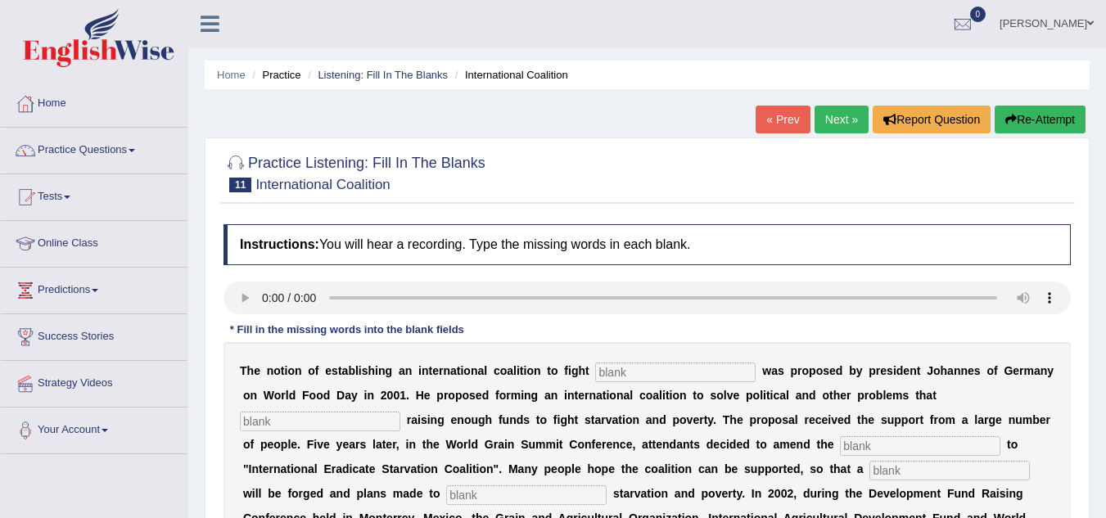
click at [648, 378] on input "text" at bounding box center [675, 373] width 161 height 20
type input "[MEDICAL_DATA]"
click at [364, 413] on input "text" at bounding box center [320, 422] width 161 height 20
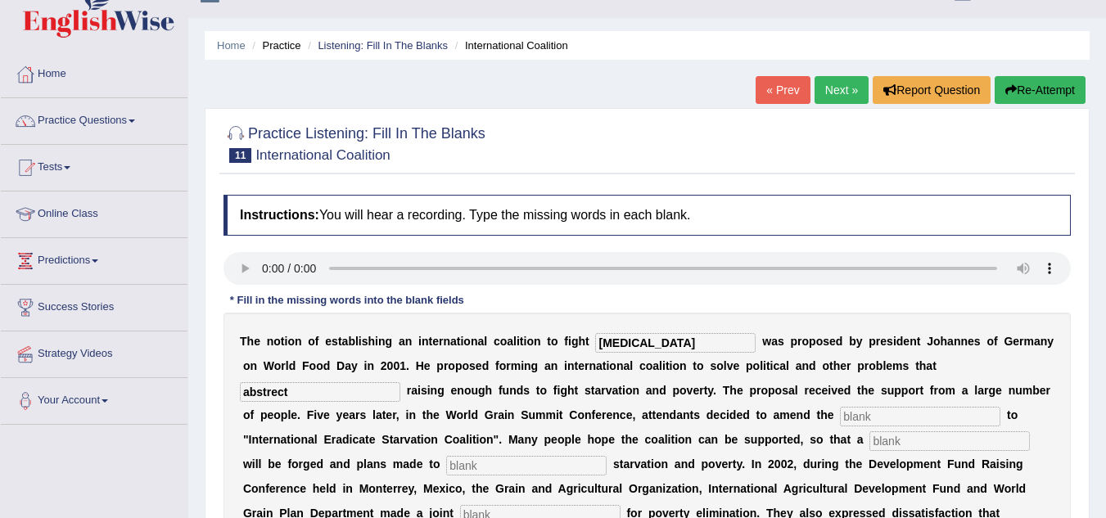
scroll to position [30, 0]
type input "abstrect"
click at [893, 414] on input "text" at bounding box center [920, 416] width 161 height 20
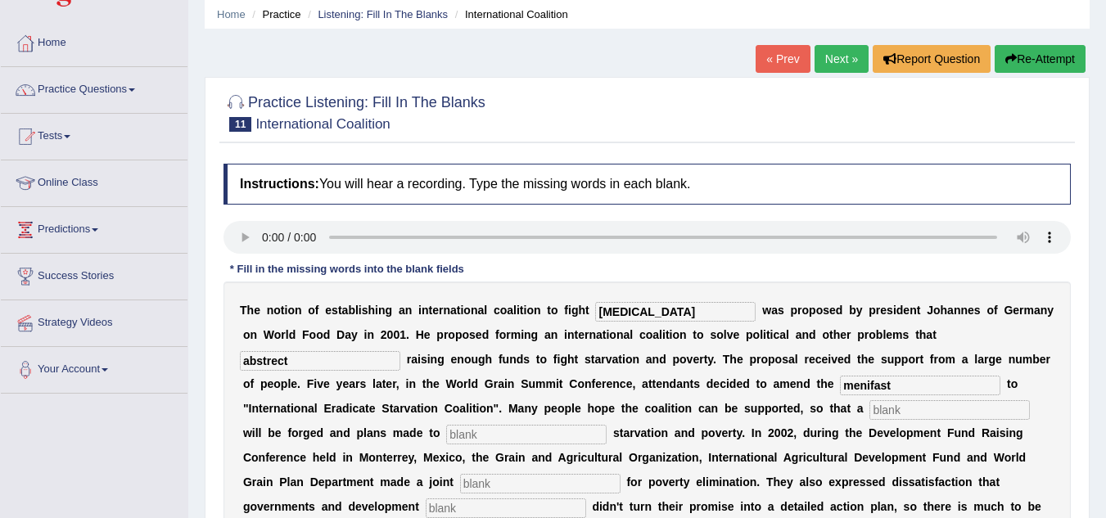
scroll to position [63, 0]
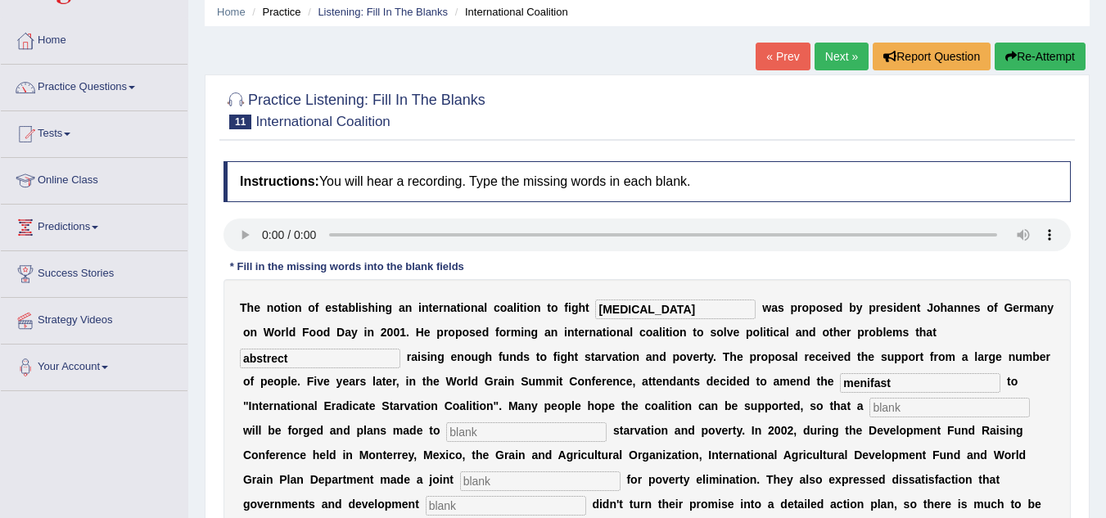
type input "menifast"
click at [892, 414] on input "text" at bounding box center [950, 408] width 161 height 20
type input "res"
click at [551, 436] on input "text" at bounding box center [526, 433] width 161 height 20
type input "eliminate"
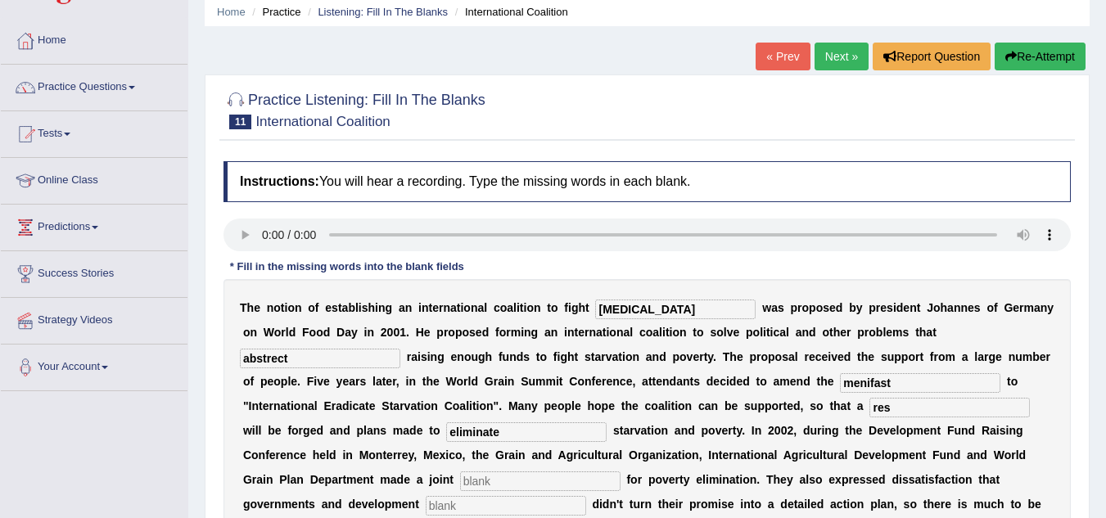
click at [487, 481] on input "text" at bounding box center [540, 482] width 161 height 20
click at [902, 409] on input "res" at bounding box center [950, 408] width 161 height 20
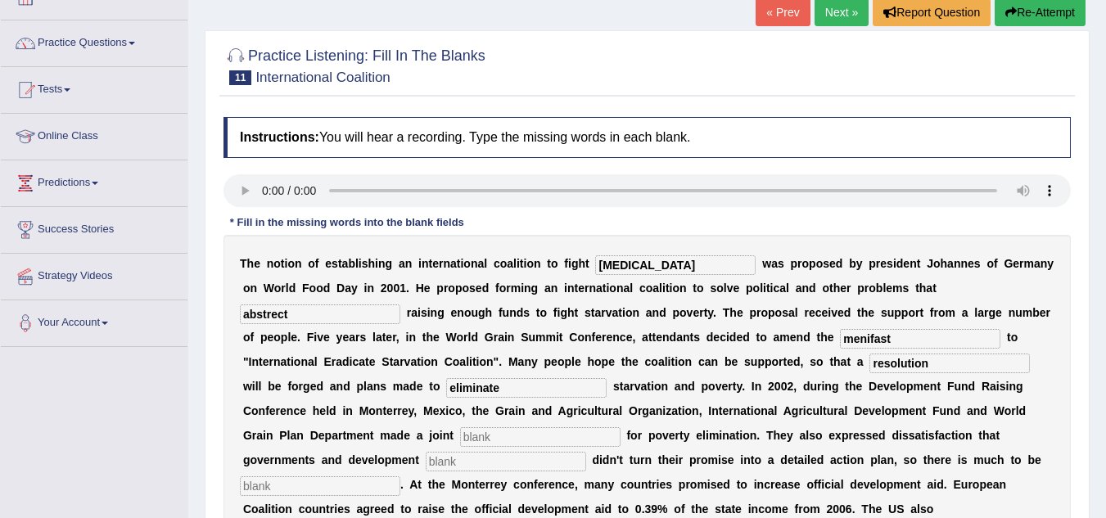
scroll to position [146, 0]
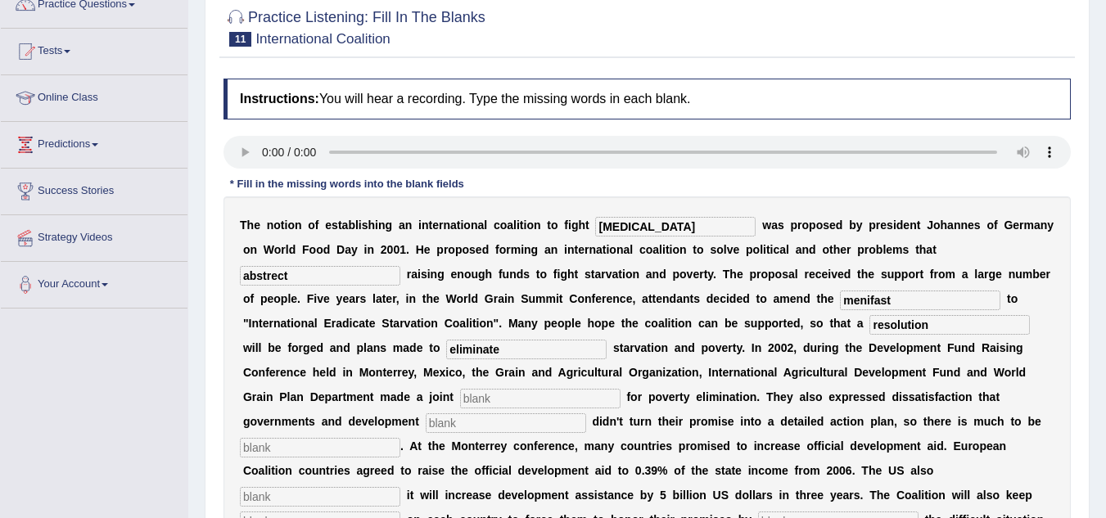
type input "resolution"
click at [536, 402] on input "text" at bounding box center [540, 399] width 161 height 20
type input "a"
type input "pio"
click at [463, 416] on input "text" at bounding box center [506, 424] width 161 height 20
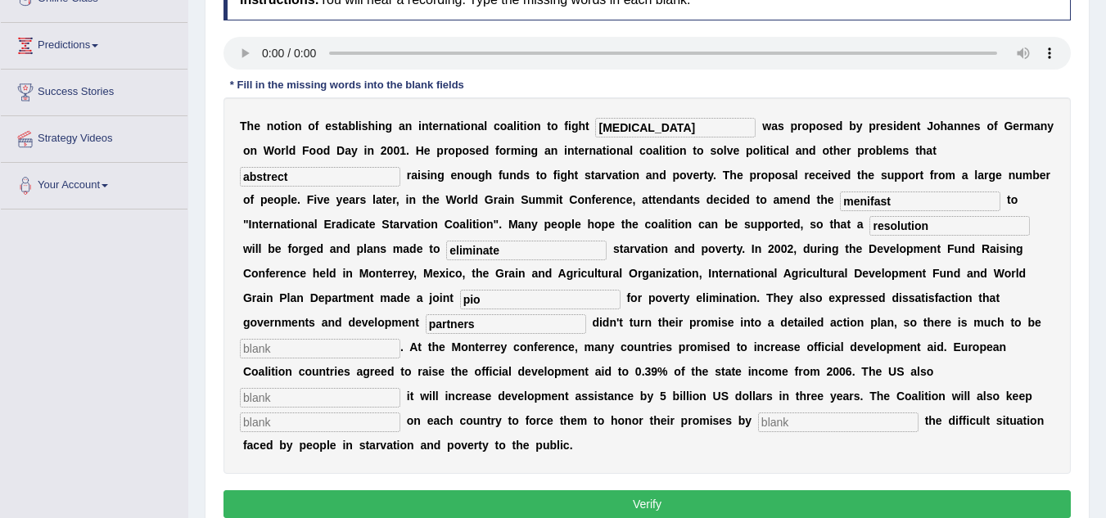
scroll to position [246, 0]
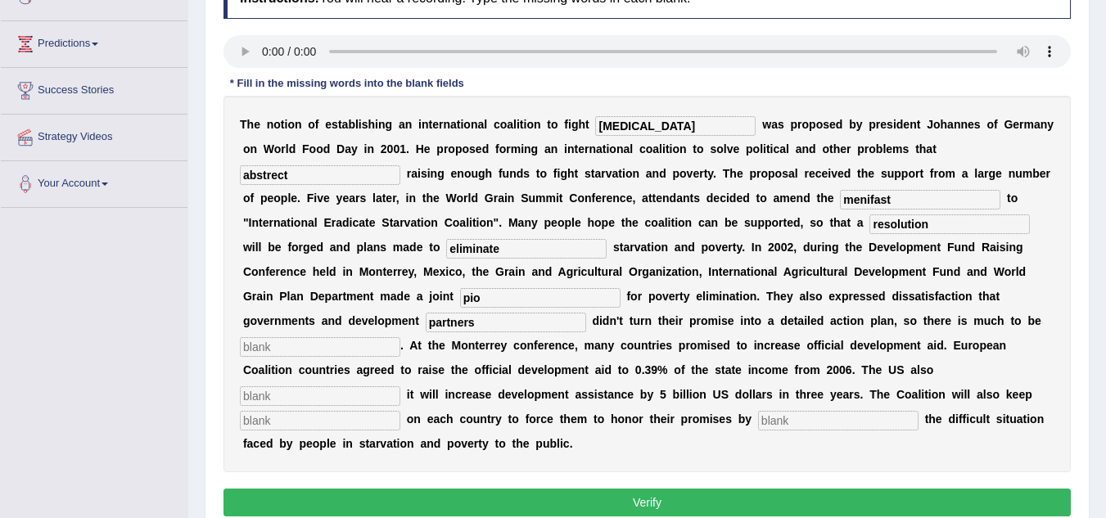
type input "partners"
click at [274, 348] on input "text" at bounding box center [320, 347] width 161 height 20
type input "desire"
click at [285, 392] on input "text" at bounding box center [320, 397] width 161 height 20
type input "announced"
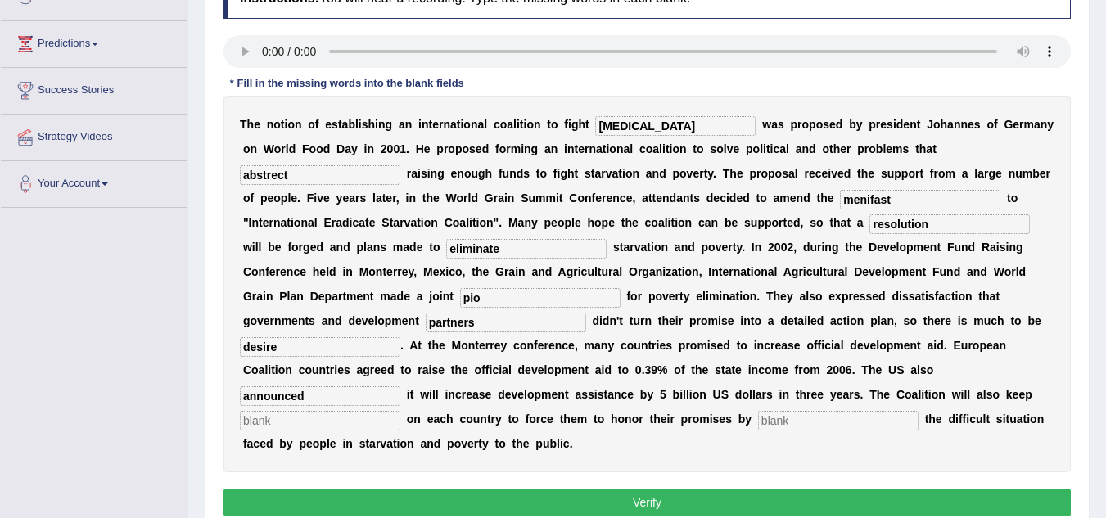
click at [274, 426] on input "text" at bounding box center [320, 421] width 161 height 20
type input "pressure"
click at [788, 420] on input "text" at bounding box center [838, 421] width 161 height 20
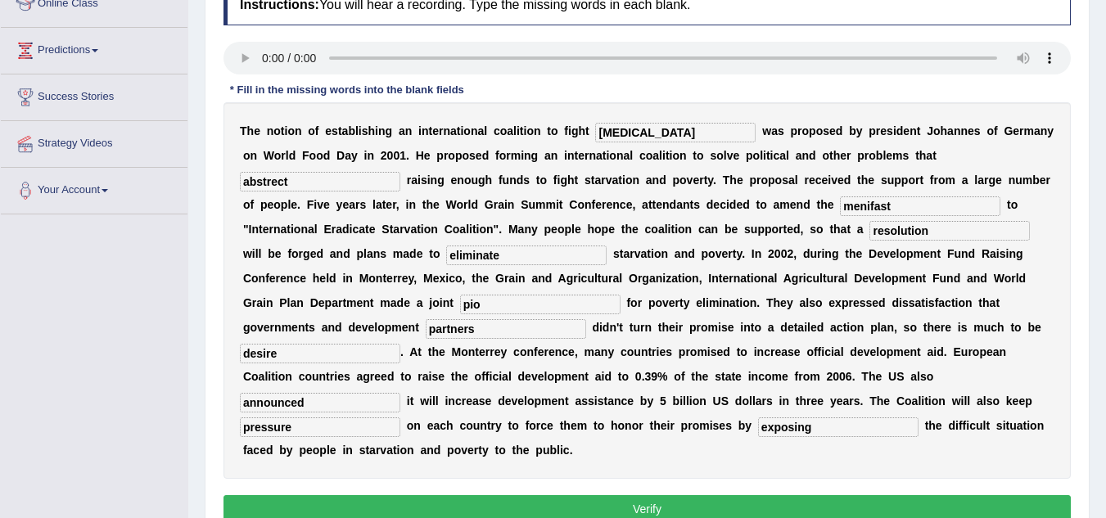
scroll to position [238, 0]
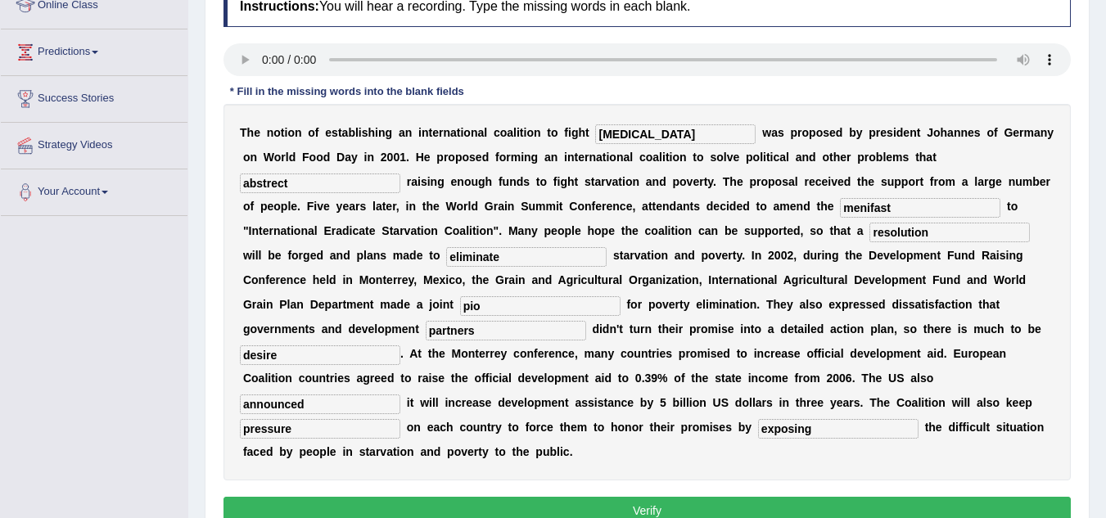
type input "exposing"
click at [680, 141] on input "starvation" at bounding box center [675, 134] width 161 height 20
type input "starvation"
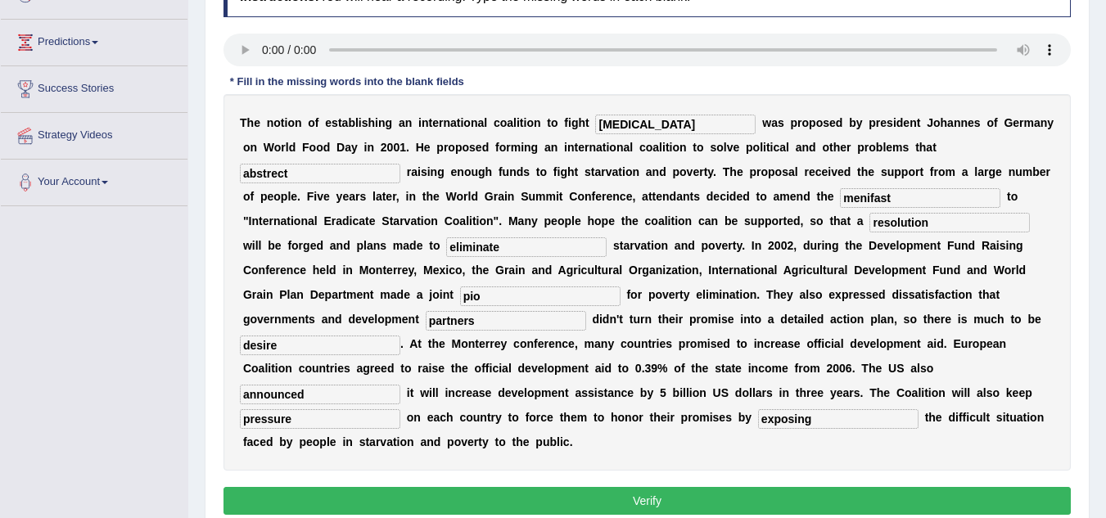
scroll to position [249, 0]
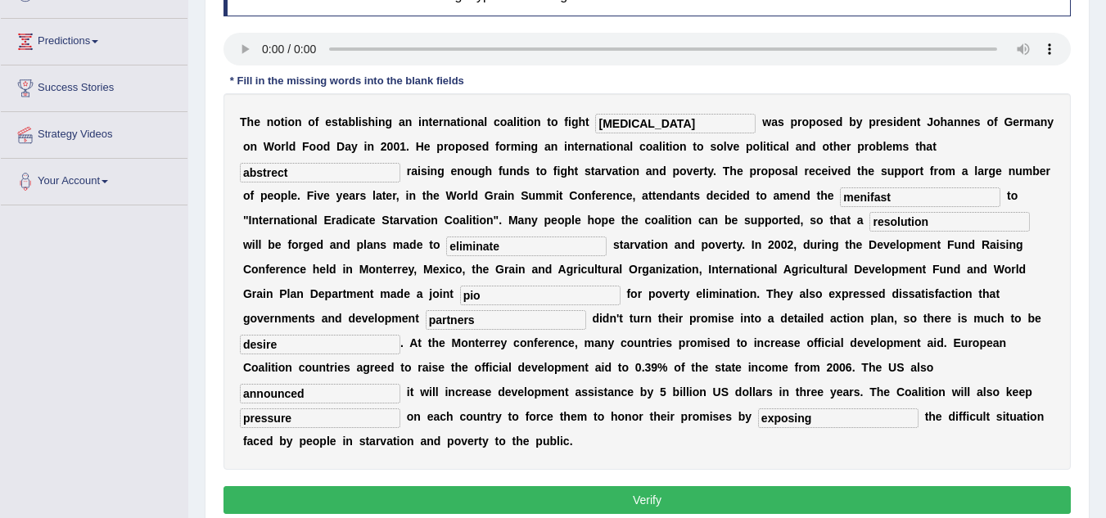
click at [344, 172] on input "abstrect" at bounding box center [320, 173] width 161 height 20
type input "abstract"
click at [912, 198] on input "menifast" at bounding box center [920, 198] width 161 height 20
type input "manife"
click at [952, 213] on input "resolution" at bounding box center [950, 222] width 161 height 20
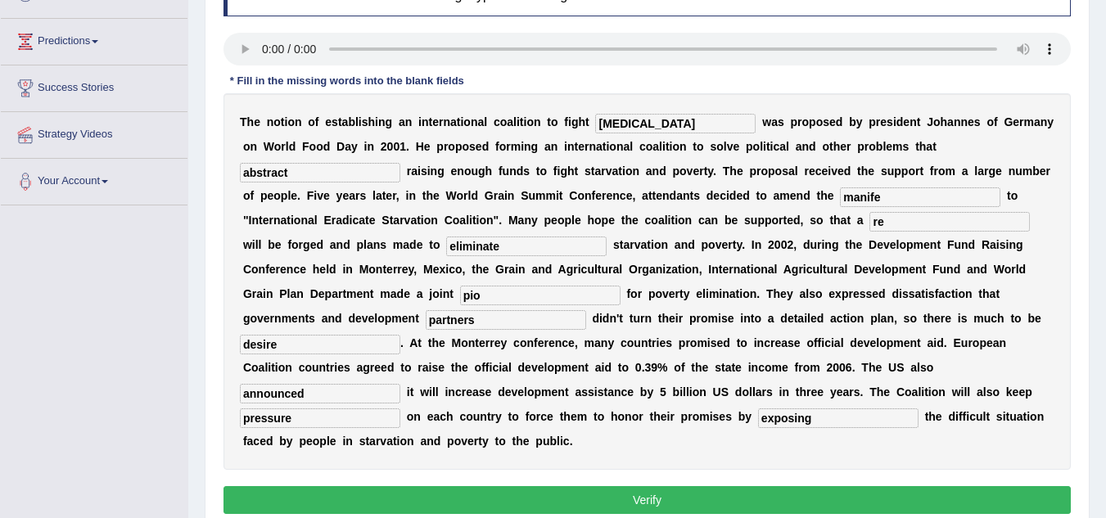
type input "r"
type input "resolution"
click at [319, 343] on input "desire" at bounding box center [320, 345] width 161 height 20
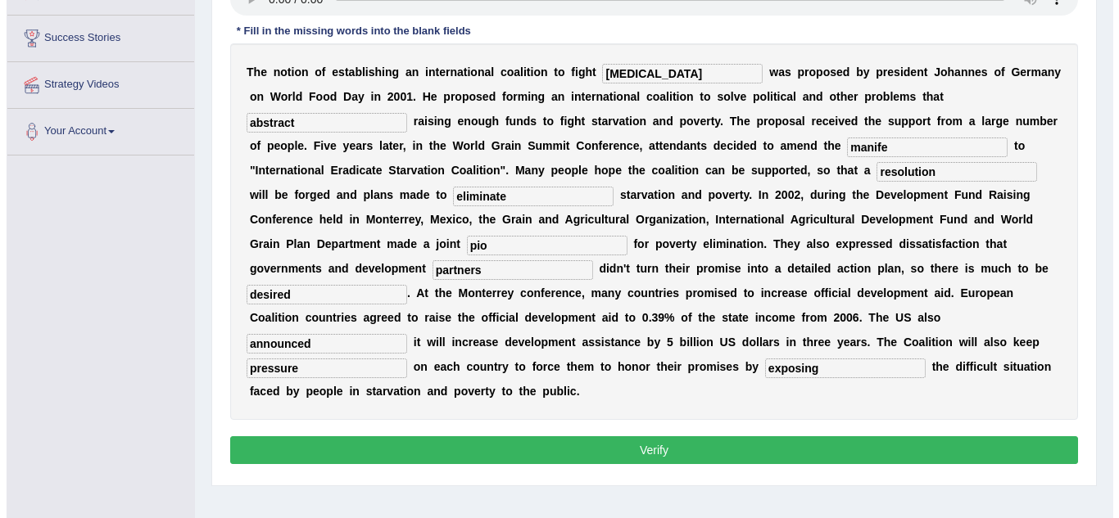
scroll to position [300, 0]
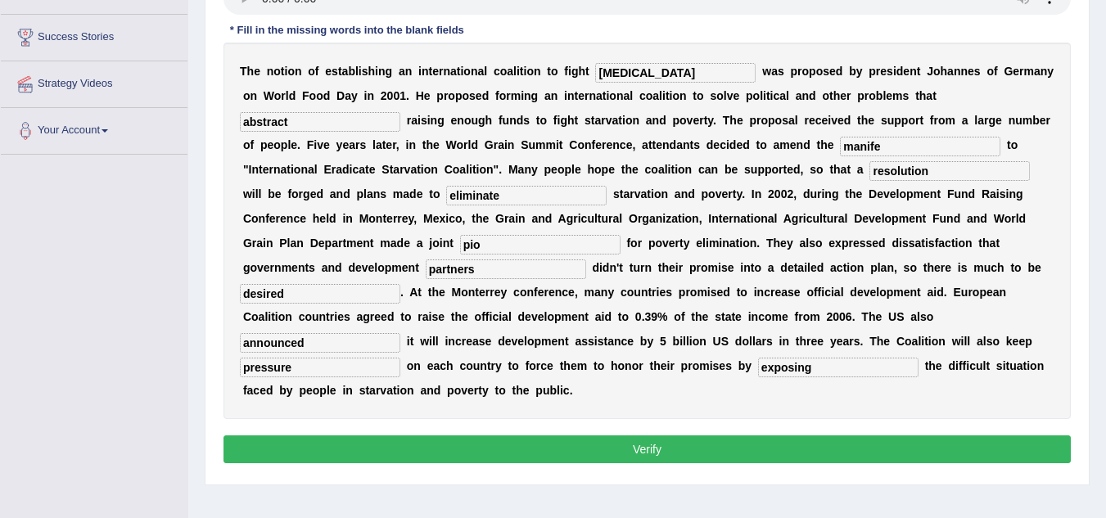
type input "desired"
click at [684, 449] on button "Verify" at bounding box center [648, 450] width 848 height 28
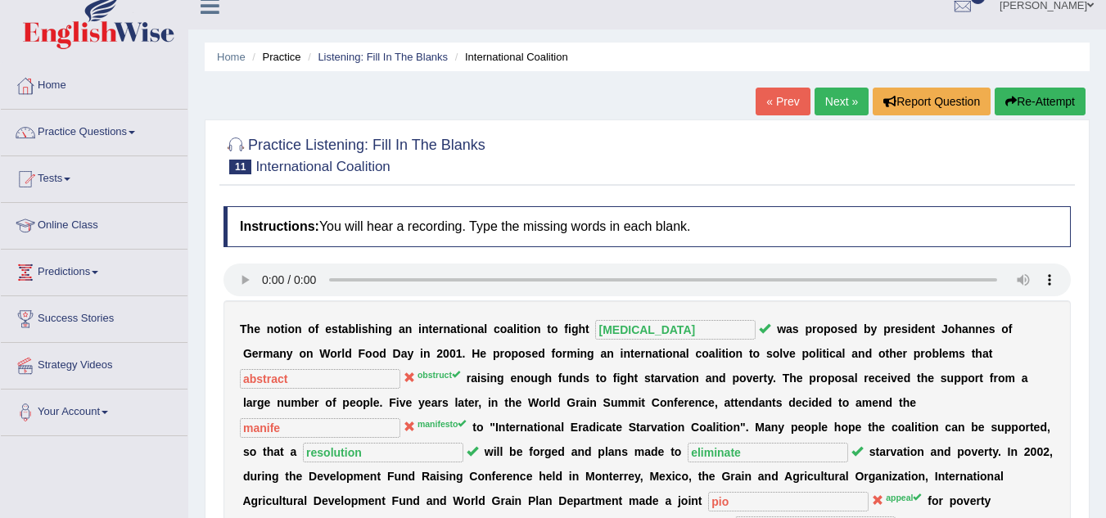
scroll to position [13, 0]
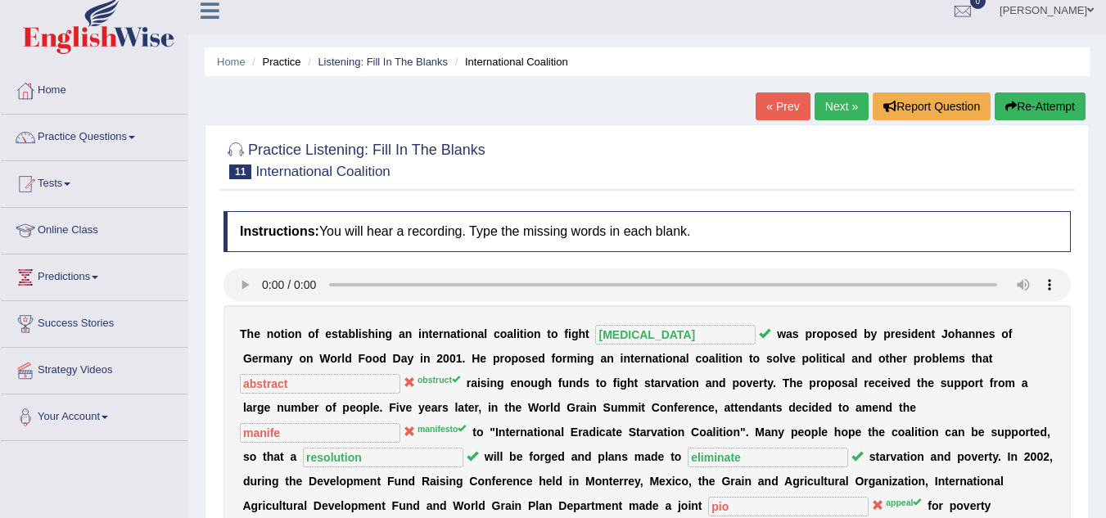
click at [848, 112] on link "Next »" at bounding box center [842, 107] width 54 height 28
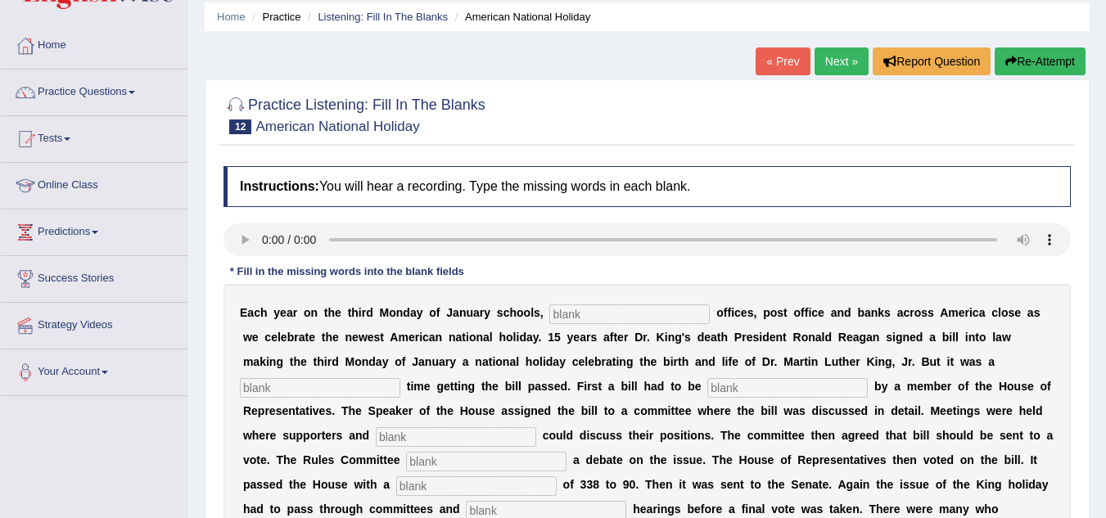
scroll to position [59, 0]
click at [590, 307] on input "text" at bounding box center [629, 314] width 161 height 20
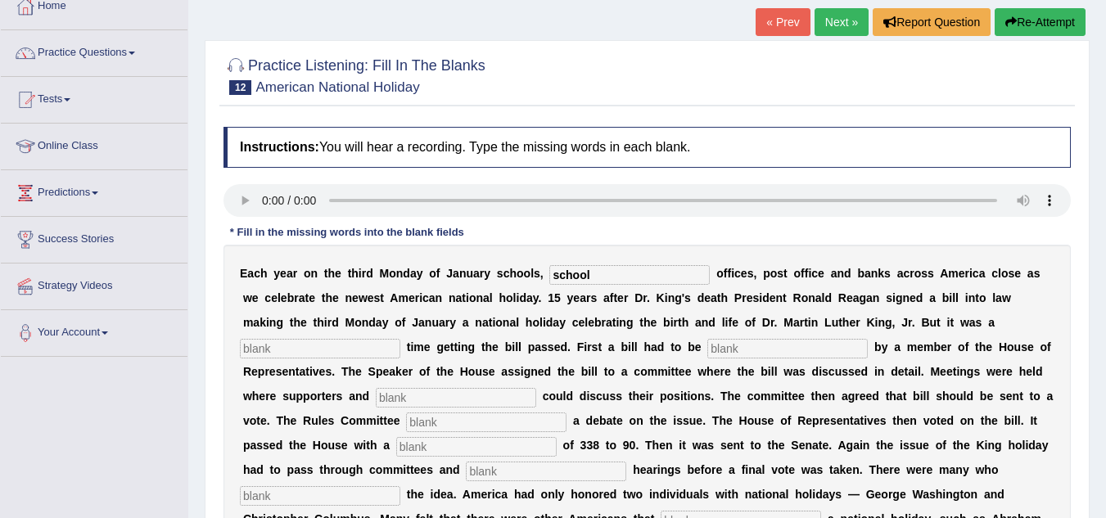
scroll to position [98, 0]
type input "school"
click at [346, 346] on input "text" at bounding box center [320, 348] width 161 height 20
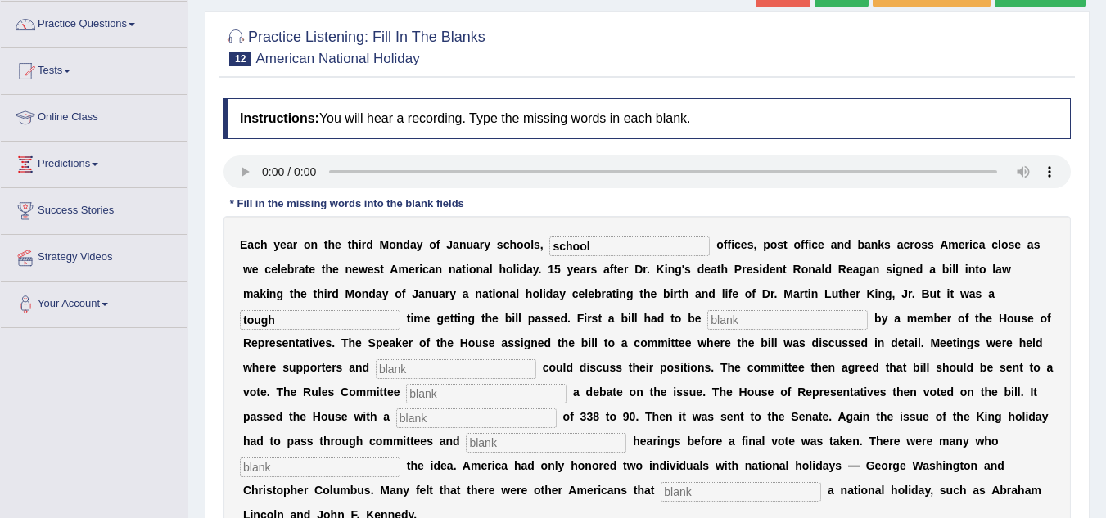
type input "tough"
click at [779, 323] on input "text" at bounding box center [788, 320] width 161 height 20
type input "introduced"
click at [448, 369] on input "text" at bounding box center [456, 369] width 161 height 20
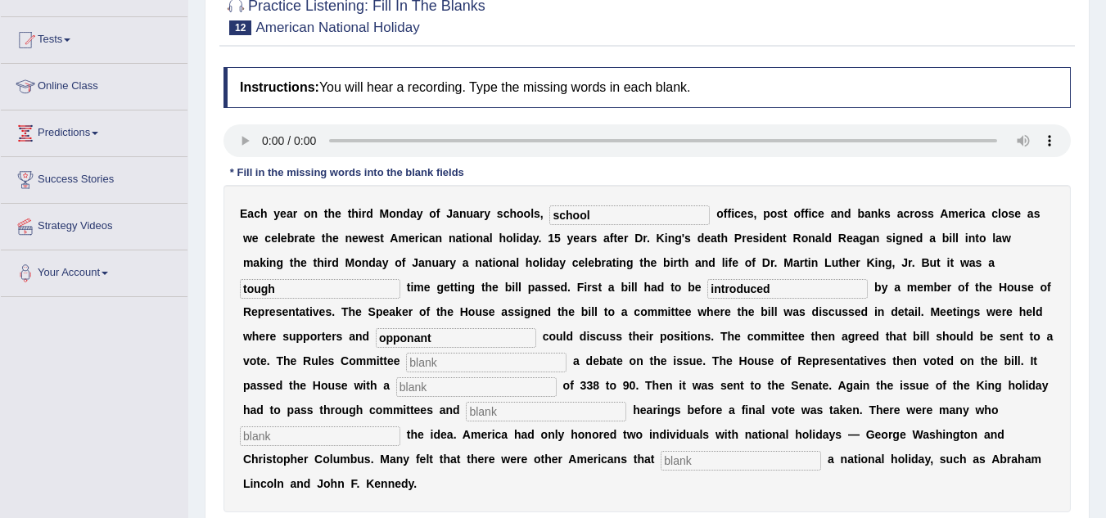
scroll to position [158, 0]
type input "opponant"
drag, startPoint x: 436, startPoint y: 373, endPoint x: 432, endPoint y: 364, distance: 8.8
click at [432, 364] on div "E a c h y e a r o n t h e t h i r d M o n d a y o f J a n u a r y s c h o o l s…" at bounding box center [648, 348] width 848 height 328
click at [432, 364] on input "text" at bounding box center [486, 362] width 161 height 20
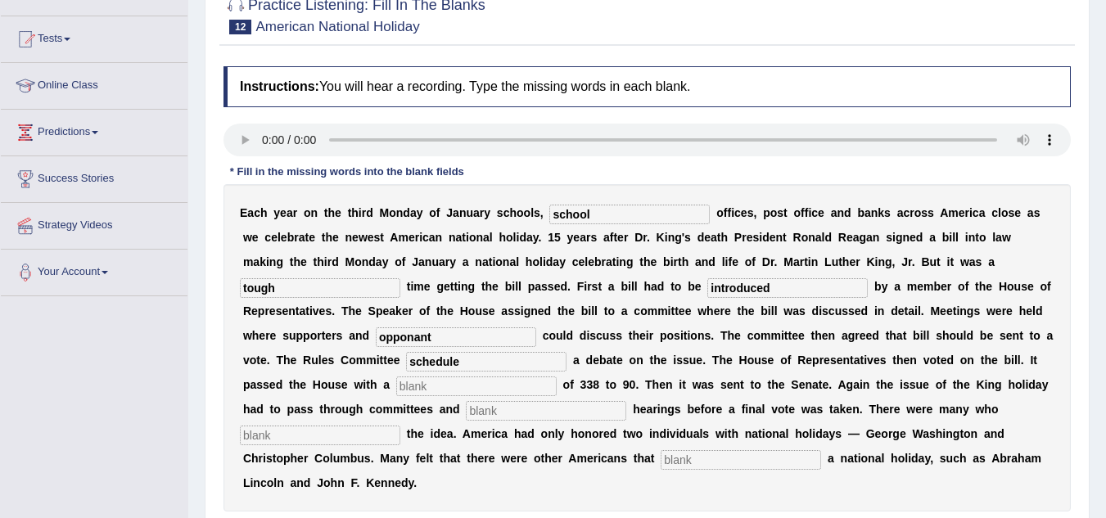
scroll to position [208, 0]
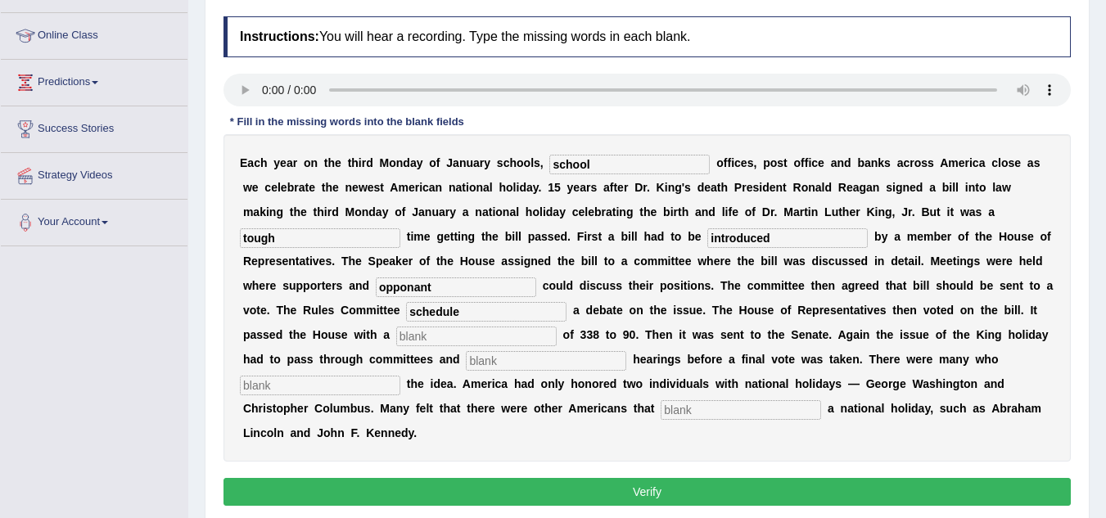
type input "schedule"
click at [426, 338] on input "text" at bounding box center [476, 337] width 161 height 20
type input "vote"
click at [491, 364] on input "text" at bounding box center [546, 361] width 161 height 20
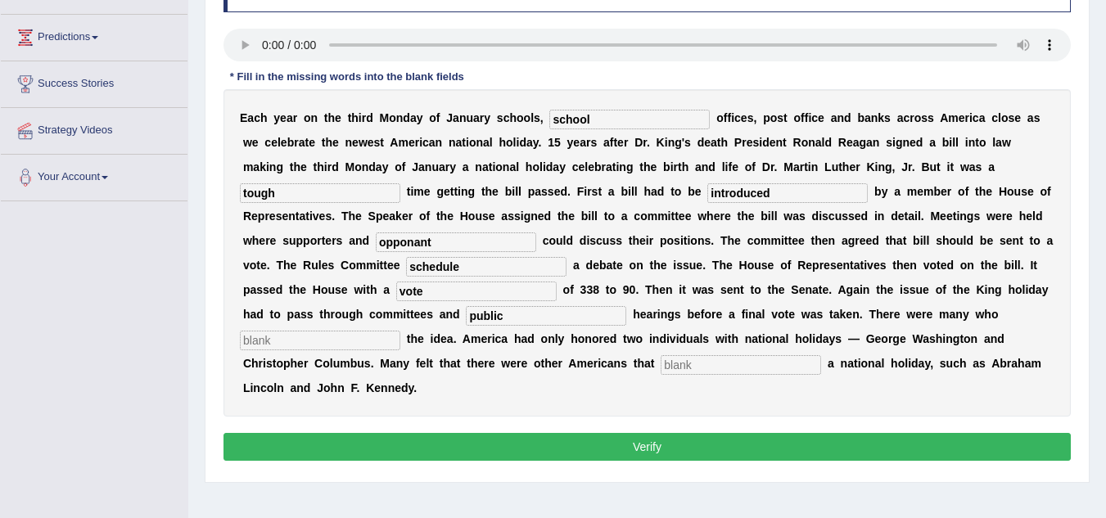
scroll to position [254, 0]
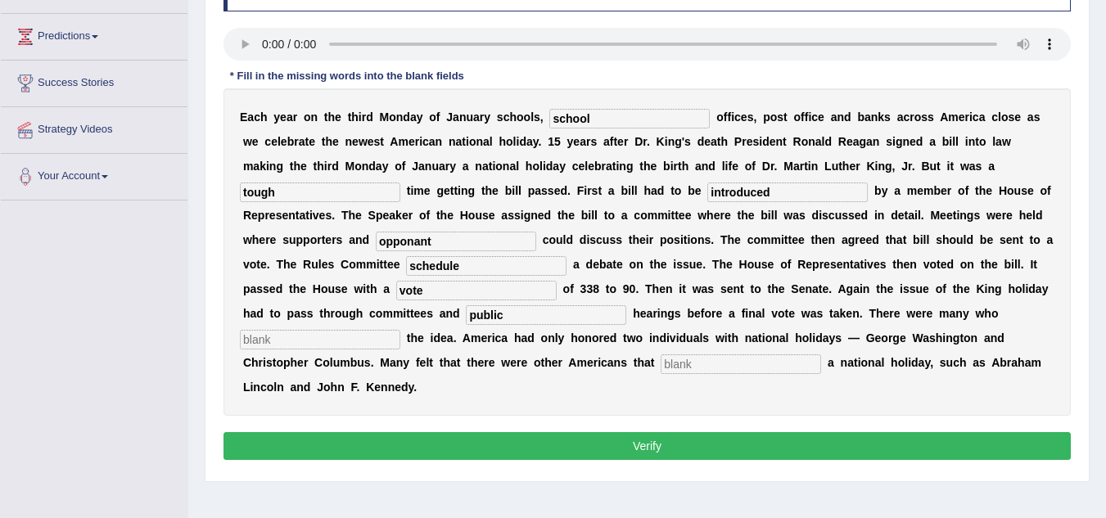
type input "public"
click at [356, 352] on div "E a c h y e a r o n t h e t h i r d M o n d a y o f J a n u a r y s c h o o l s…" at bounding box center [648, 252] width 848 height 328
click at [349, 347] on input "text" at bounding box center [320, 340] width 161 height 20
type input "apposed"
click at [712, 364] on input "text" at bounding box center [741, 365] width 161 height 20
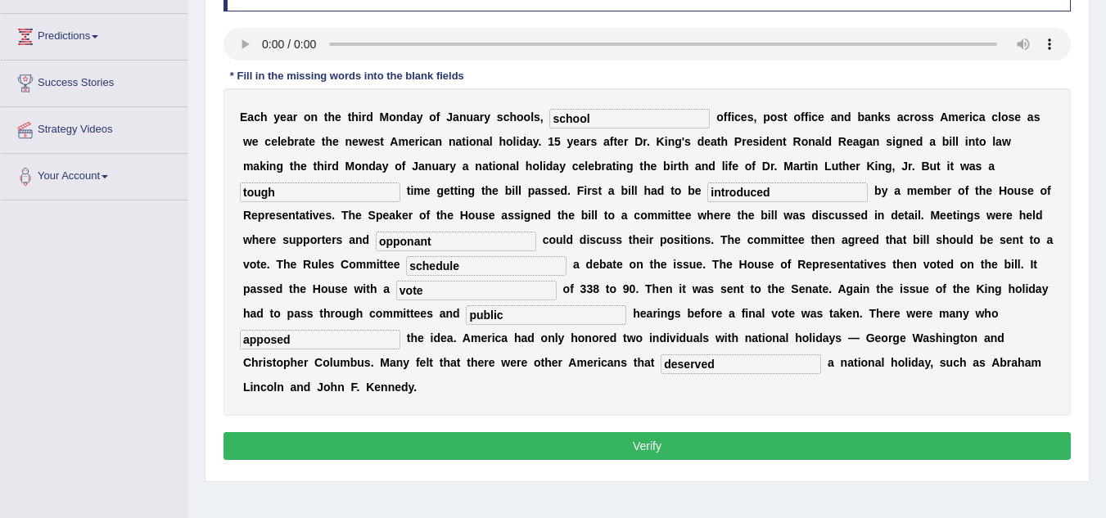
type input "deserved"
click at [368, 337] on input "apposed" at bounding box center [320, 340] width 161 height 20
type input "a"
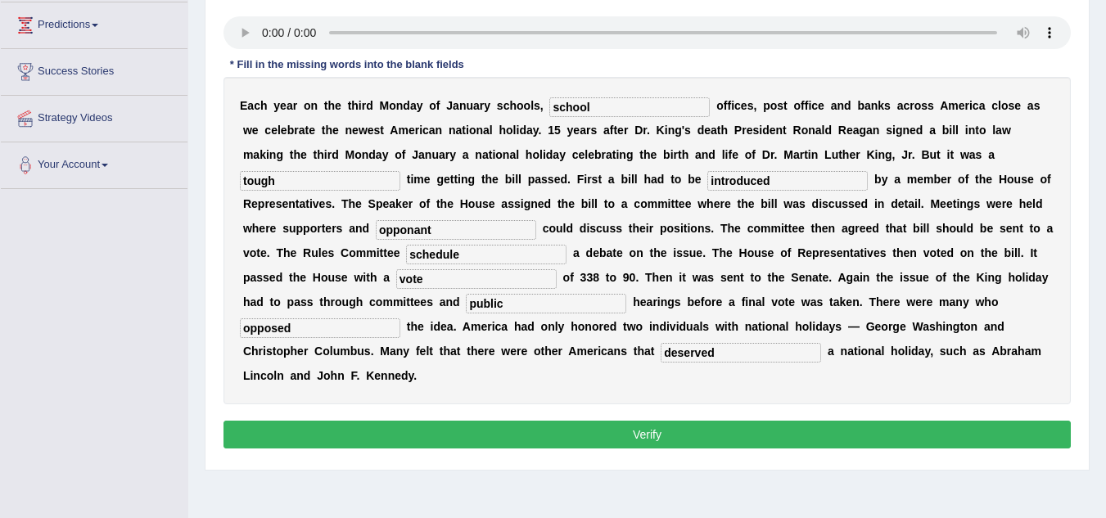
scroll to position [224, 0]
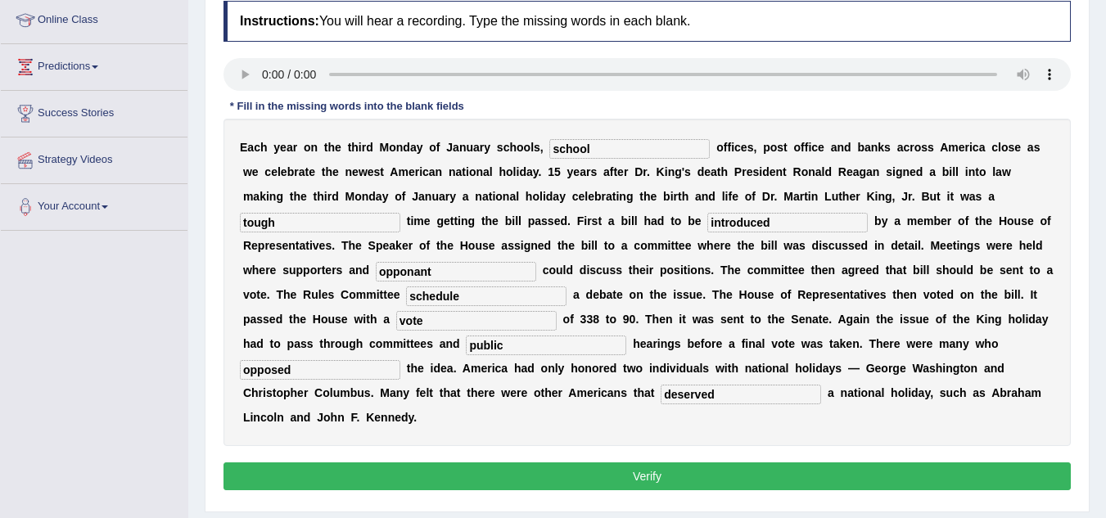
type input "opposed"
click at [775, 228] on input "introduced" at bounding box center [788, 223] width 161 height 20
type input "i"
type input "I"
type input "introduced"
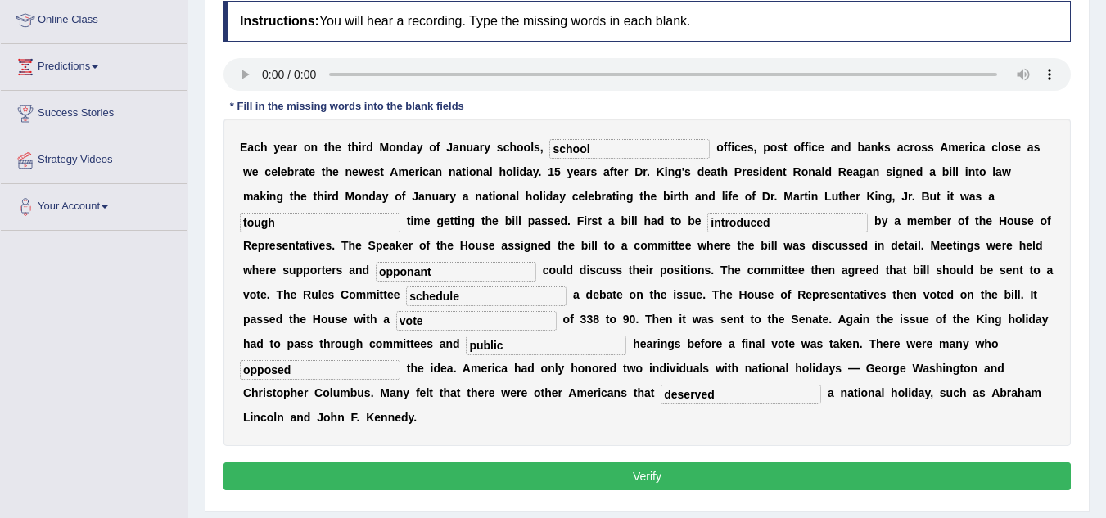
scroll to position [224, 0]
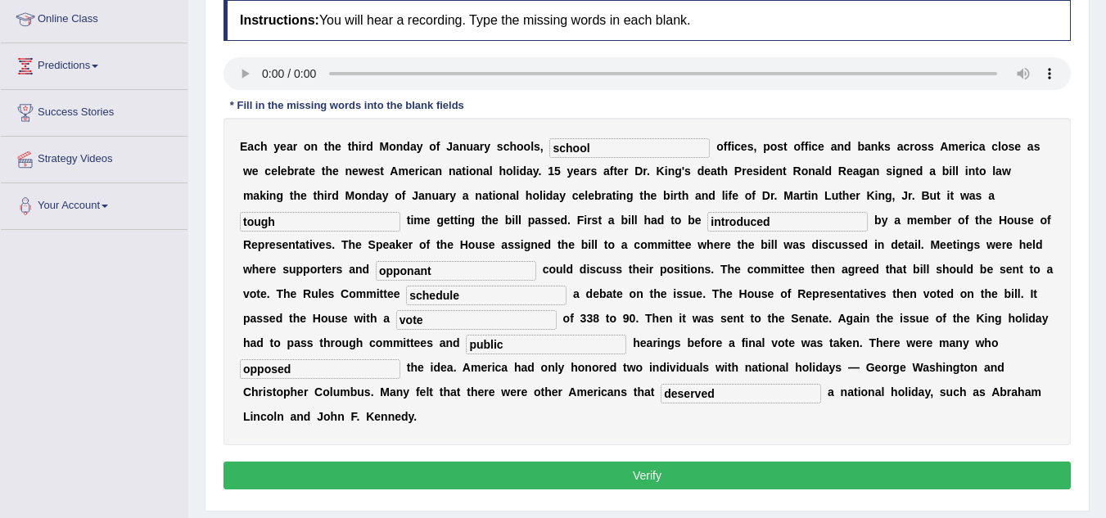
click at [437, 270] on input "opponant" at bounding box center [456, 271] width 161 height 20
type input "opponants"
click at [499, 301] on input "schedule" at bounding box center [486, 296] width 161 height 20
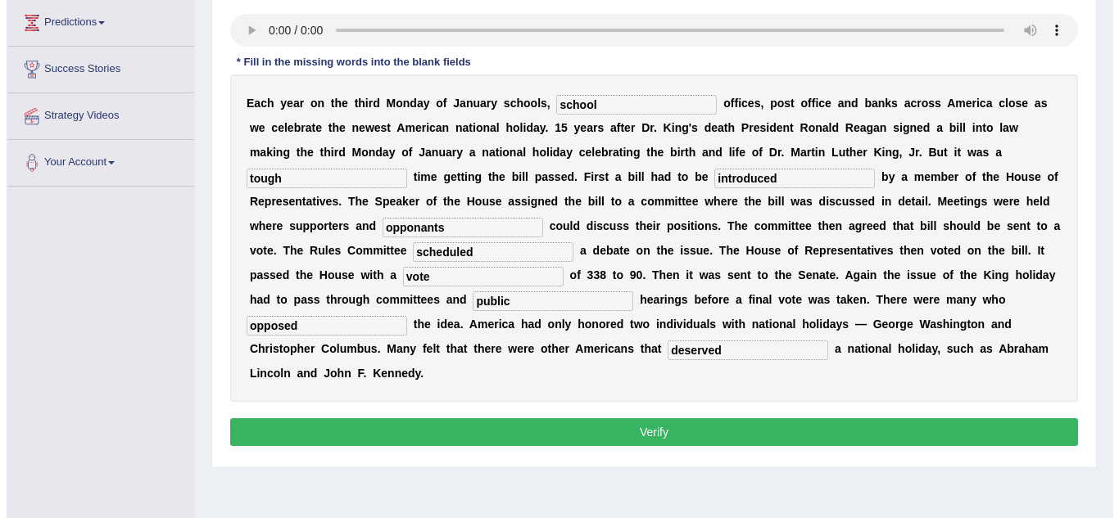
scroll to position [269, 0]
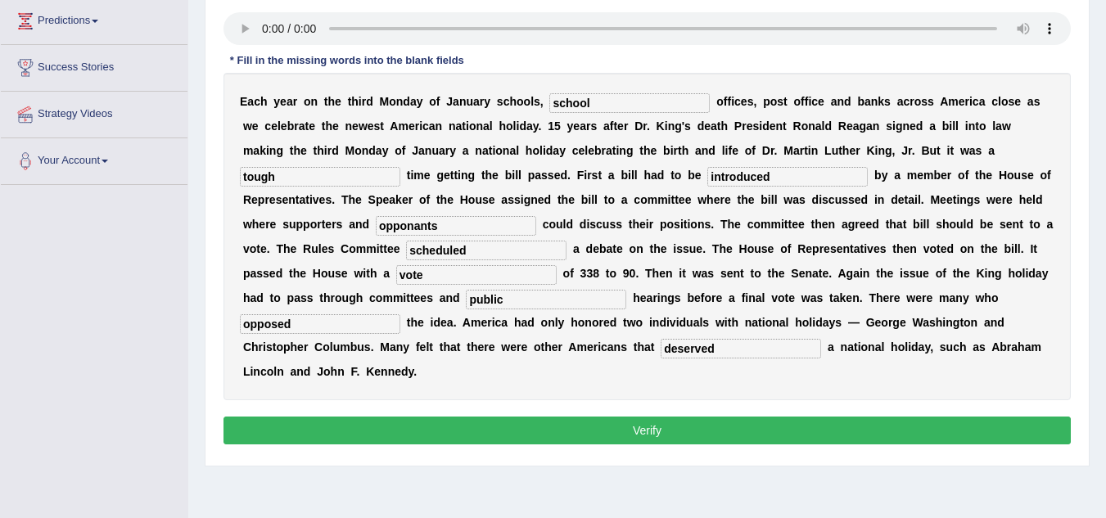
type input "scheduled"
click at [669, 432] on button "Verify" at bounding box center [648, 431] width 848 height 28
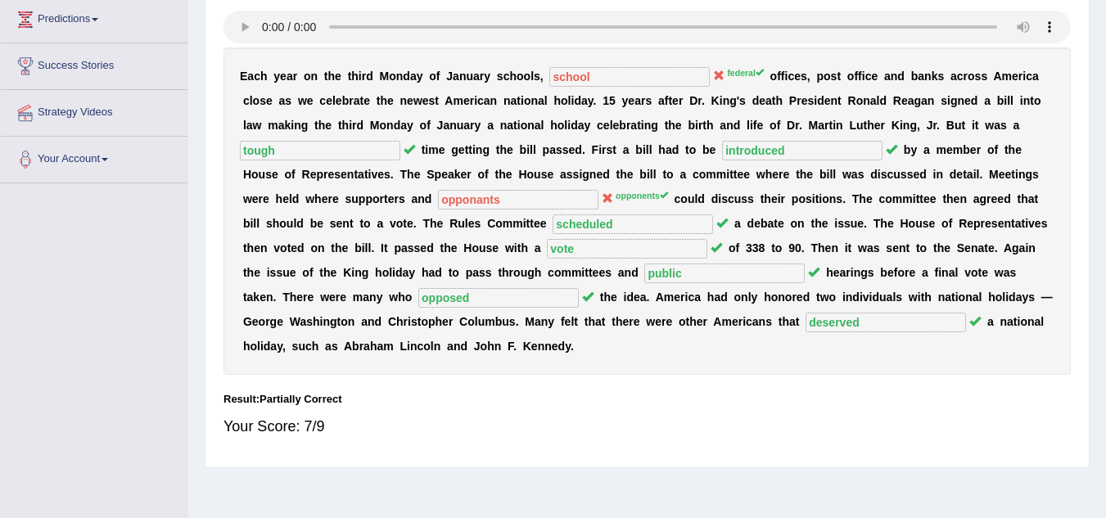
scroll to position [0, 0]
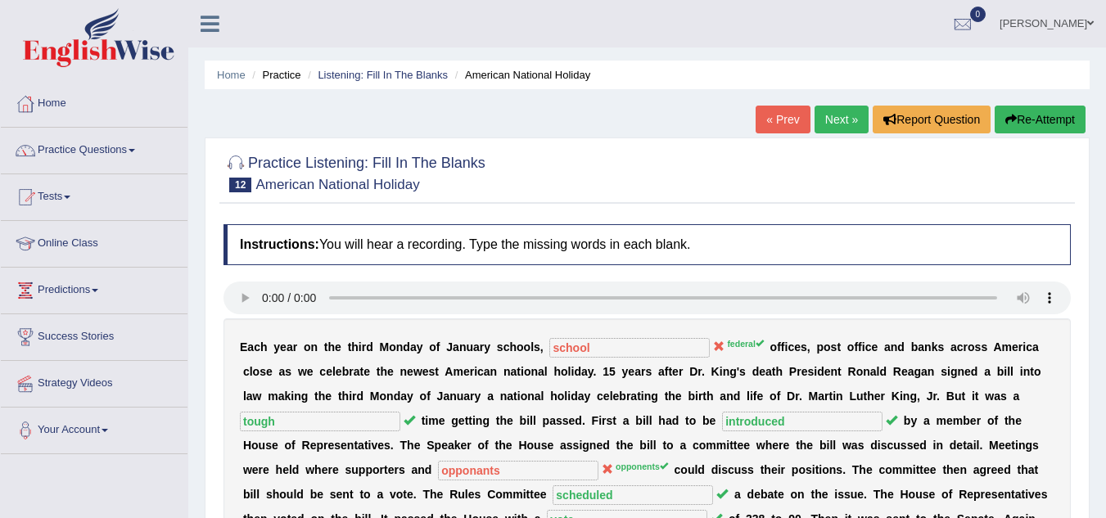
click at [630, 161] on div at bounding box center [648, 172] width 848 height 50
